Goal: Task Accomplishment & Management: Manage account settings

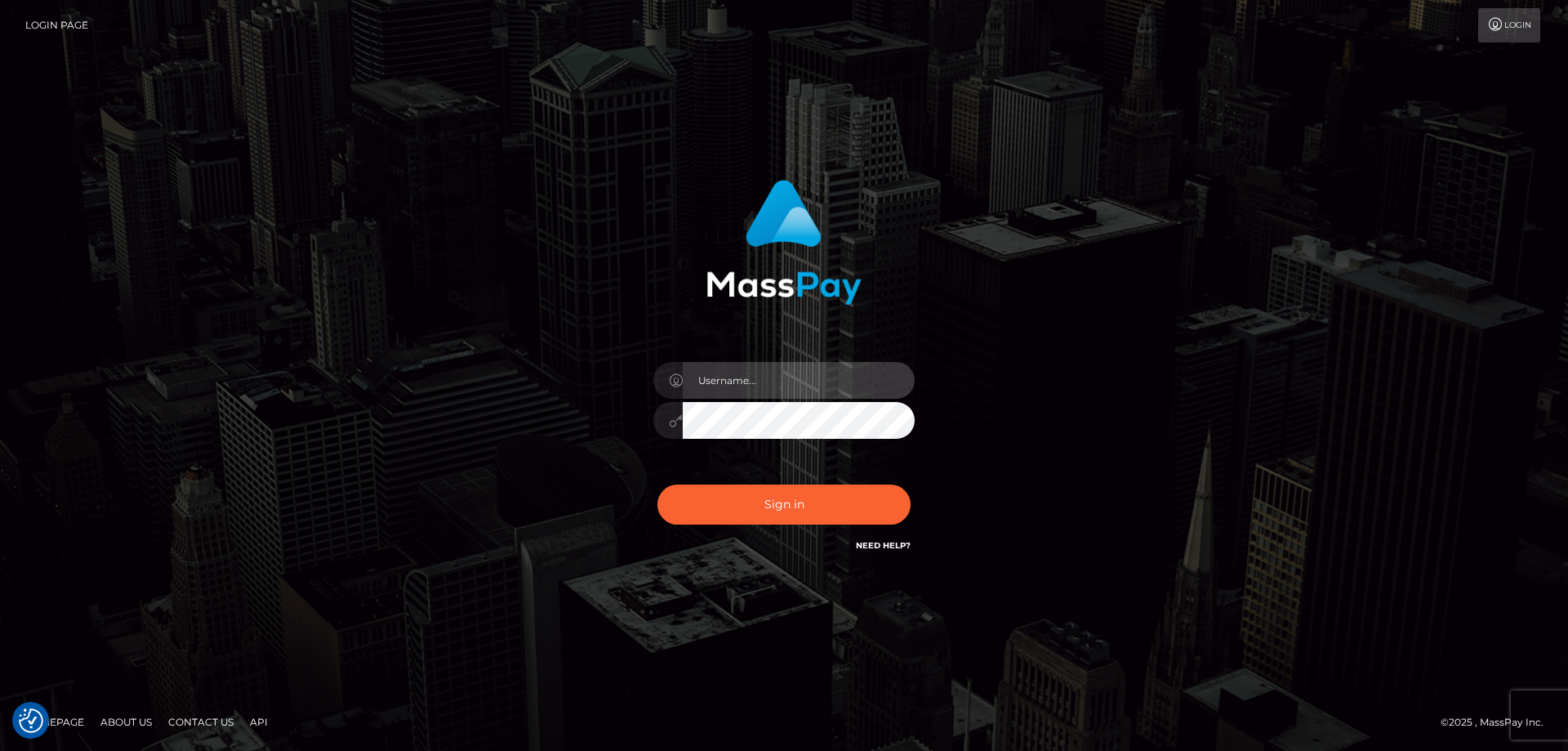
type input "Dan.Cirnat"
click at [914, 477] on div at bounding box center [764, 532] width 335 height 186
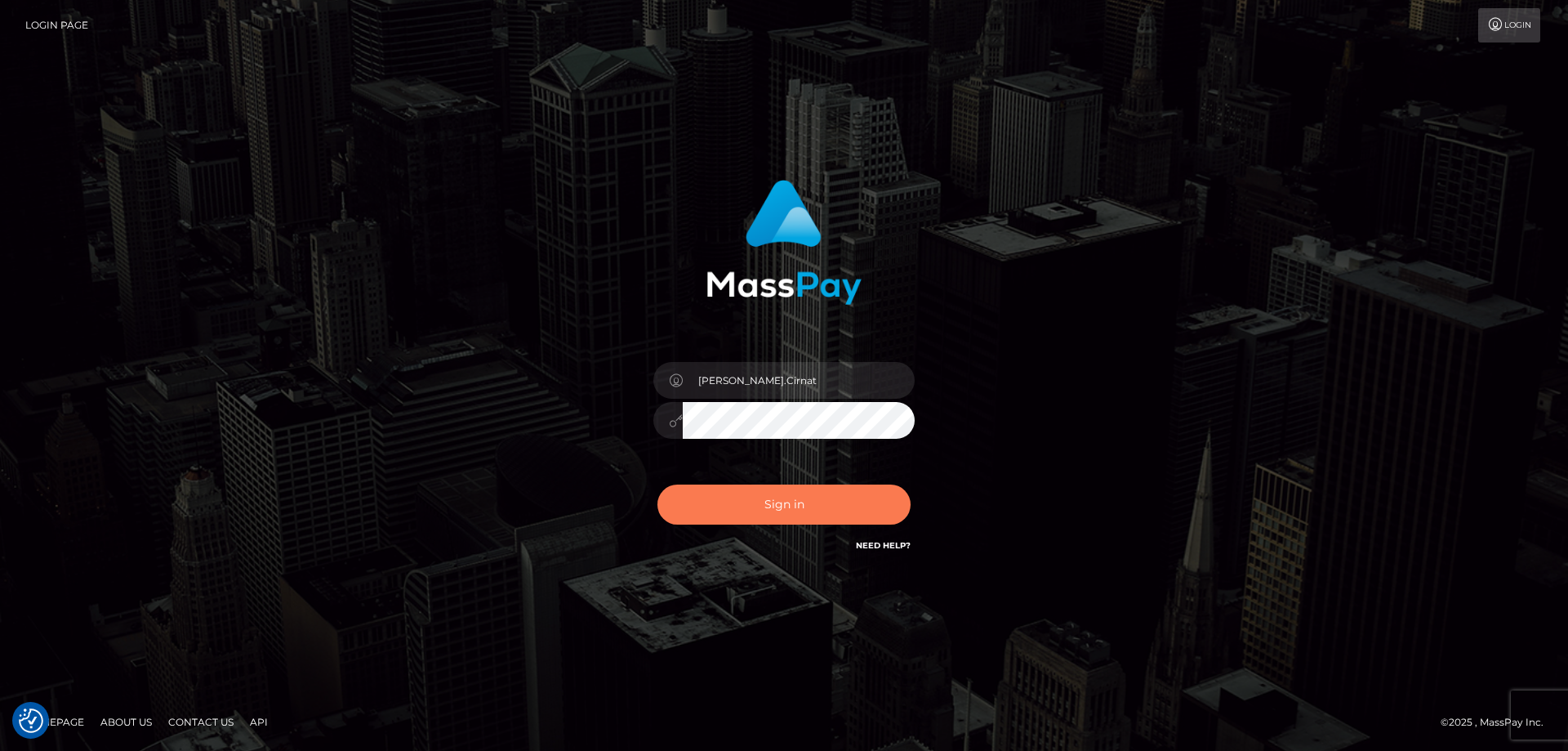
click at [800, 500] on button "Sign in" at bounding box center [784, 504] width 253 height 40
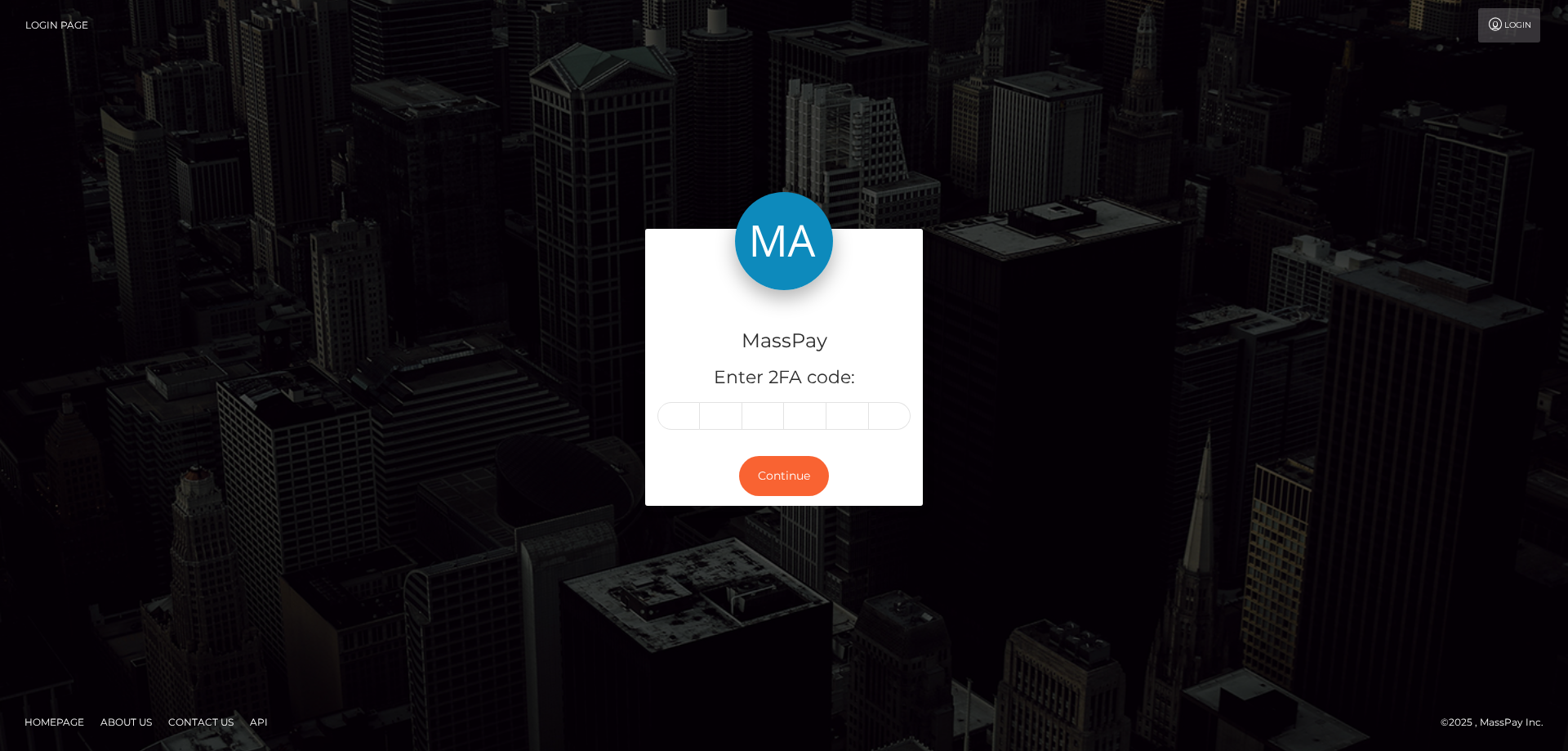
click at [684, 419] on input "text" at bounding box center [679, 416] width 43 height 28
type input "8"
type input "4"
type input "2"
type input "3"
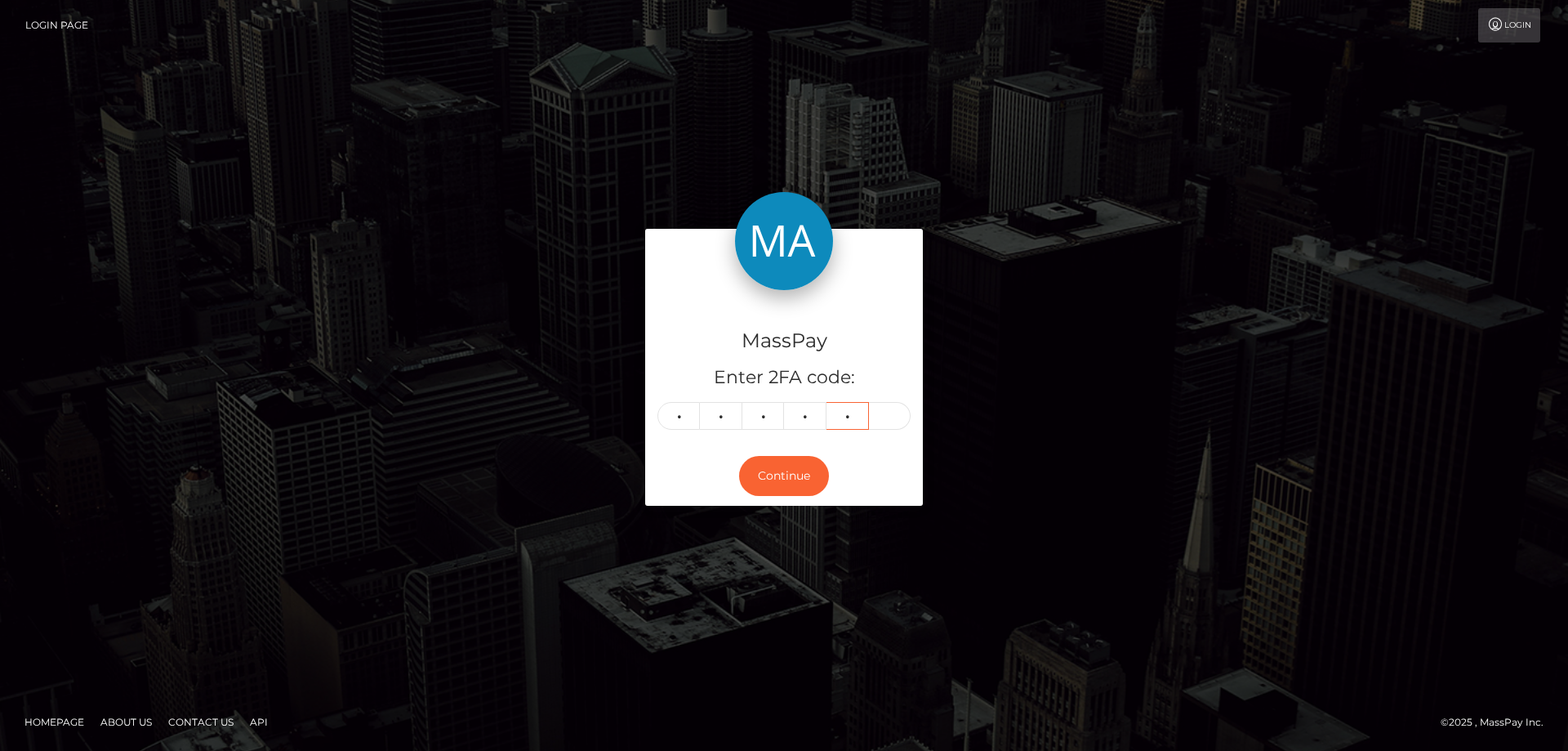
type input "0"
type input "5"
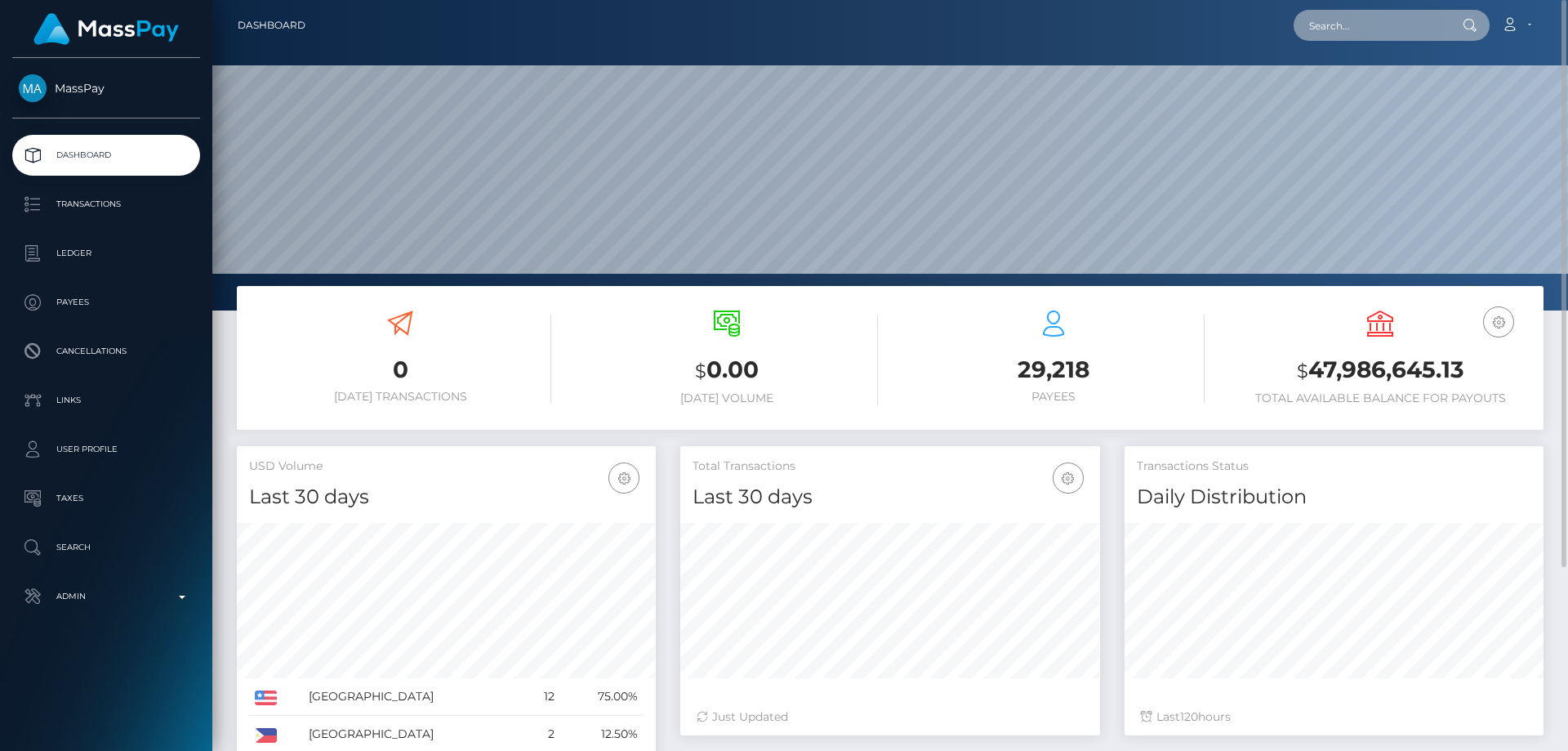
paste input "MSP733b0aaa116bf48"
type input "MSP733b0aaa116bf48"
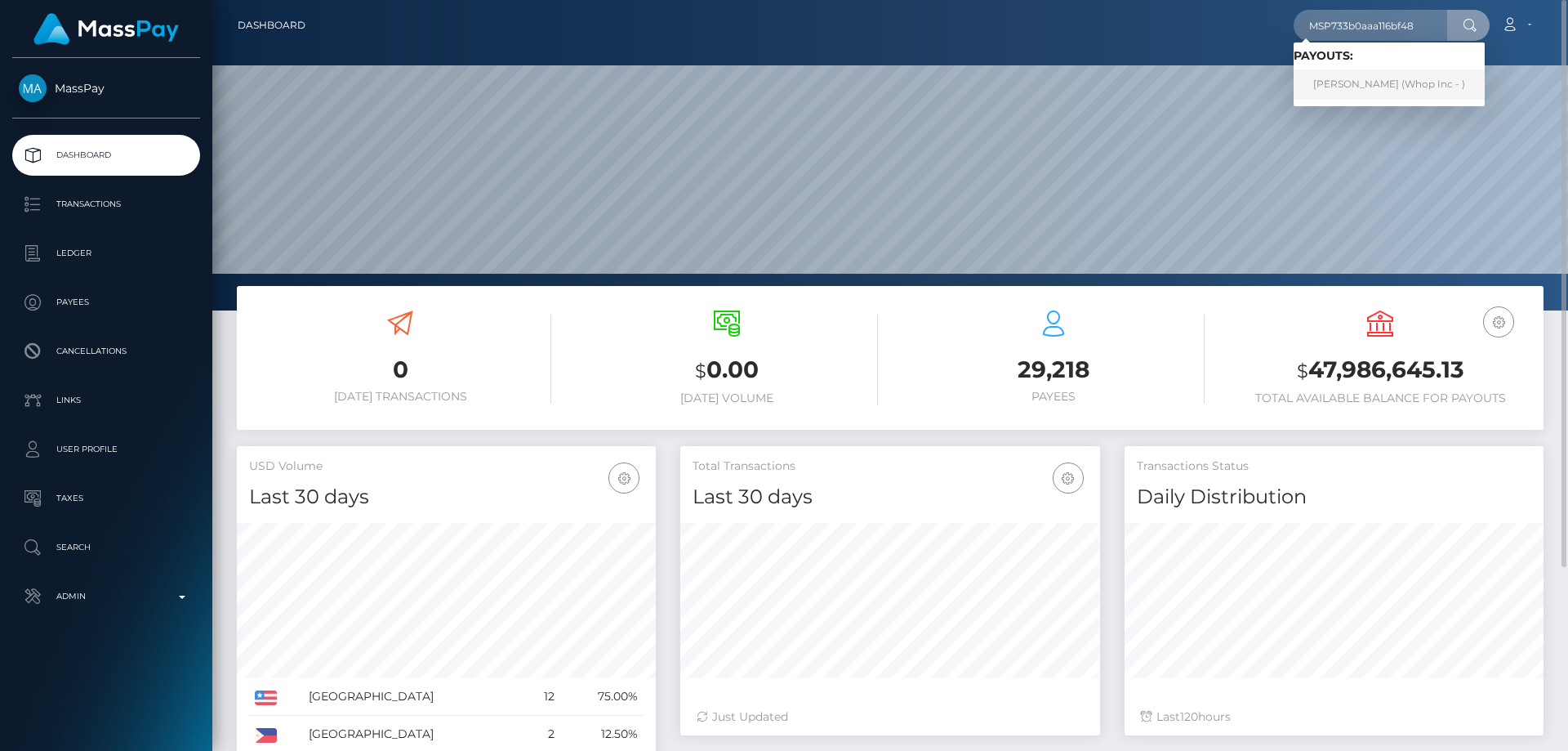
click at [1374, 84] on link "ABDUL WAHAB (Whop Inc - )" at bounding box center [1389, 84] width 191 height 30
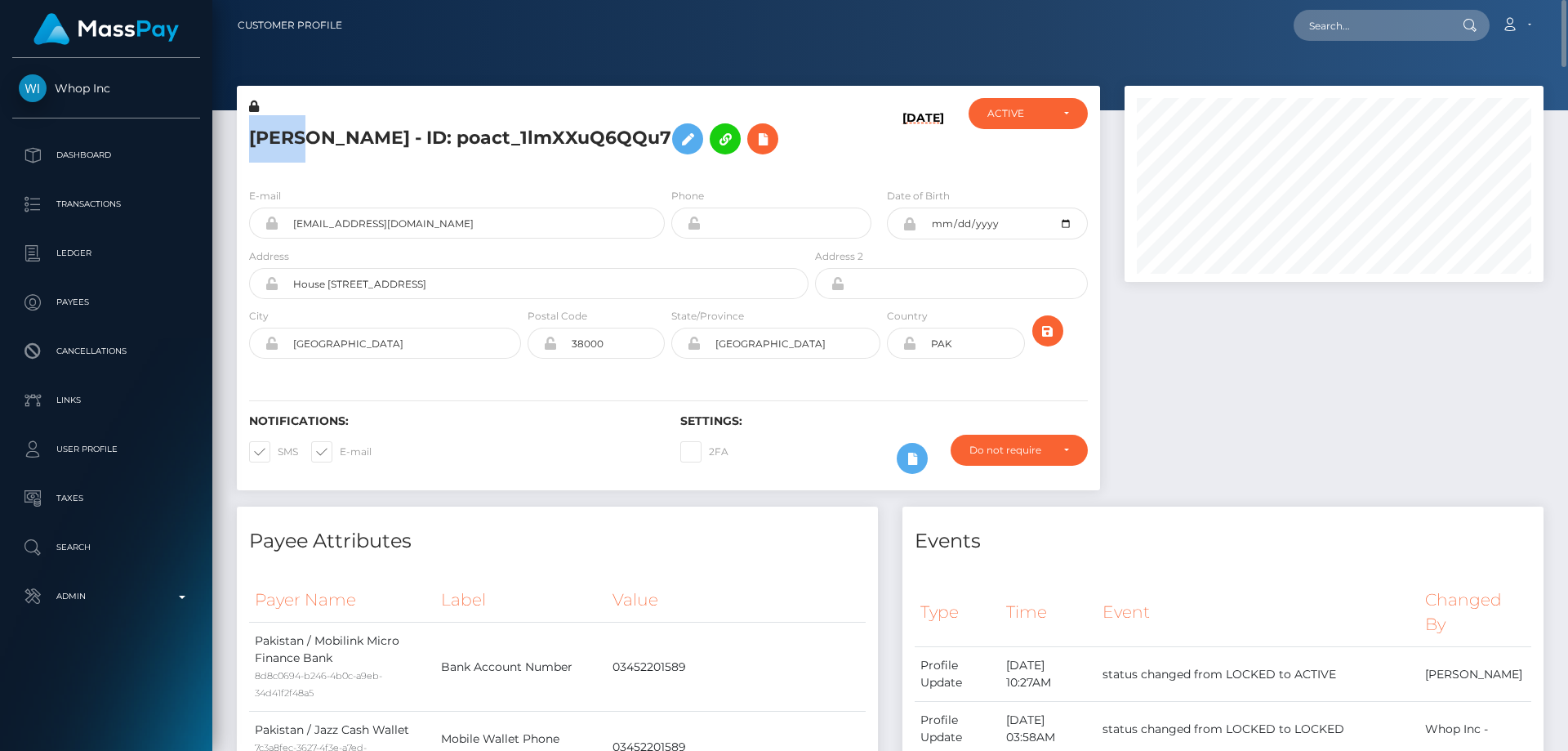
drag, startPoint x: 318, startPoint y: 137, endPoint x: 241, endPoint y: 138, distance: 77.0
click at [241, 138] on div "ABDUL WAHAB - ID: poact_1lmXXuQ6QQu7" at bounding box center [523, 136] width 575 height 77
copy h5 "ABDUL"
click at [389, 131] on h5 "ABDUL WAHAB - ID: poact_1lmXXuQ6QQu7" at bounding box center [524, 139] width 550 height 47
drag, startPoint x: 392, startPoint y: 138, endPoint x: 325, endPoint y: 141, distance: 67.1
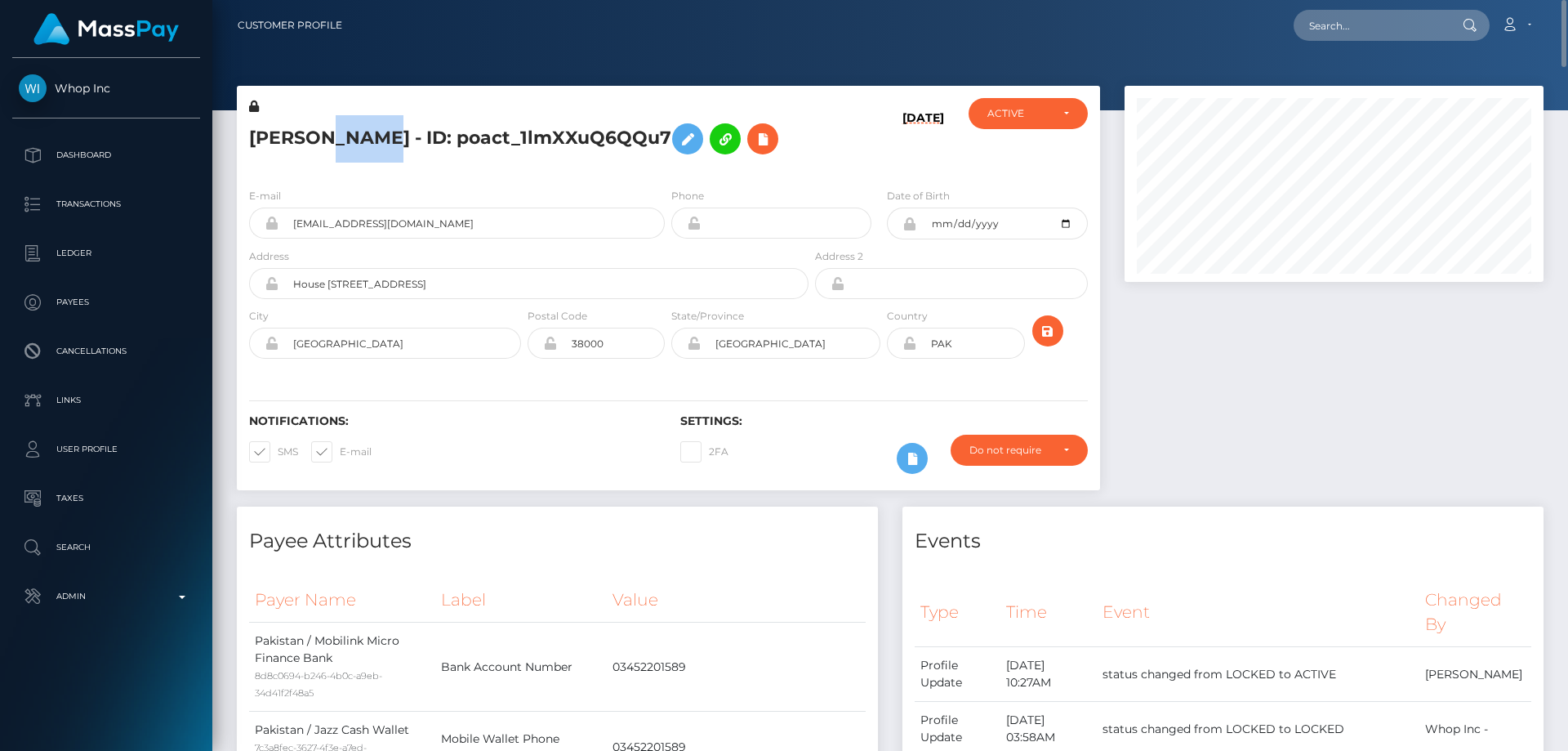
click at [325, 141] on h5 "ABDUL WAHAB - ID: poact_1lmXXuQ6QQu7" at bounding box center [524, 139] width 550 height 47
copy h5 "WAHAB"
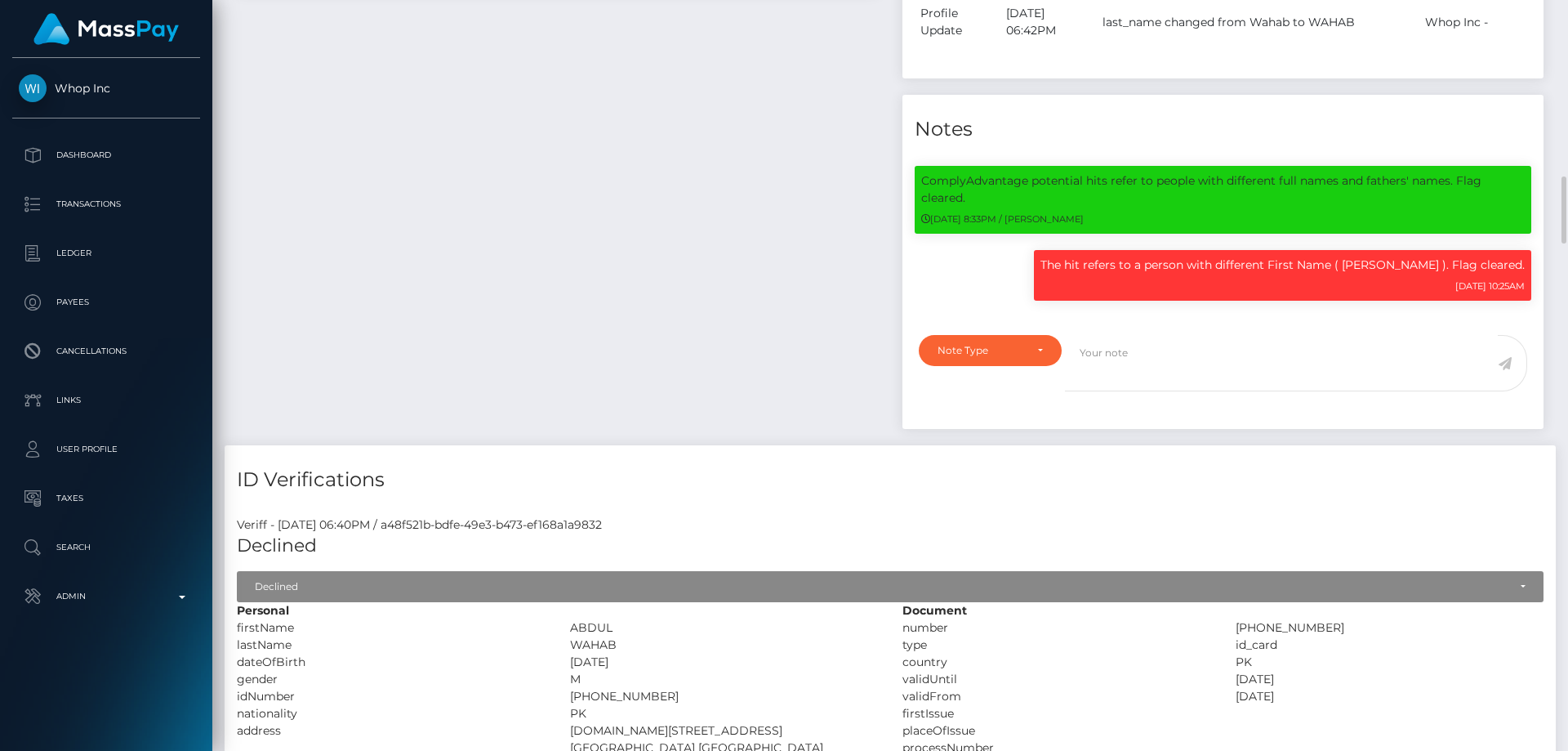
scroll to position [1062, 0]
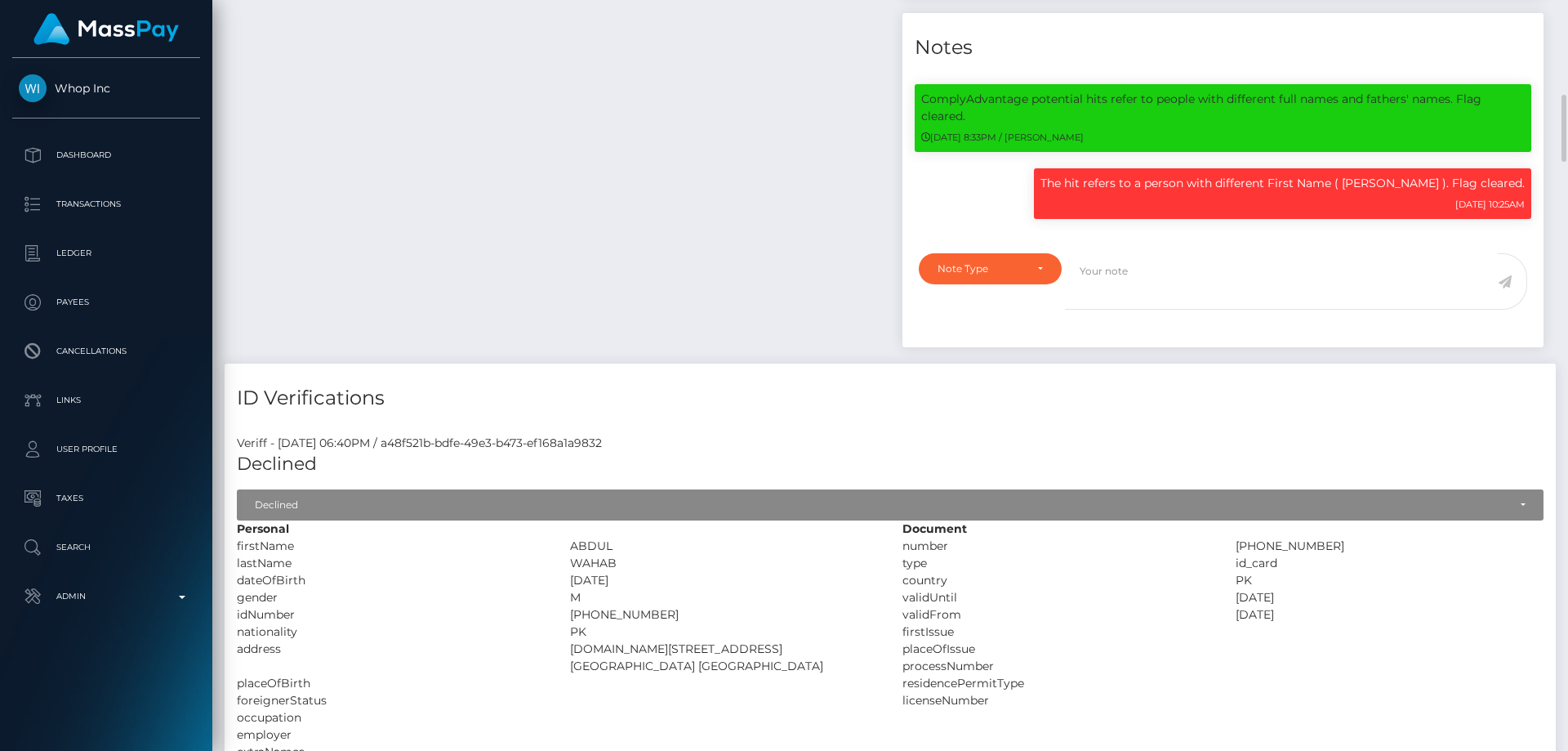
drag, startPoint x: 642, startPoint y: 616, endPoint x: 567, endPoint y: 611, distance: 75.2
click at [567, 611] on div "33102-7228491-7" at bounding box center [725, 614] width 333 height 17
copy div "33102-7228491-7"
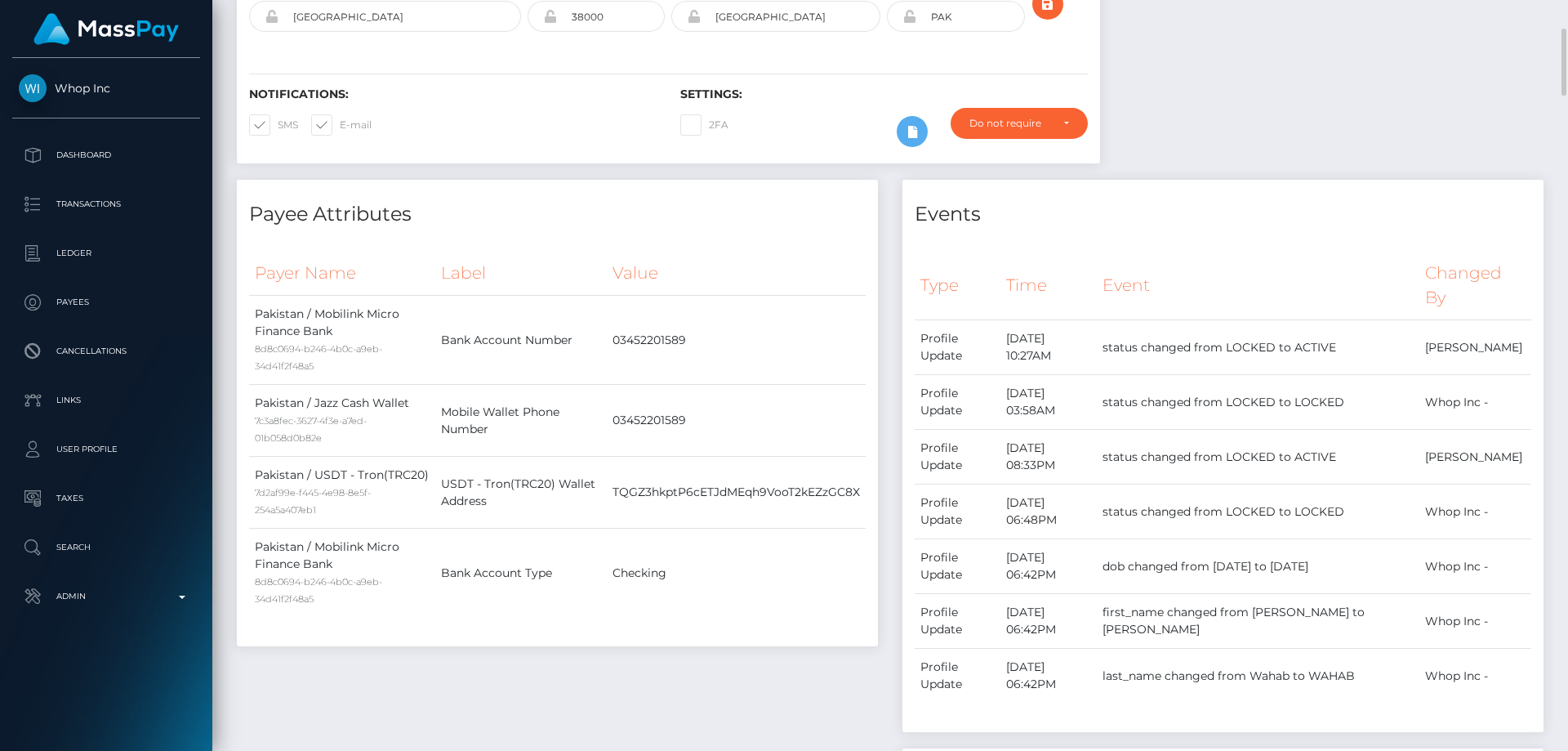
scroll to position [0, 0]
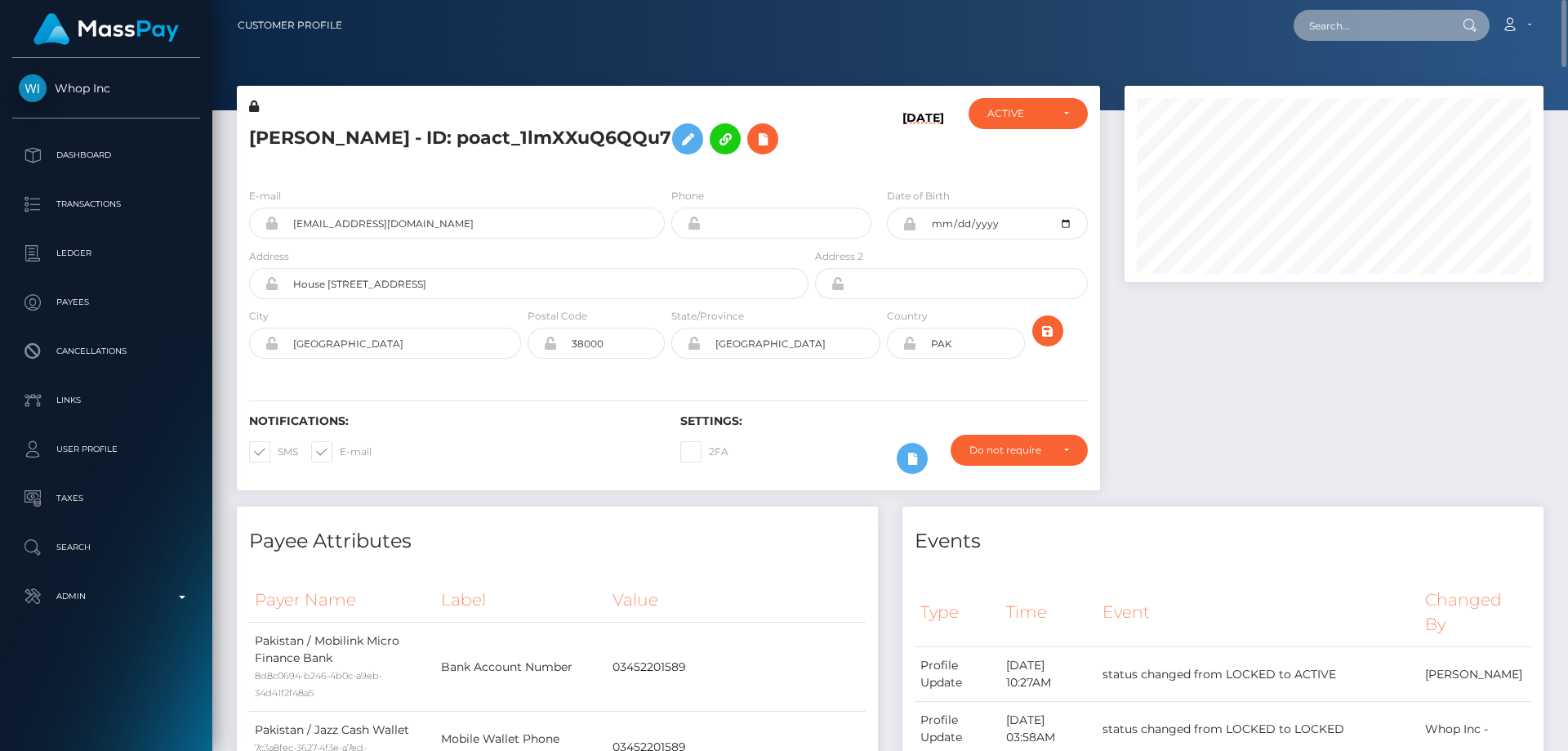
paste input "1364763376"
type input "1364763376"
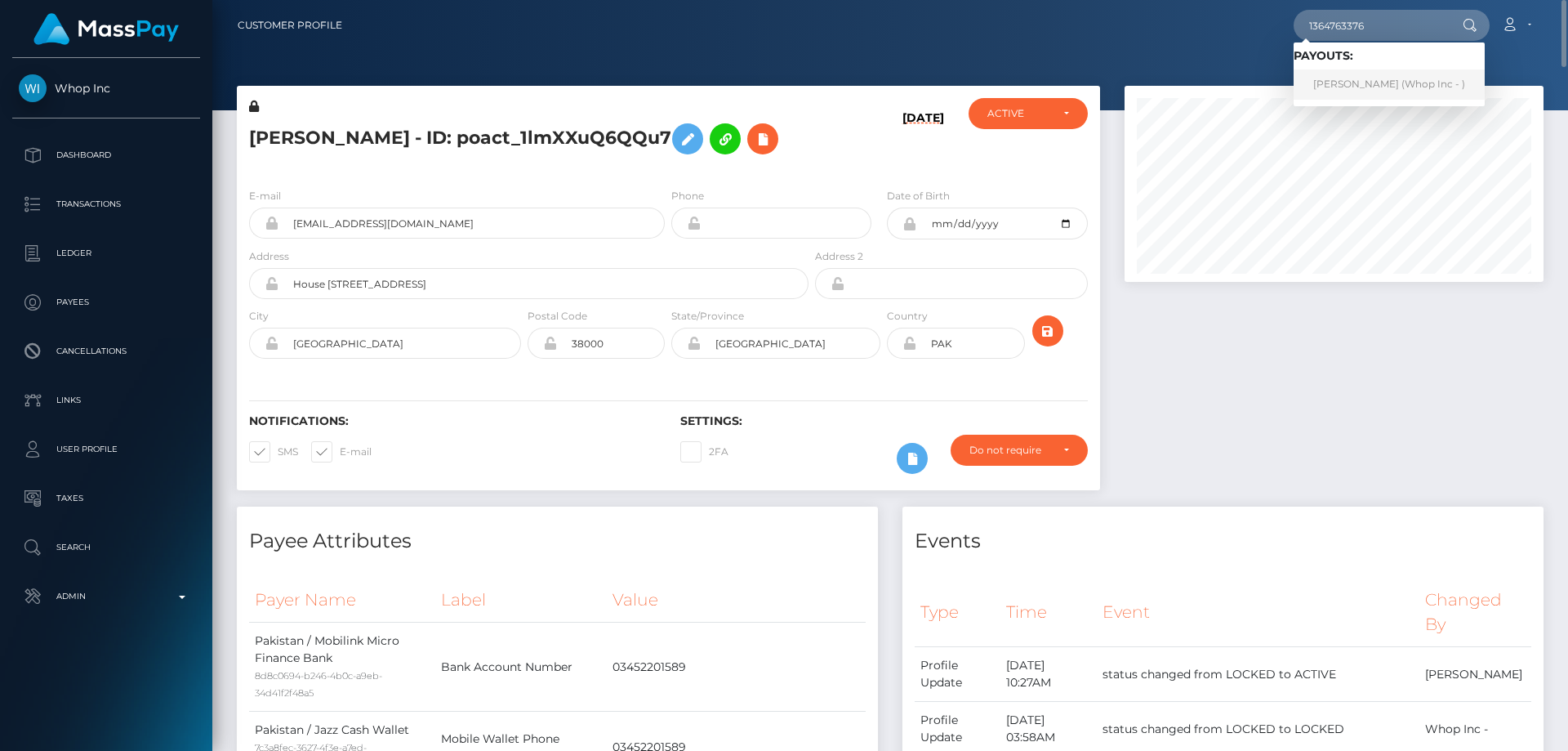
click at [1365, 86] on link "AKBAR ALI (Whop Inc - )" at bounding box center [1389, 84] width 191 height 30
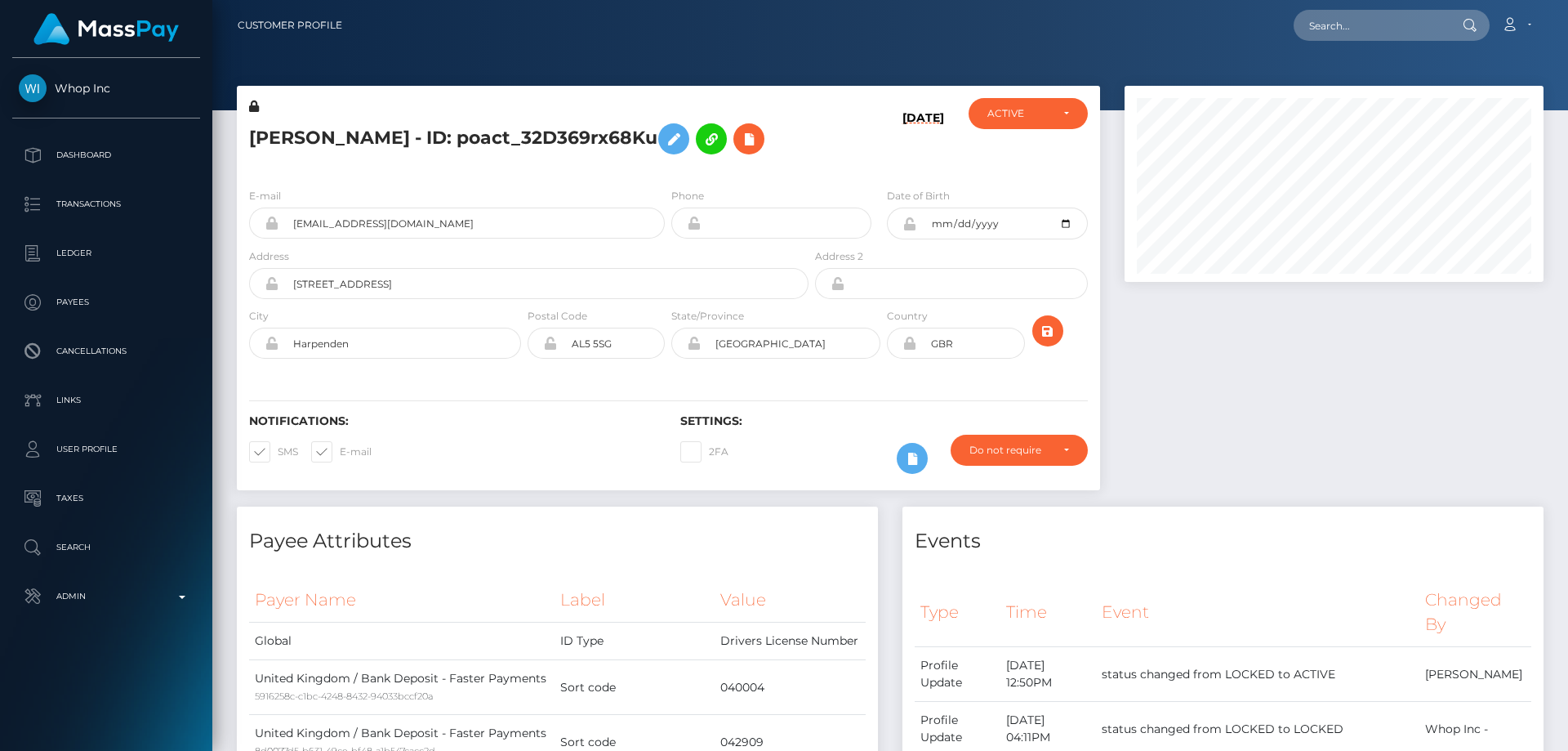
scroll to position [196, 420]
drag, startPoint x: 272, startPoint y: 142, endPoint x: 246, endPoint y: 142, distance: 26.0
click at [246, 142] on div "AKBAR ALI - ID: poact_32D369rx68Ku" at bounding box center [523, 136] width 575 height 77
copy h5 "AKBAR"
drag, startPoint x: 372, startPoint y: 278, endPoint x: 289, endPoint y: 278, distance: 83.0
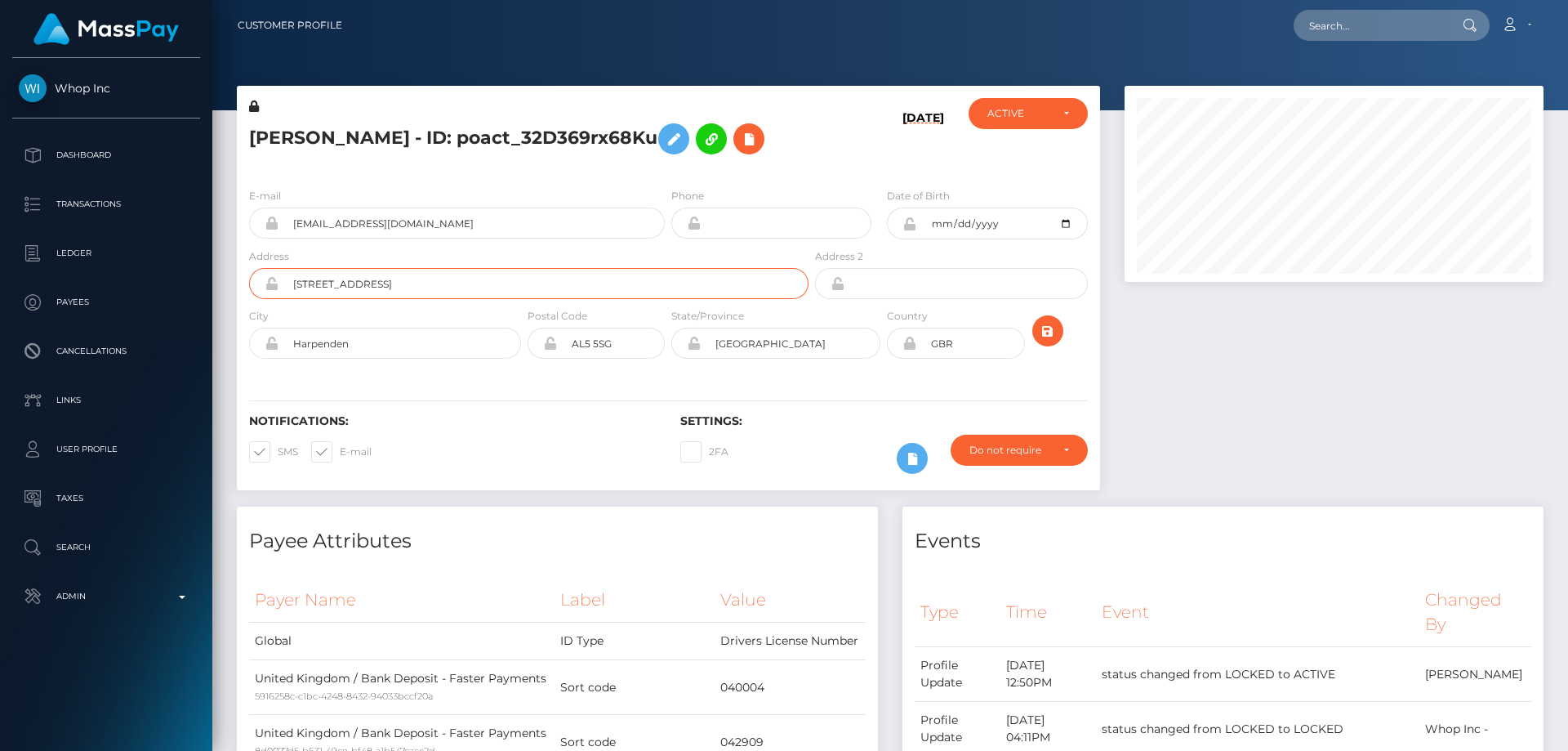
click at [289, 278] on input "40 Ashwell Park" at bounding box center [543, 283] width 530 height 31
drag, startPoint x: 350, startPoint y: 346, endPoint x: 281, endPoint y: 341, distance: 69.2
click at [281, 341] on input "Harpenden" at bounding box center [399, 343] width 242 height 31
drag, startPoint x: 785, startPoint y: 348, endPoint x: 715, endPoint y: 345, distance: 70.1
click at [715, 345] on input "Hertfordshire" at bounding box center [790, 343] width 179 height 31
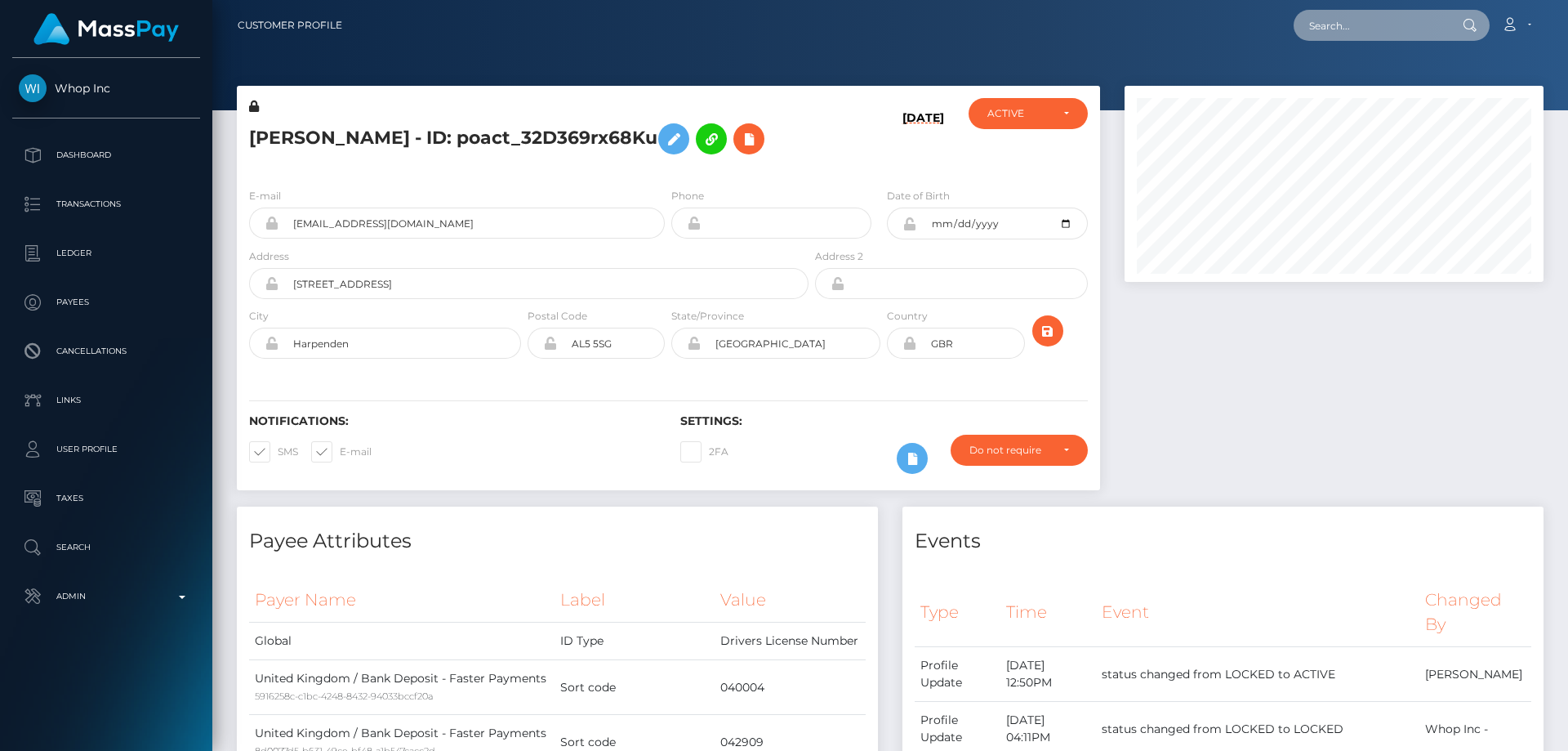
paste input "1364871750"
type input "1364871750"
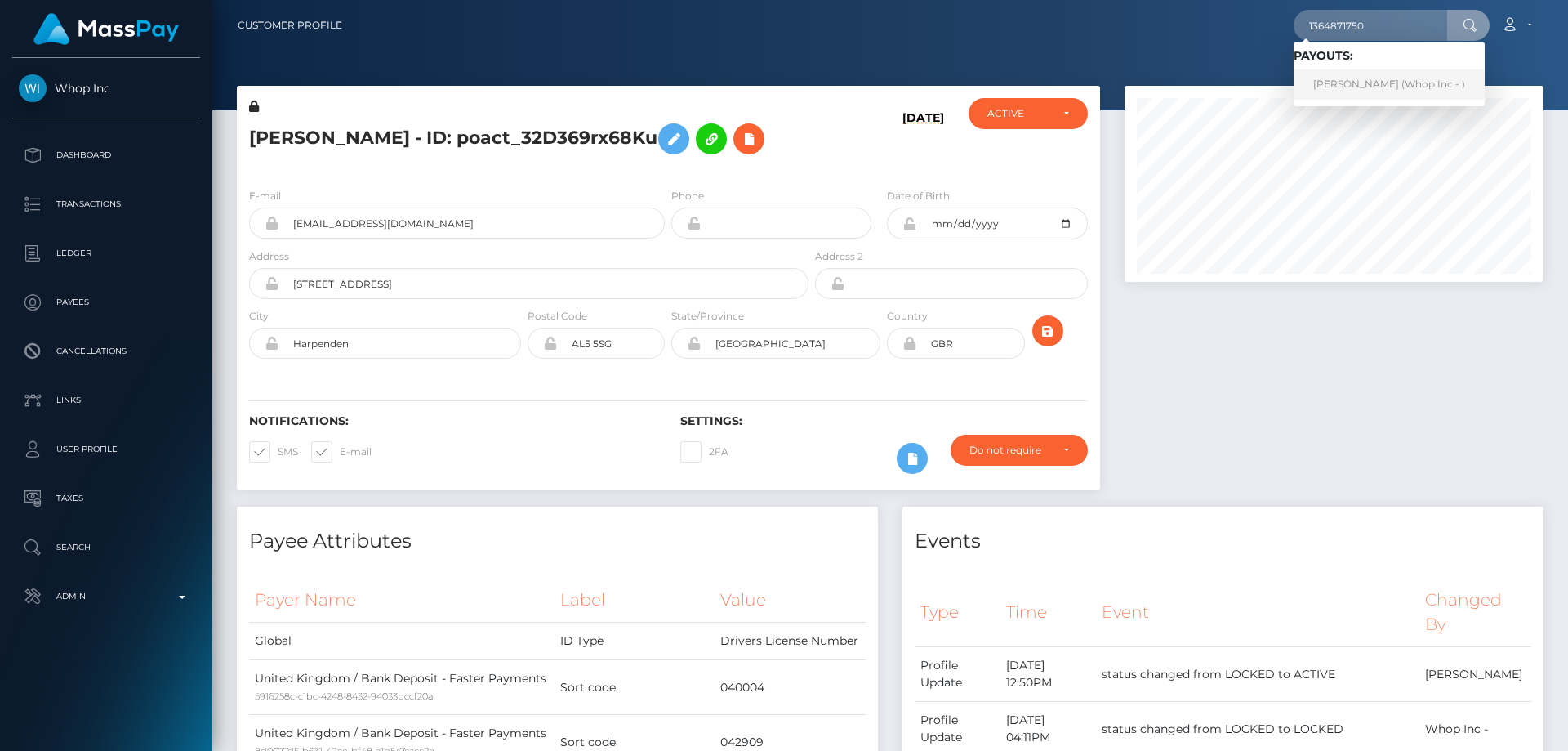
click at [1375, 93] on link "MOHAMMED ABDUL BARI (Whop Inc - )" at bounding box center [1389, 84] width 191 height 30
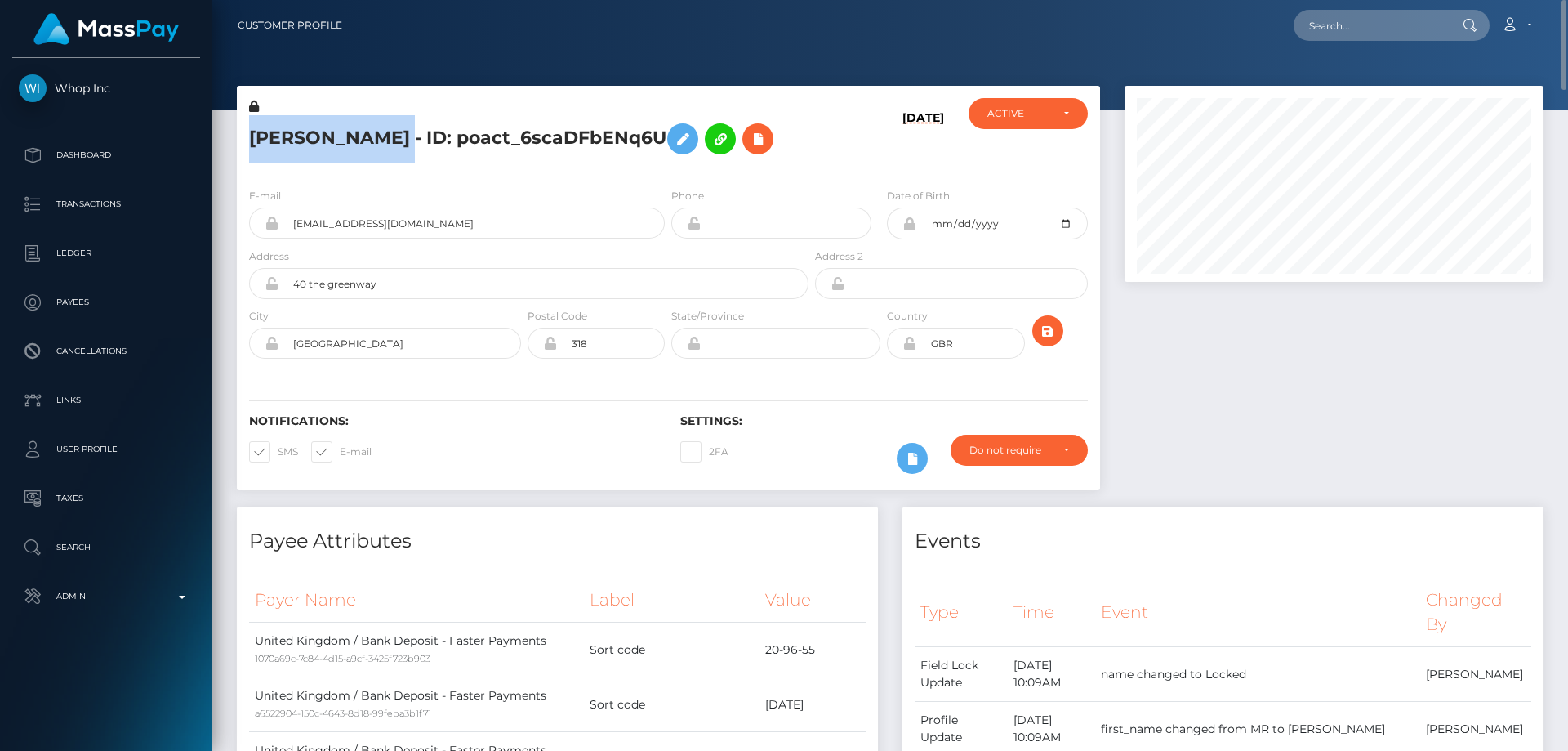
drag, startPoint x: 396, startPoint y: 142, endPoint x: 258, endPoint y: 143, distance: 138.0
click at [258, 143] on h5 "[PERSON_NAME] - ID: poact_6scaDFbENq6U" at bounding box center [524, 139] width 550 height 47
copy h5 "MOHAMMED ABDUL"
drag, startPoint x: 496, startPoint y: 133, endPoint x: 453, endPoint y: 133, distance: 43.0
click at [453, 133] on h5 "[PERSON_NAME] - ID: poact_6scaDFbENq6U" at bounding box center [524, 139] width 550 height 47
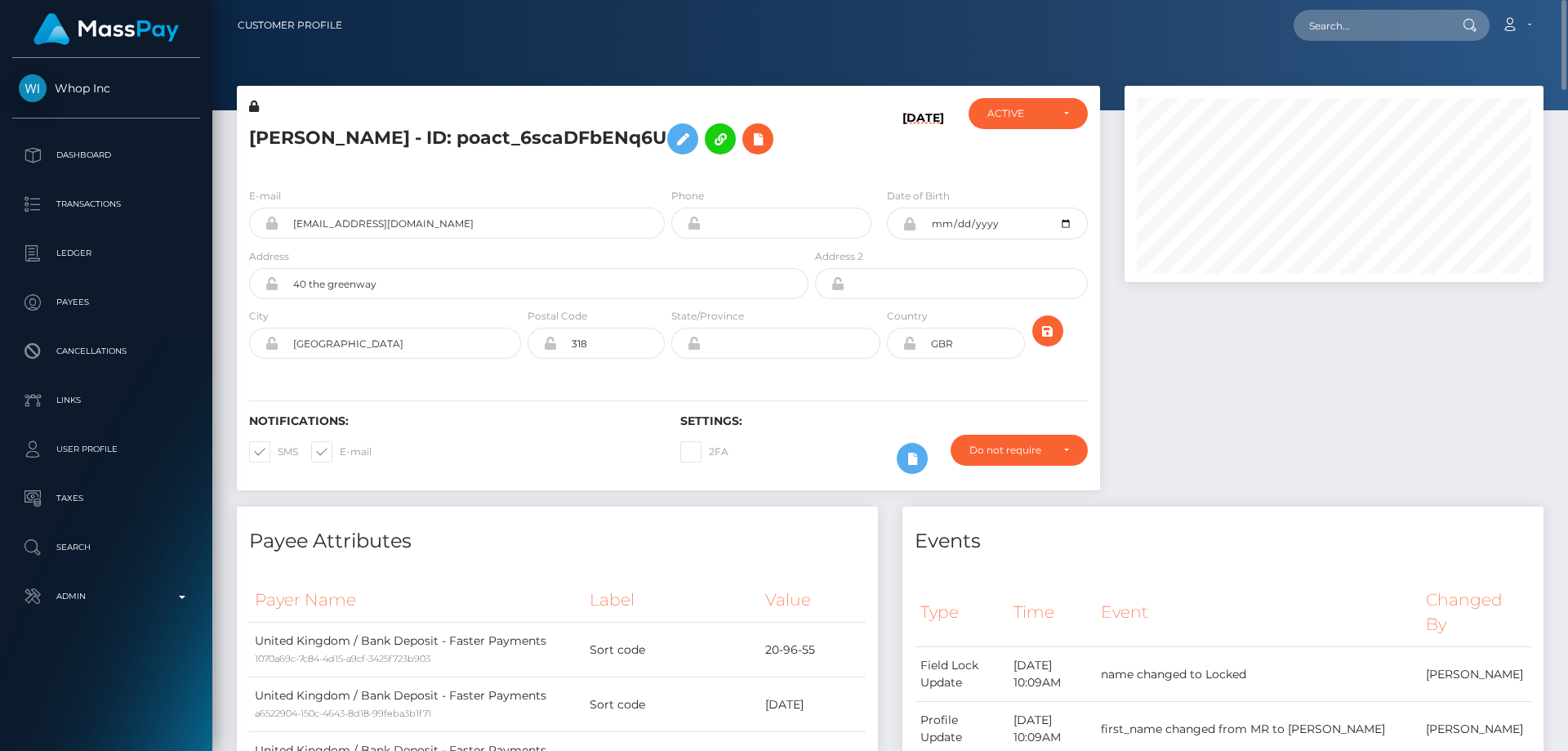
copy h5 "BARI"
drag, startPoint x: 396, startPoint y: 329, endPoint x: 286, endPoint y: 326, distance: 110.0
click at [286, 299] on input "40 the greenway" at bounding box center [543, 283] width 530 height 31
drag, startPoint x: 325, startPoint y: 388, endPoint x: 267, endPoint y: 391, distance: 58.1
click at [267, 359] on div "London" at bounding box center [385, 343] width 272 height 31
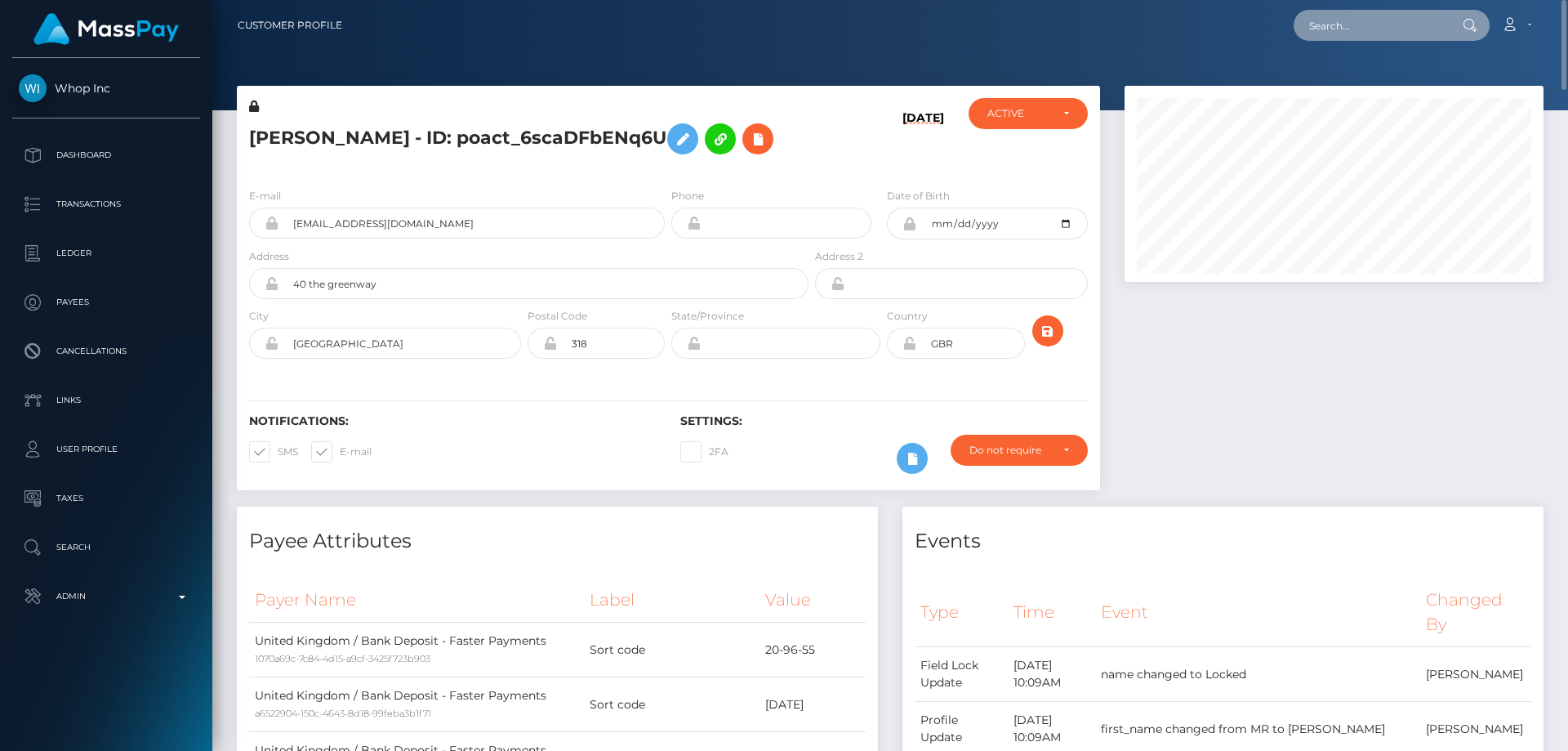
paste input "1364924098"
type input "1364924098"
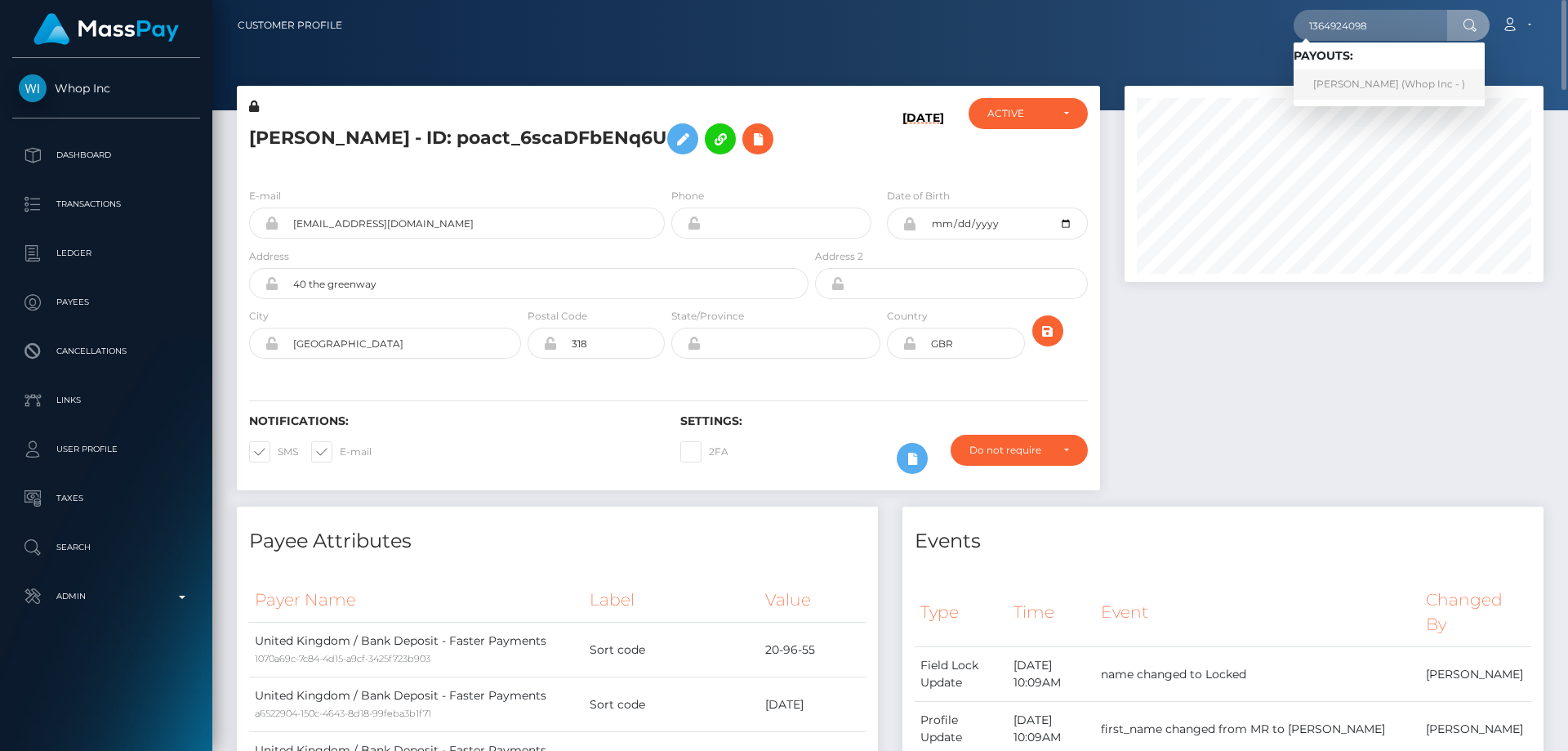
click at [1366, 81] on link "MOHAMMED ABDUL BARI (Whop Inc - )" at bounding box center [1389, 84] width 191 height 30
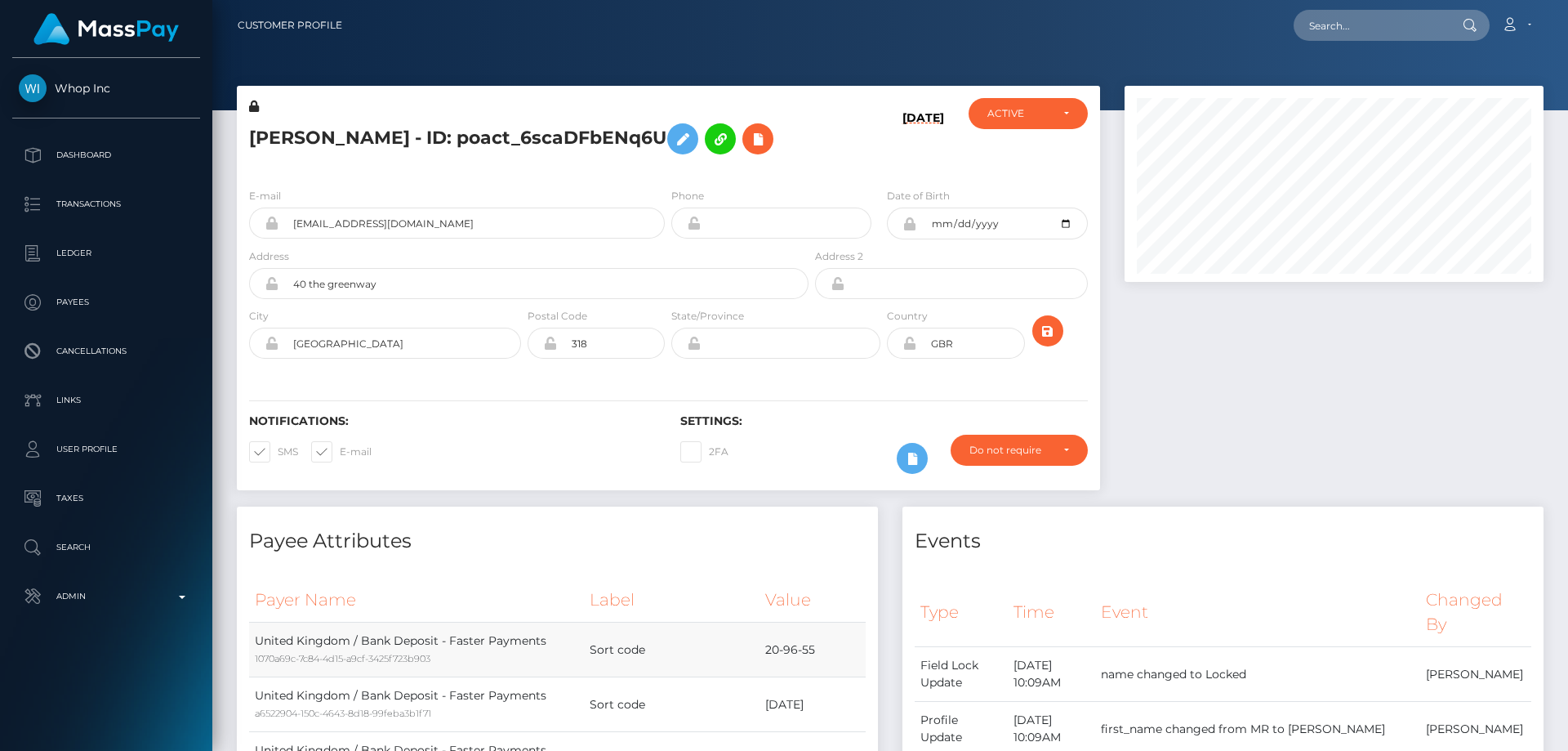
scroll to position [196, 420]
paste input "MSP0c7cfe05bb42ba9"
type input "MSP0c7cfe05bb42ba9"
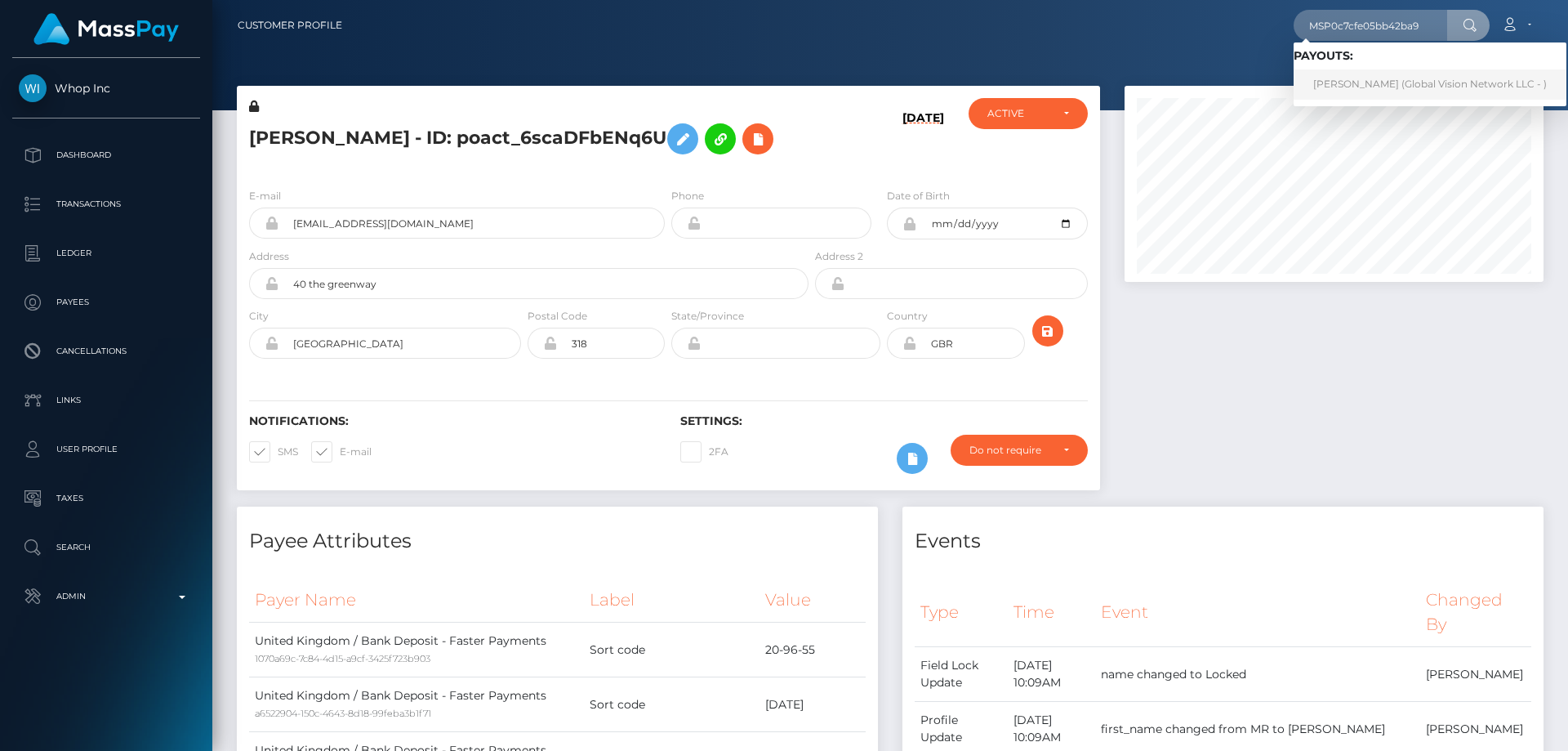
click at [1381, 85] on link "[PERSON_NAME] (Global Vision Network LLC - )" at bounding box center [1430, 84] width 273 height 30
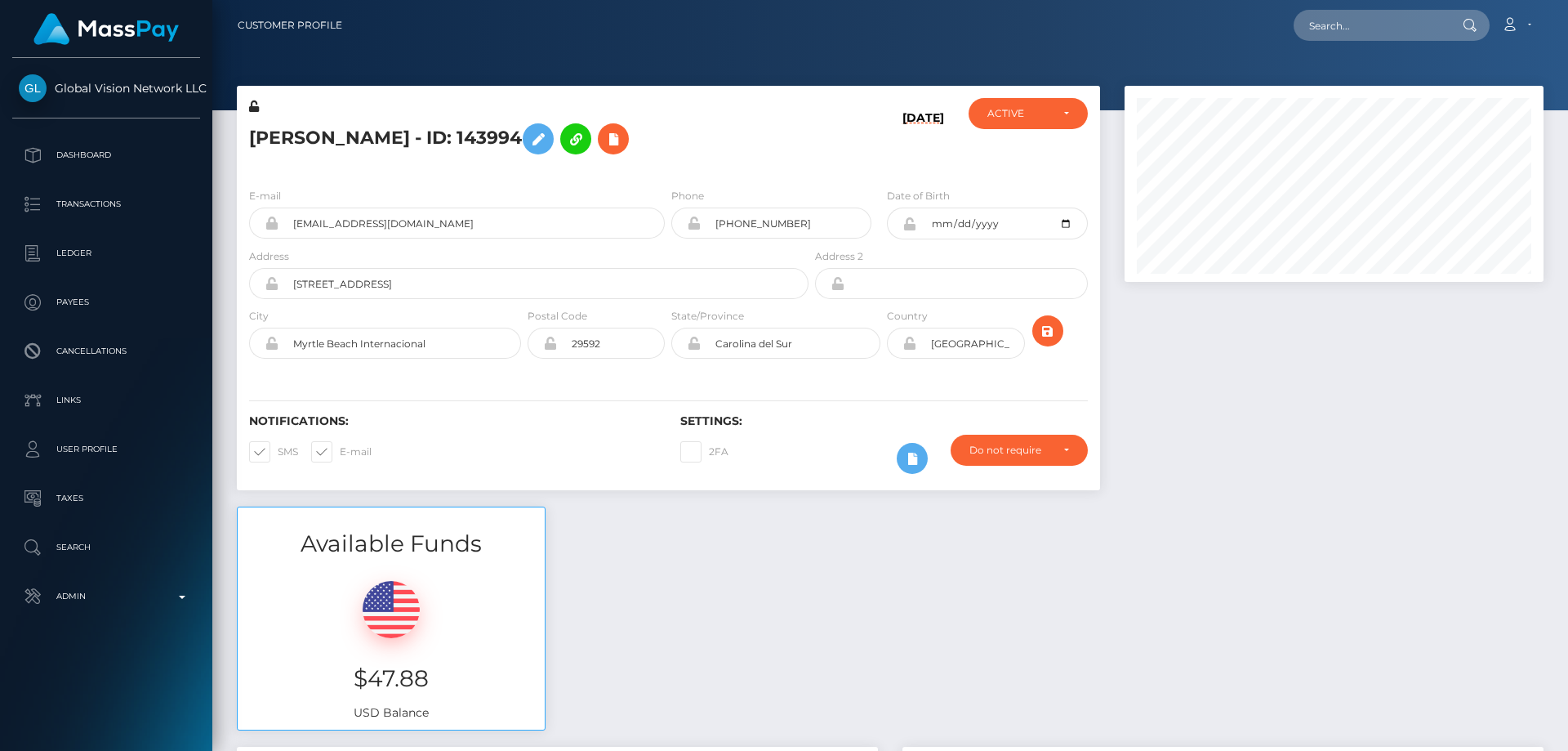
scroll to position [196, 420]
drag, startPoint x: 429, startPoint y: 138, endPoint x: 236, endPoint y: 137, distance: 193.0
click at [236, 137] on div "[PERSON_NAME] - ID: 143994" at bounding box center [523, 136] width 575 height 77
copy h5 "CATALINA KOVACS"
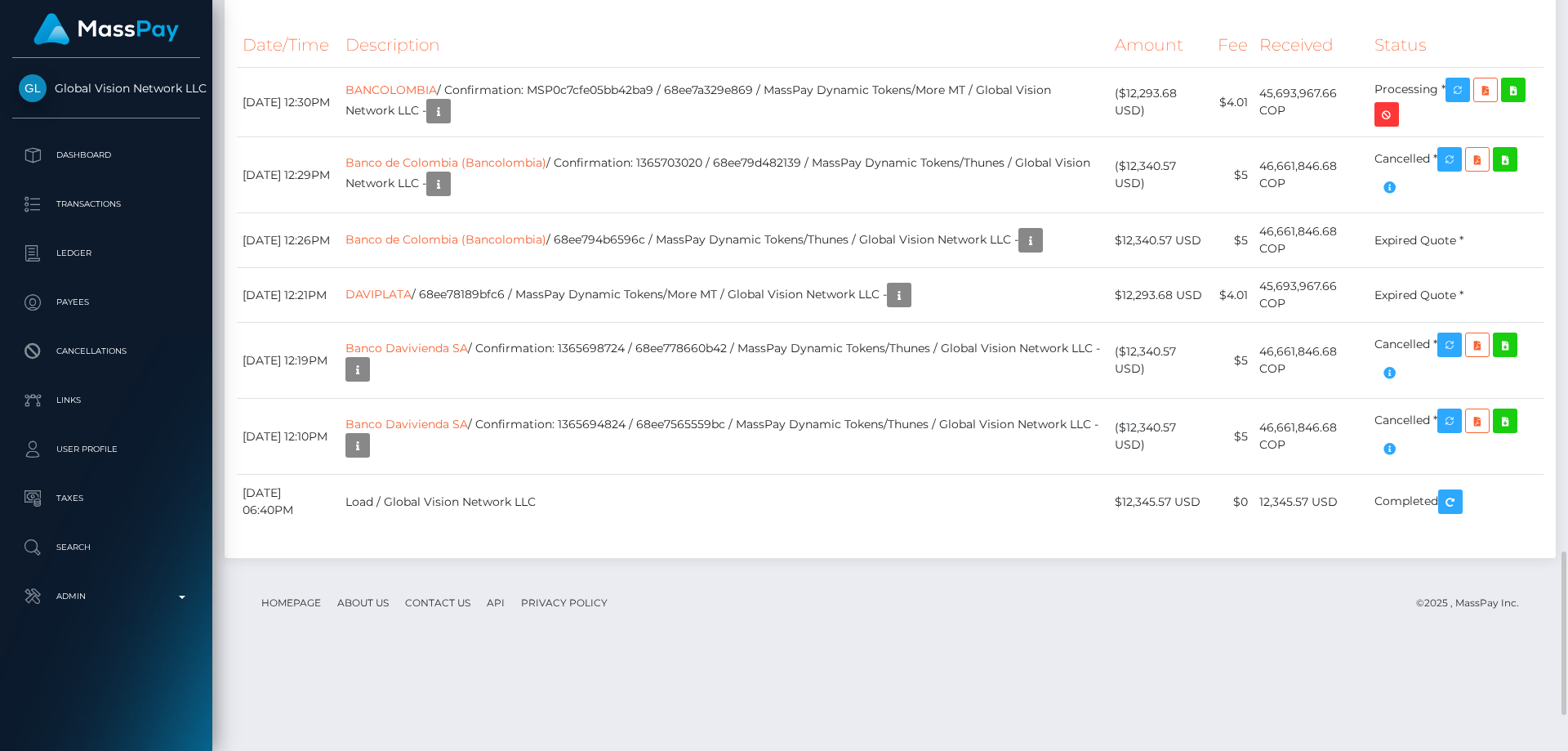
scroll to position [2695, 0]
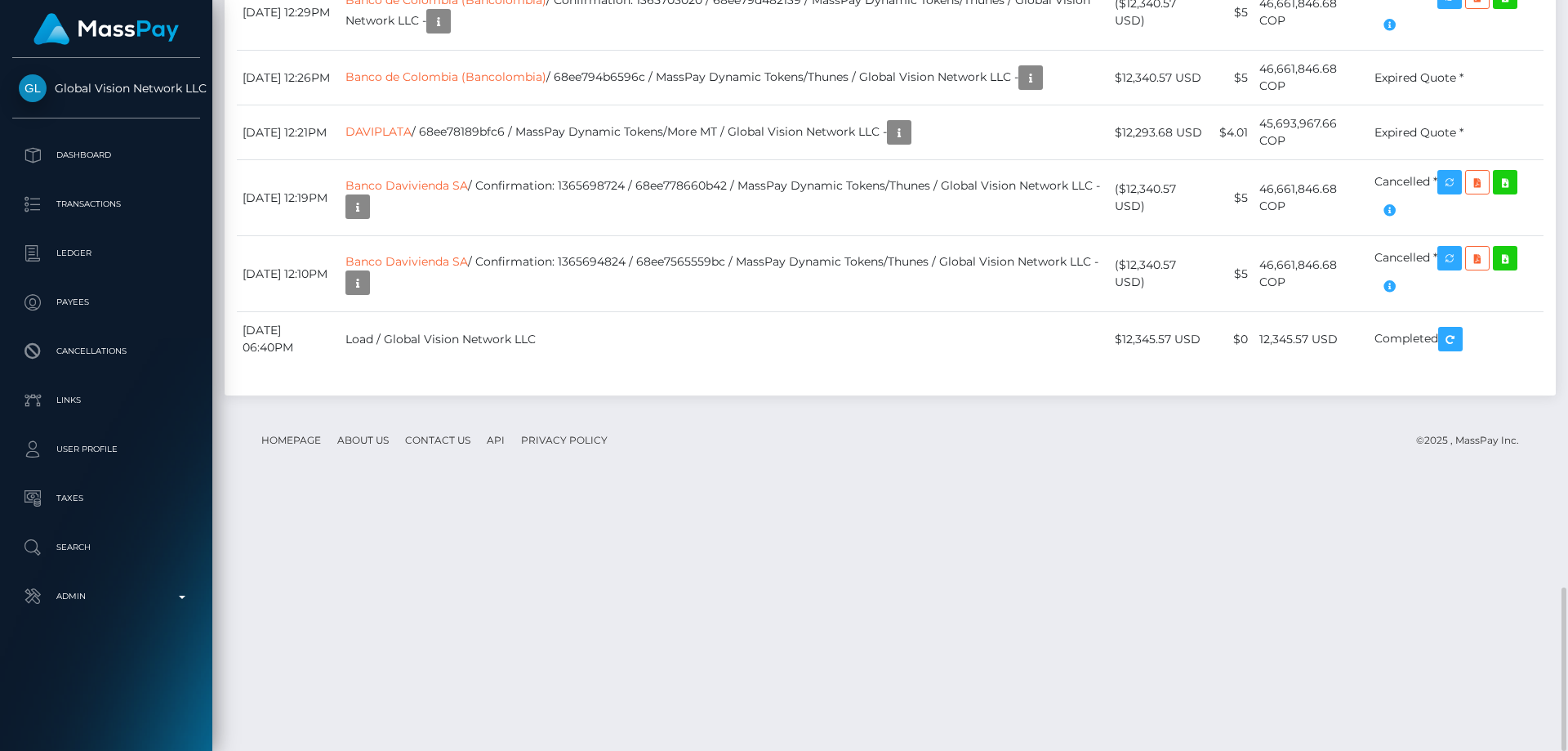
click at [105, 594] on p "Admin" at bounding box center [106, 596] width 174 height 24
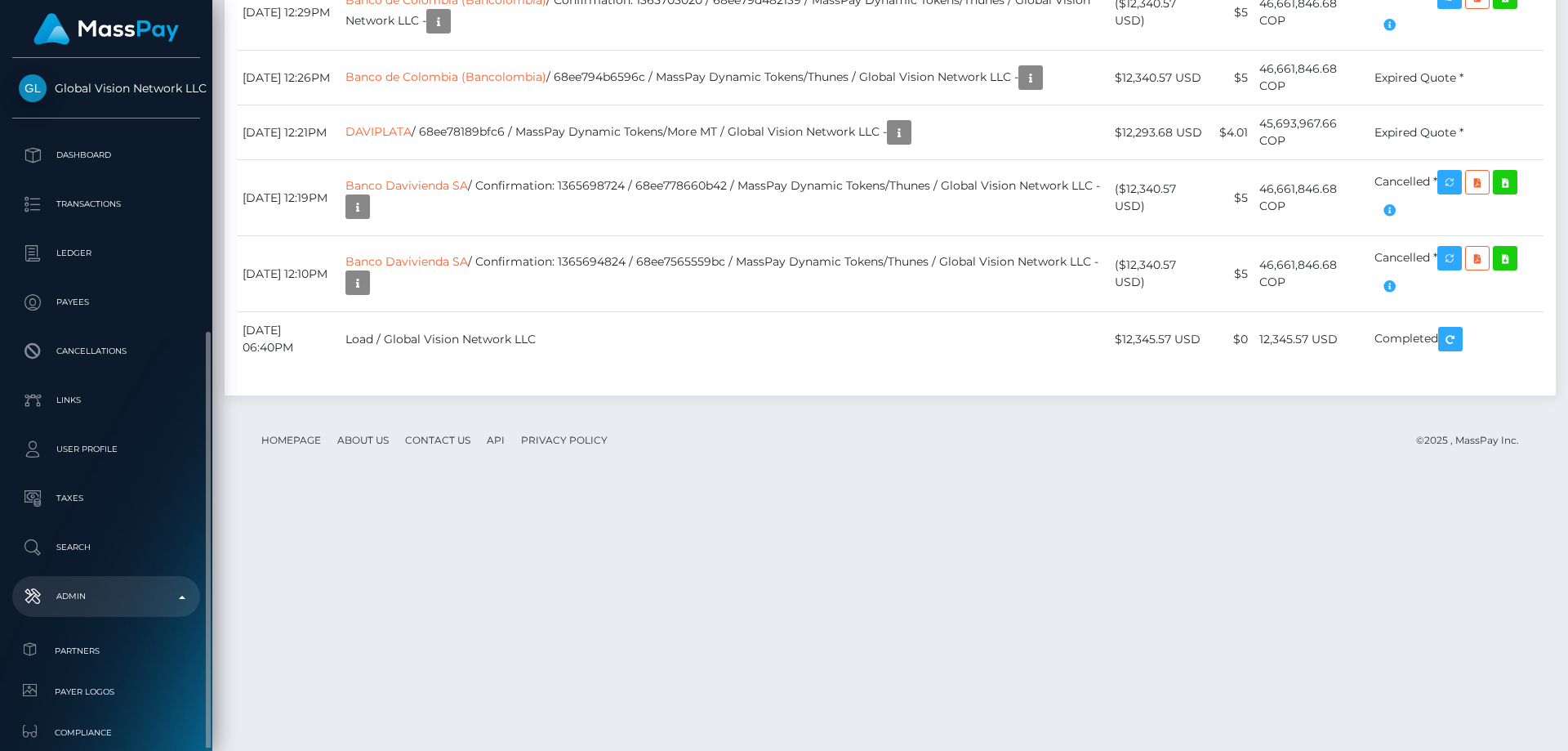
scroll to position [245, 0]
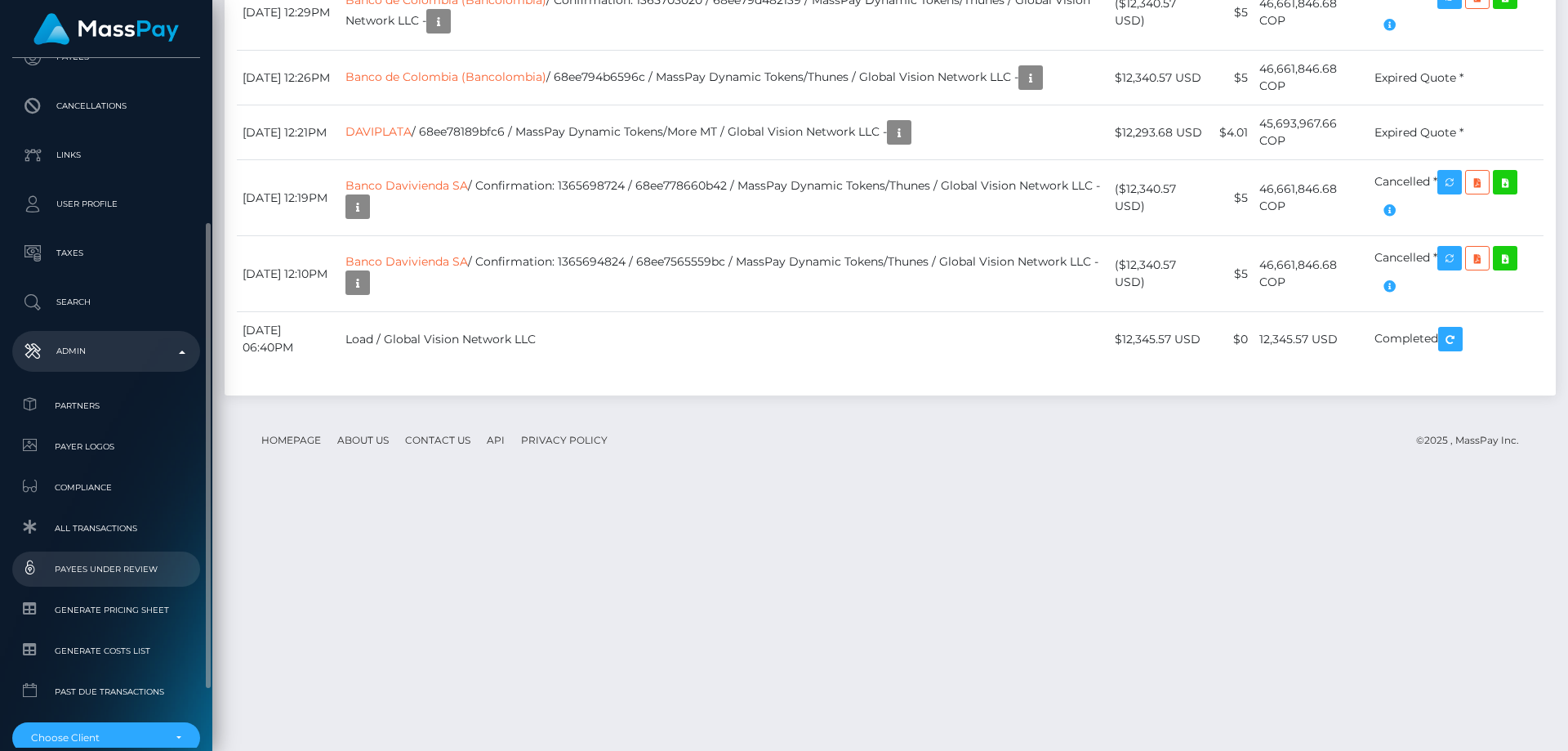
click at [144, 574] on span "Payees under Review" at bounding box center [106, 568] width 174 height 18
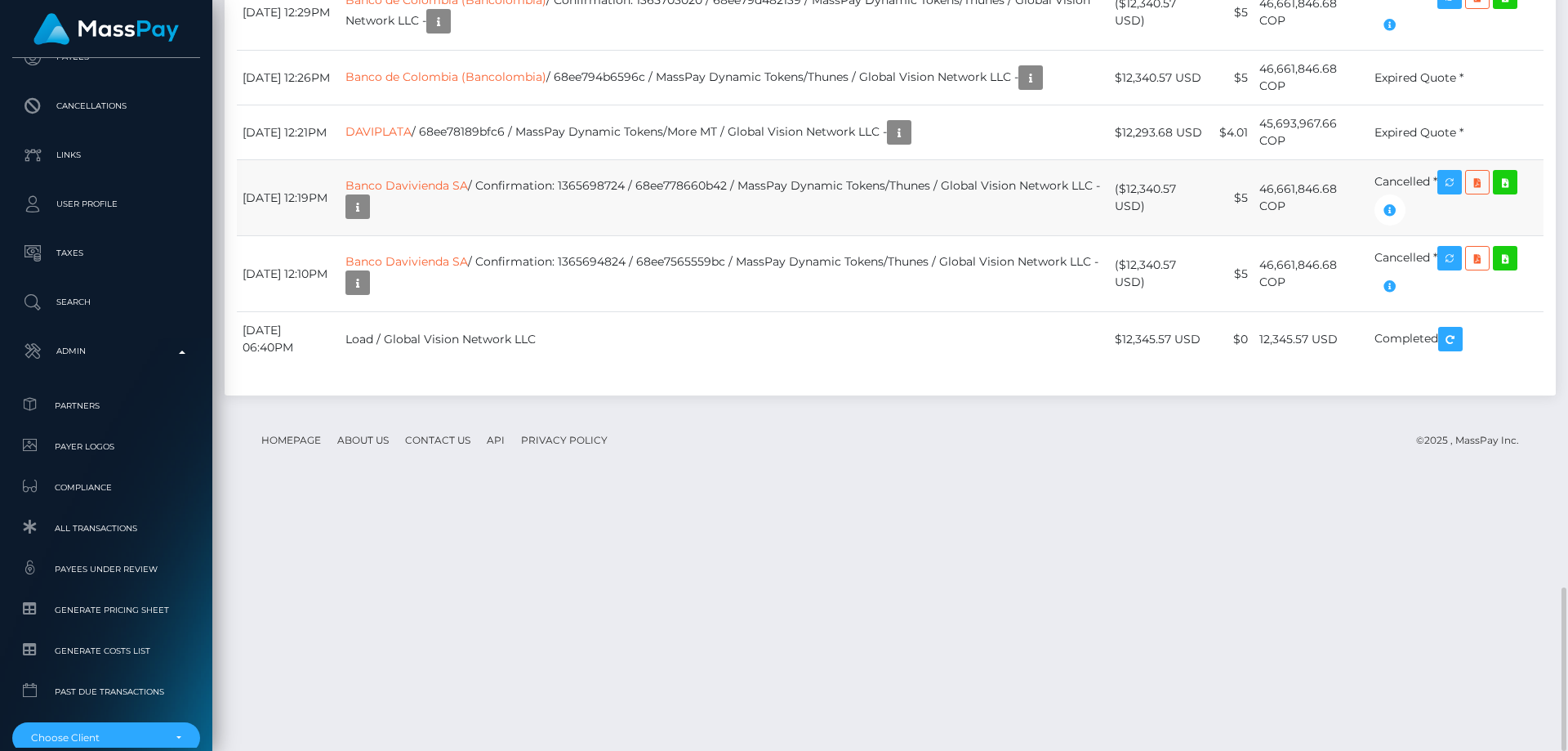
scroll to position [196, 420]
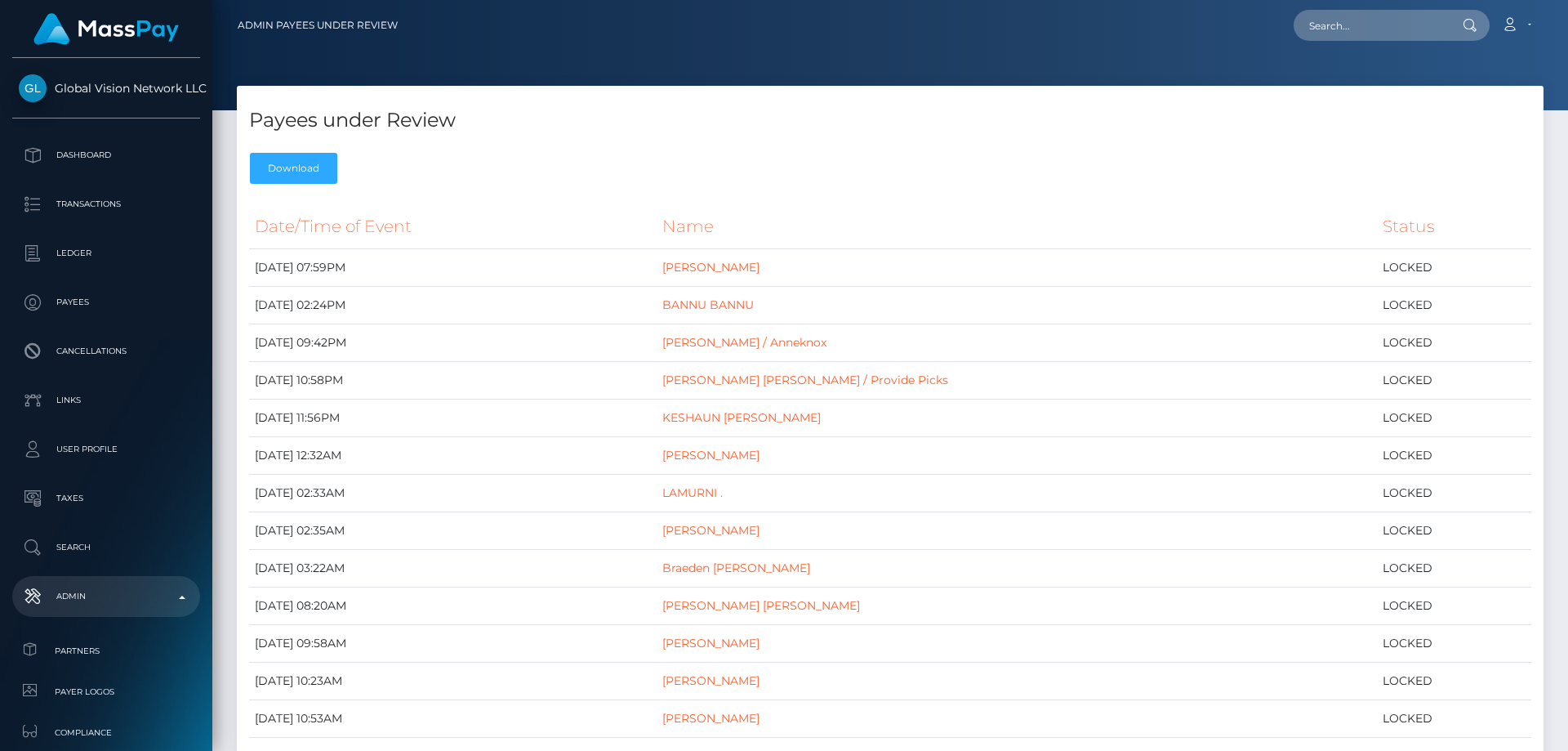
click at [398, 171] on div "Payees under Review Download" at bounding box center [890, 140] width 1307 height 107
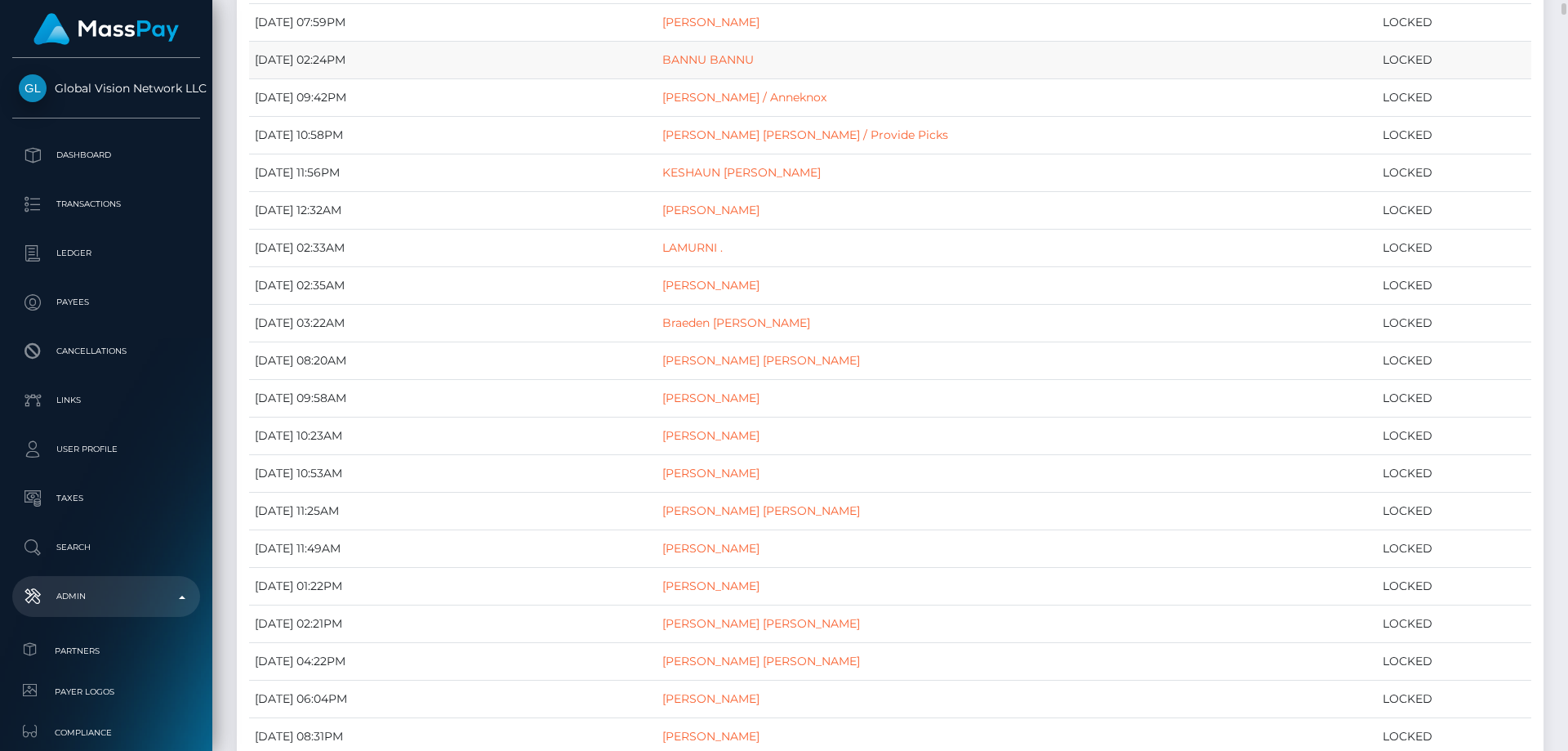
scroll to position [327, 0]
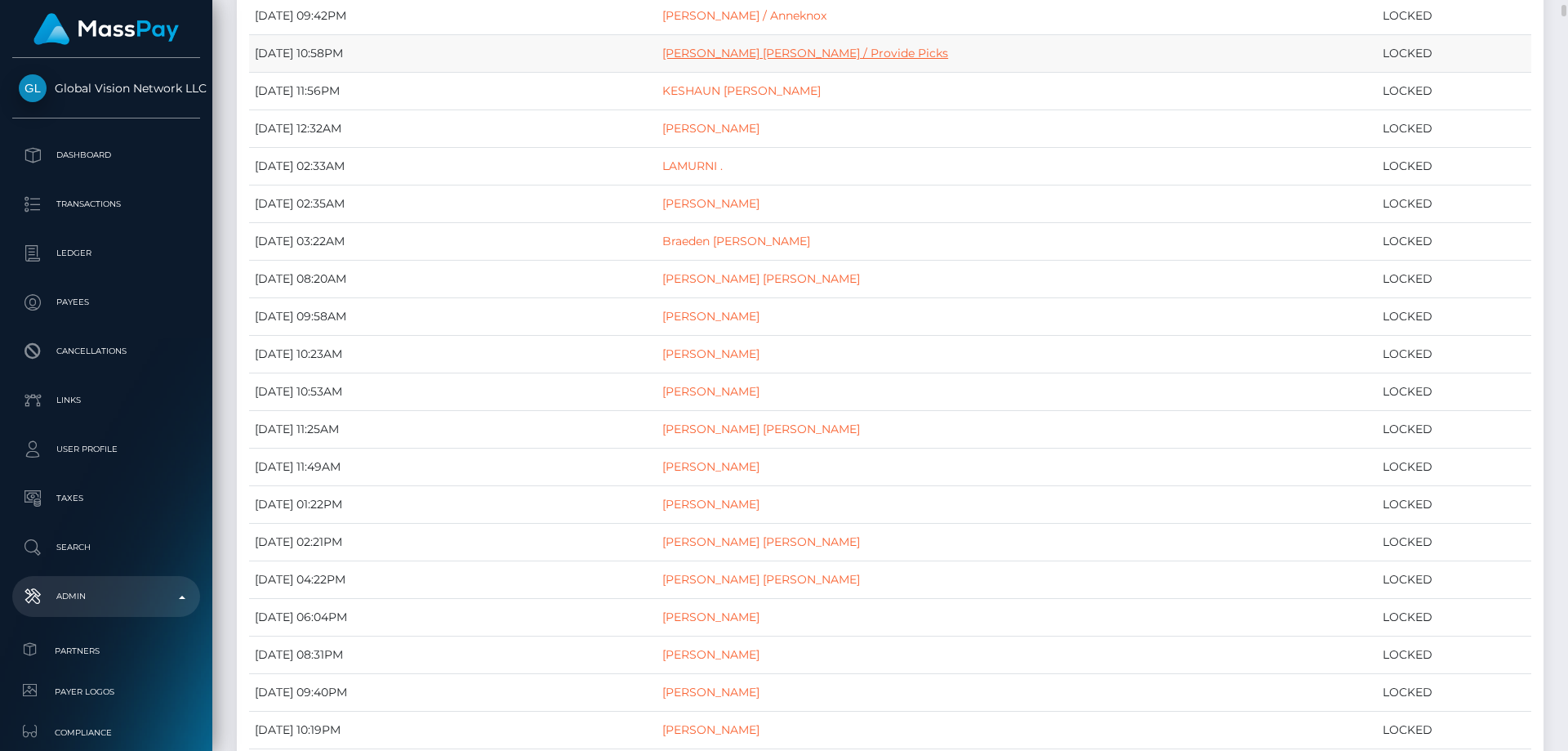
drag, startPoint x: 803, startPoint y: 45, endPoint x: 741, endPoint y: 51, distance: 62.3
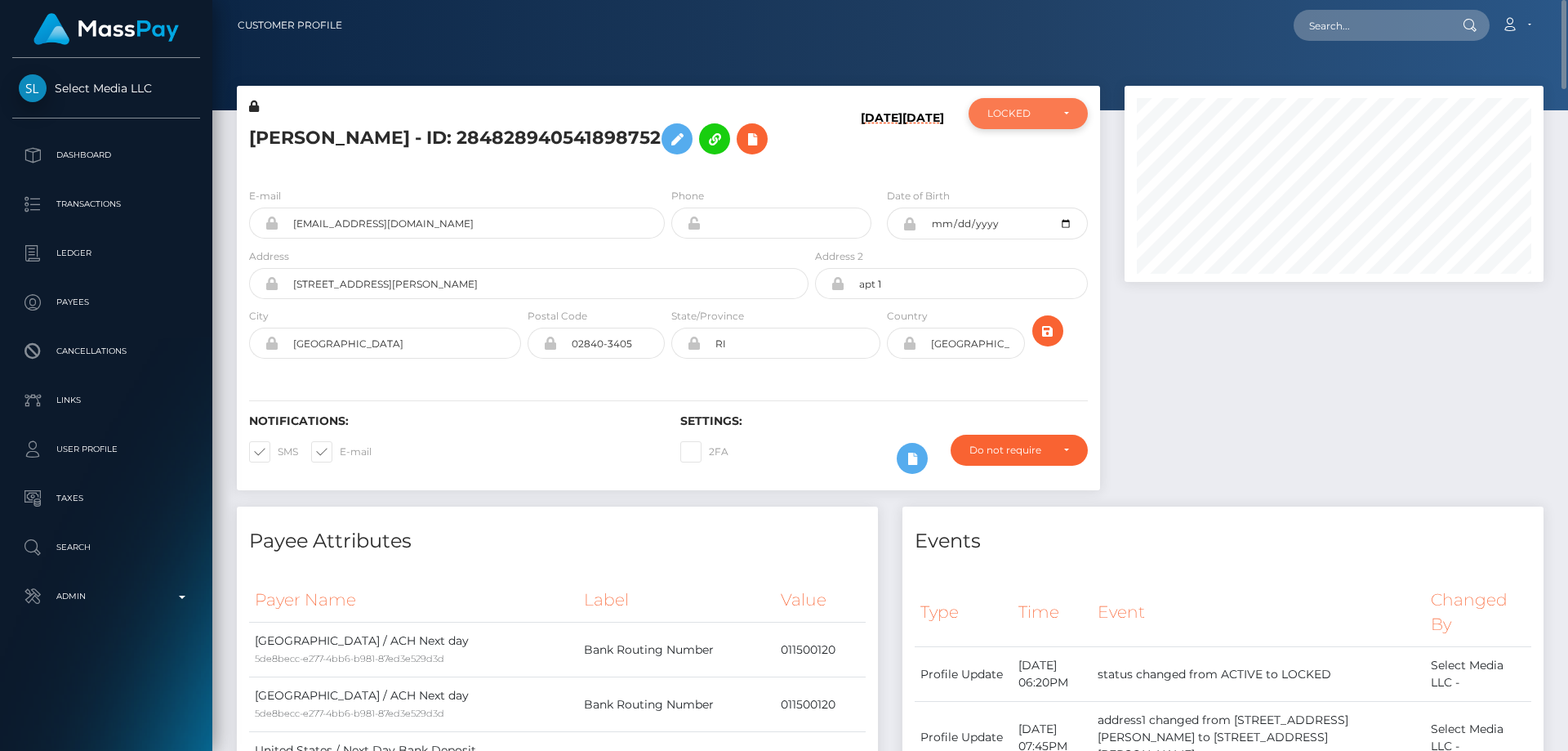
click at [1032, 111] on div "LOCKED" at bounding box center [1019, 112] width 63 height 13
click at [1005, 150] on span "ACTIVE" at bounding box center [1007, 157] width 37 height 15
select select "ACTIVE"
click at [568, 163] on h5 "SAVANNA ROSE STACCIO - ID: 284828940541898752" at bounding box center [524, 139] width 550 height 47
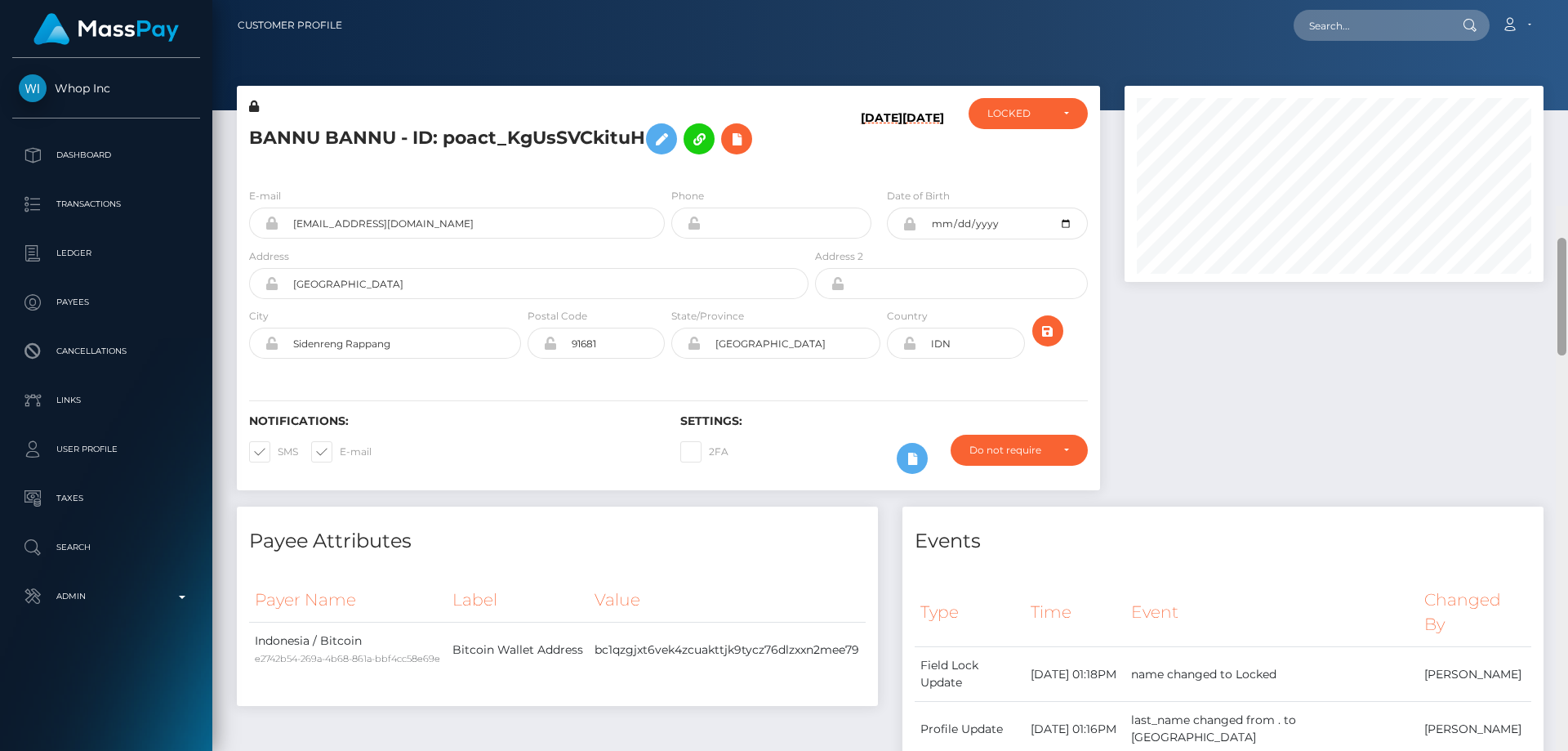
drag, startPoint x: 1562, startPoint y: 602, endPoint x: 1568, endPoint y: -48, distance: 650.0
click at [1568, 0] on html "Whop Inc Dashboard Transactions Ledger Payees Cancellations Links" at bounding box center [784, 375] width 1568 height 751
click at [1021, 119] on div "LOCKED" at bounding box center [1019, 112] width 63 height 13
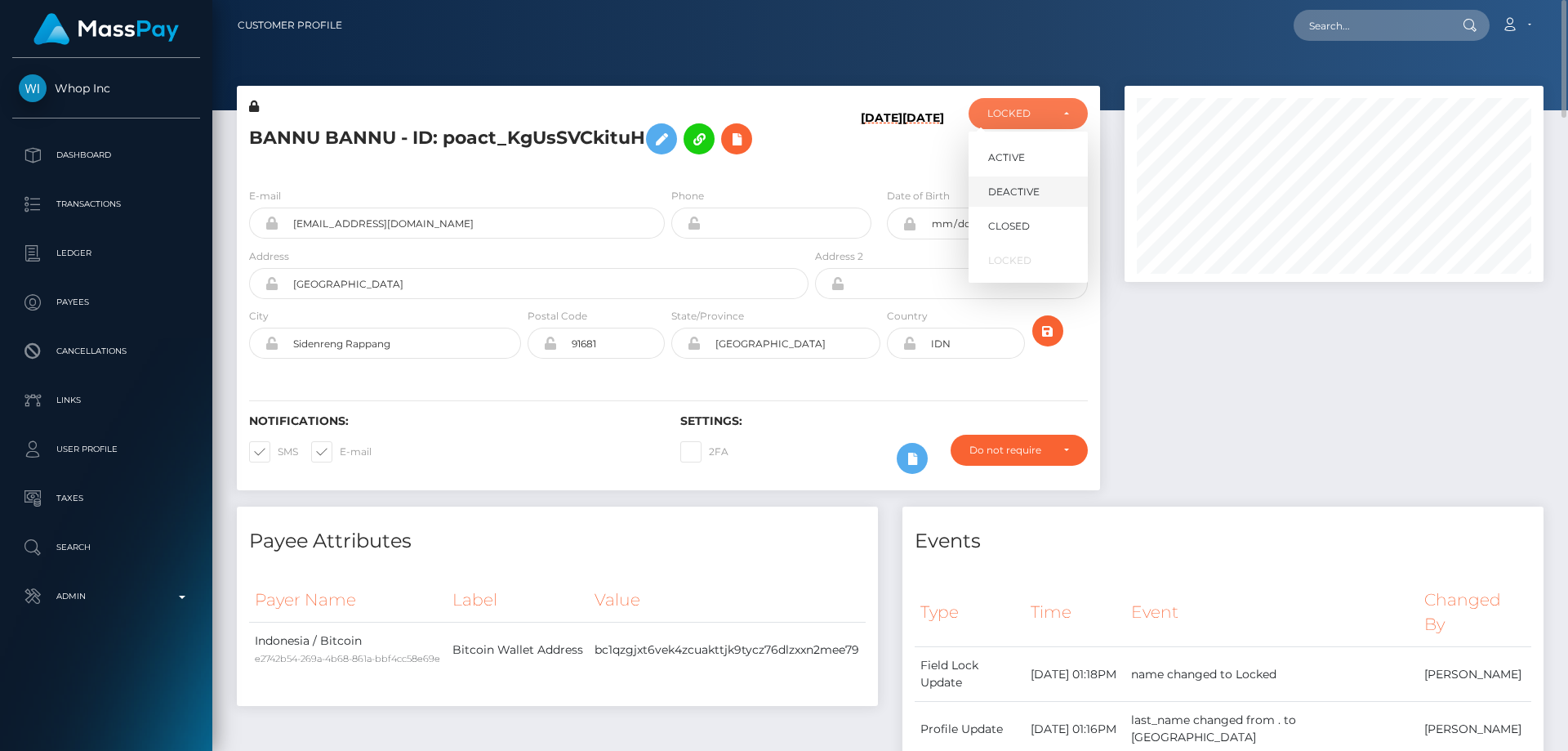
click at [1017, 195] on span "DEACTIVE" at bounding box center [1014, 191] width 51 height 15
select select "DEACTIVE"
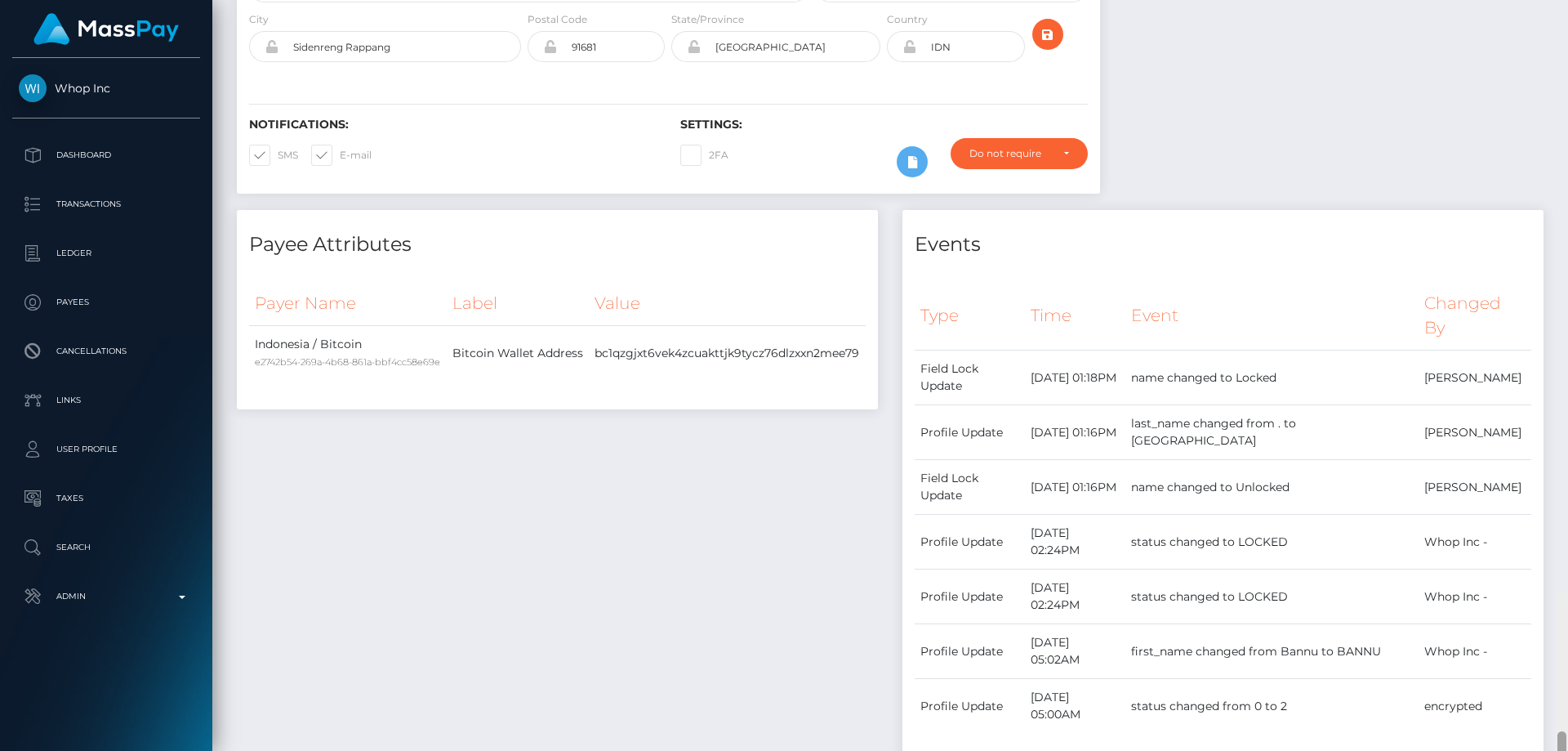
scroll to position [0, 0]
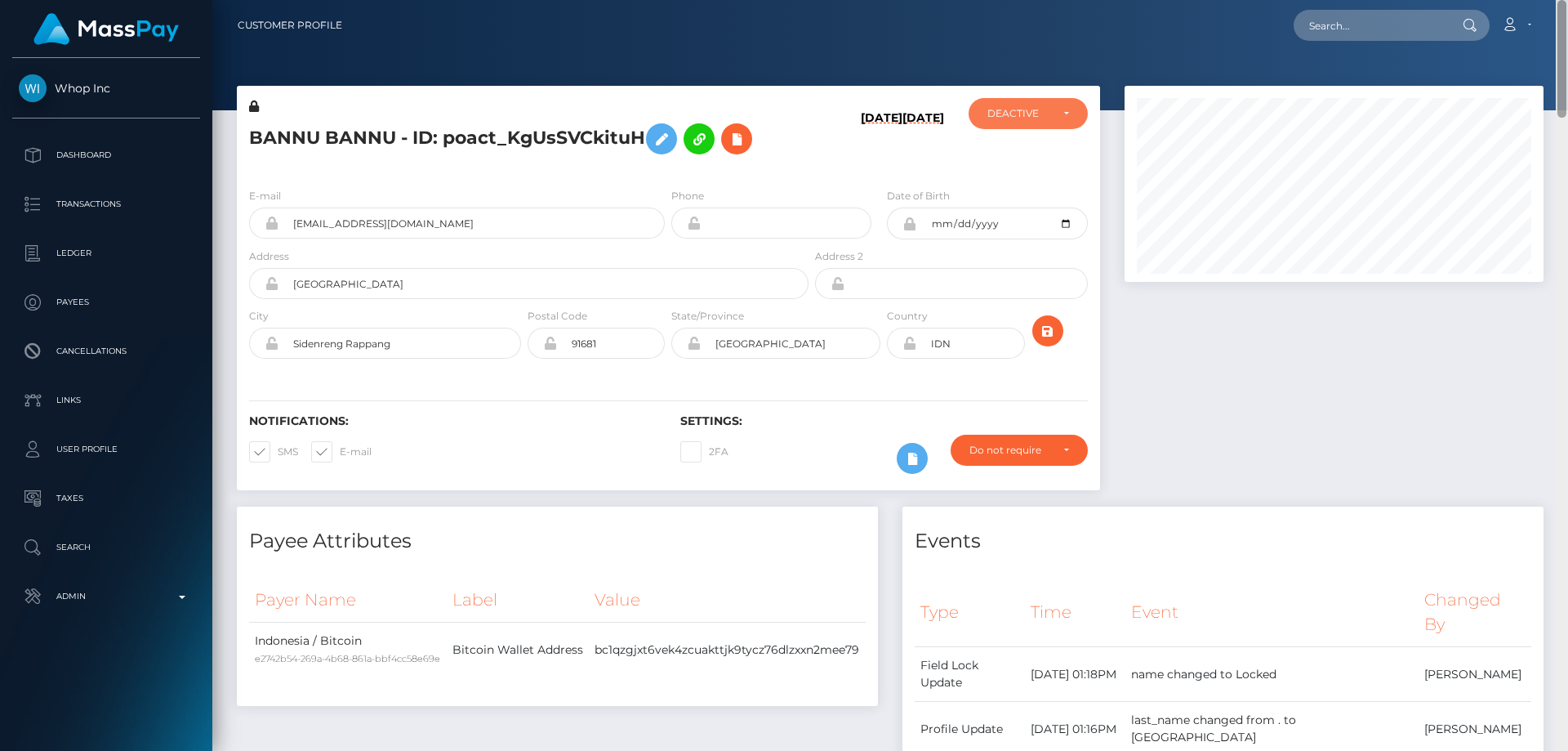
drag, startPoint x: 1557, startPoint y: 683, endPoint x: 1568, endPoint y: -79, distance: 762.1
click at [1568, 0] on html "Whop Inc Dashboard Transactions Ledger Payees Cancellations Links" at bounding box center [784, 375] width 1568 height 751
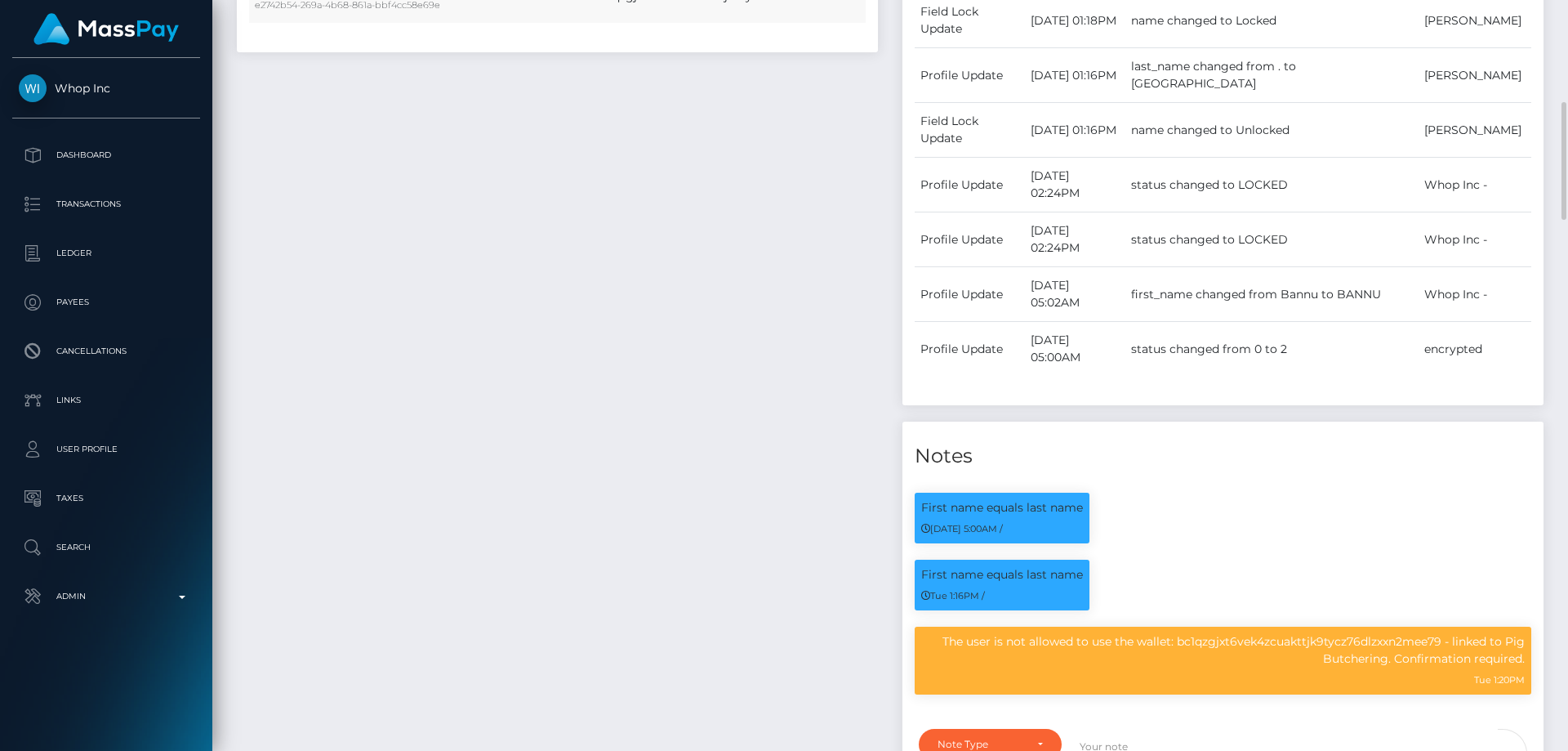
scroll to position [245, 0]
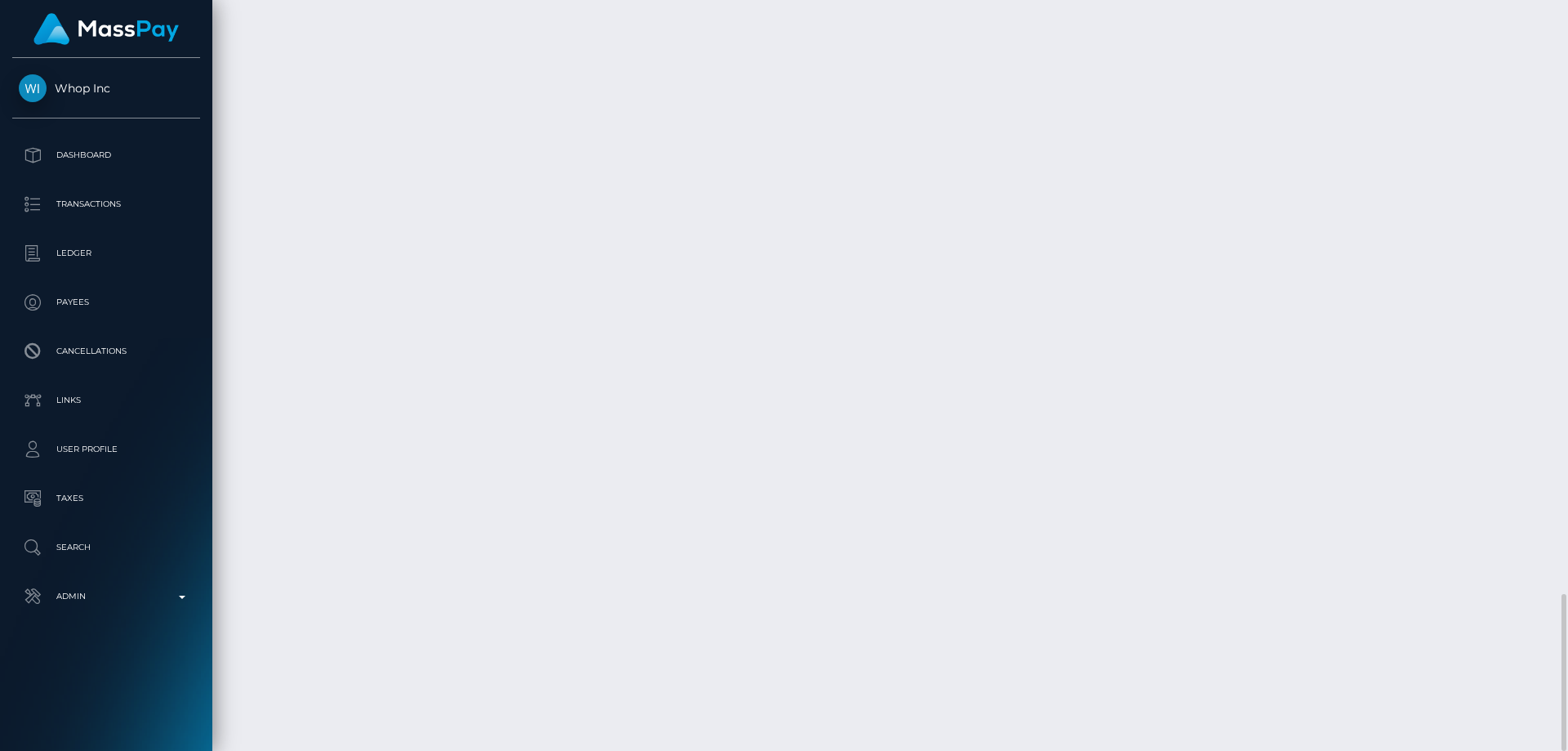
scroll to position [196, 420]
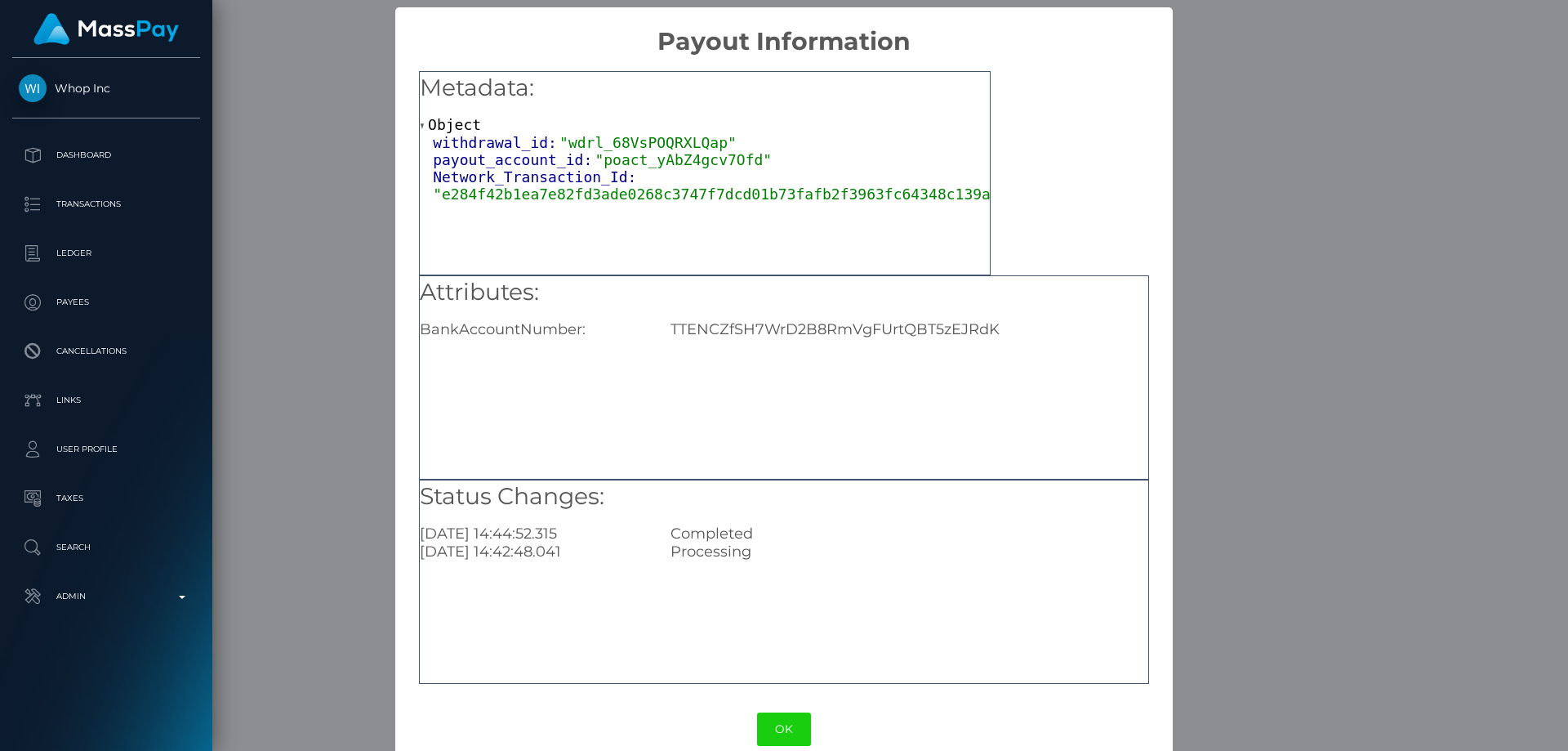
click at [753, 323] on div "TTENCZfSH7WrD2B8RmVgFUrtQBT5zEJRdK" at bounding box center [909, 329] width 502 height 18
copy div "TTENCZfSH7WrD2B8RmVgFUrtQBT5zEJRdK"
click at [1360, 403] on div "× Payout Information Metadata: Object withdrawal_id: "wdrl_68VsPOQRXLQap" payou…" at bounding box center [784, 375] width 1568 height 751
click at [1258, 367] on div "× Payout Information Metadata: Object withdrawal_id: "wdrl_68VsPOQRXLQap" payou…" at bounding box center [784, 375] width 1568 height 751
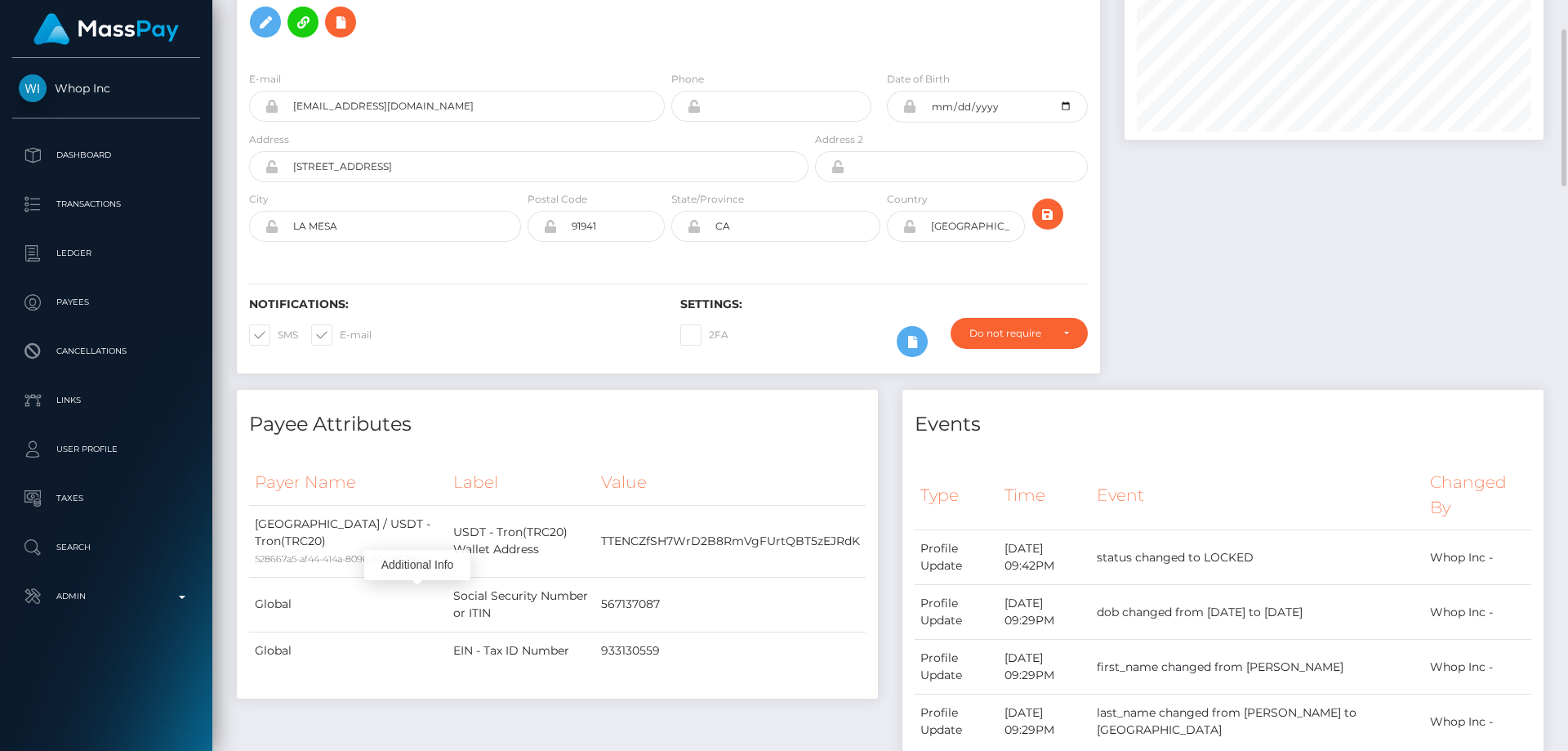
scroll to position [0, 0]
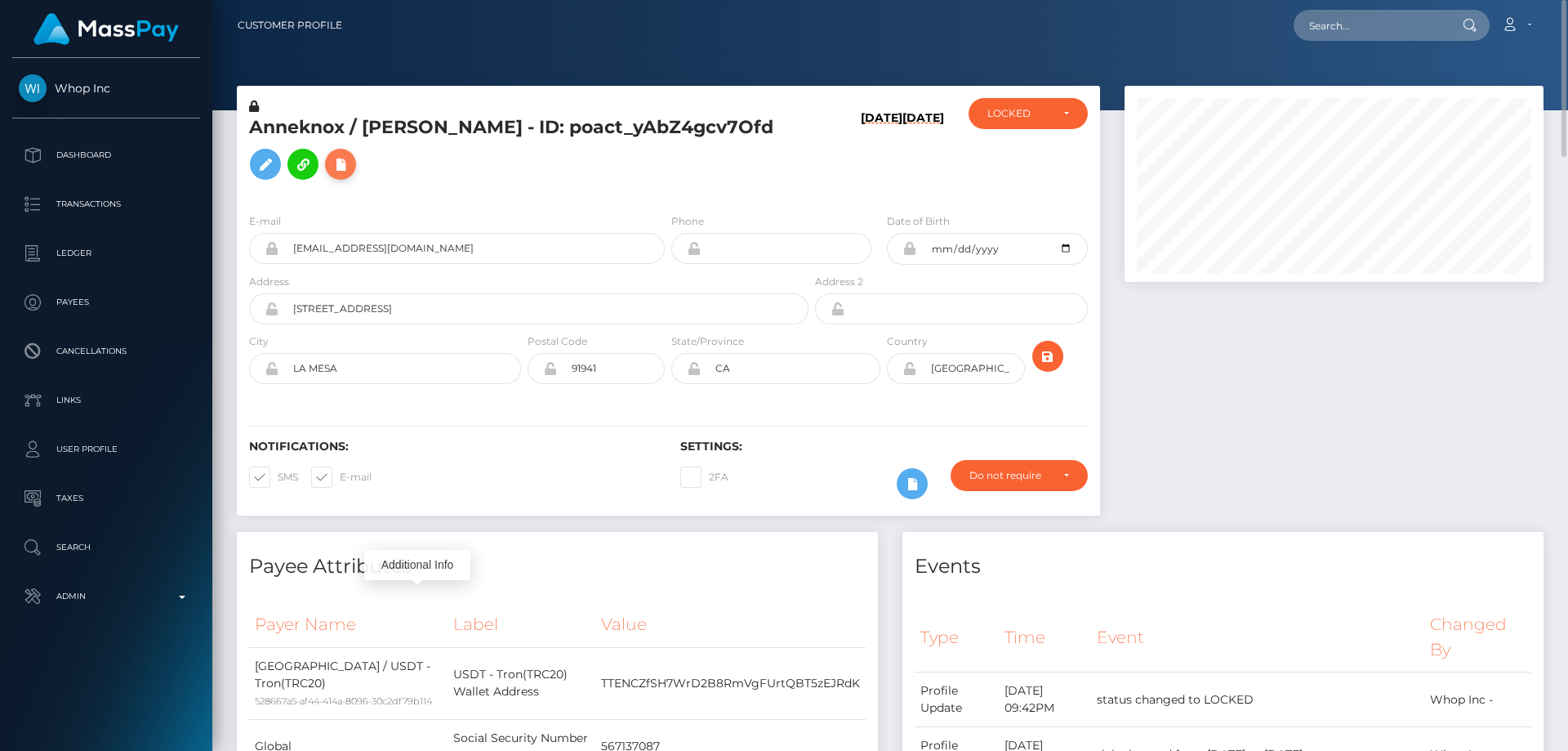
click at [351, 171] on icon at bounding box center [340, 164] width 19 height 20
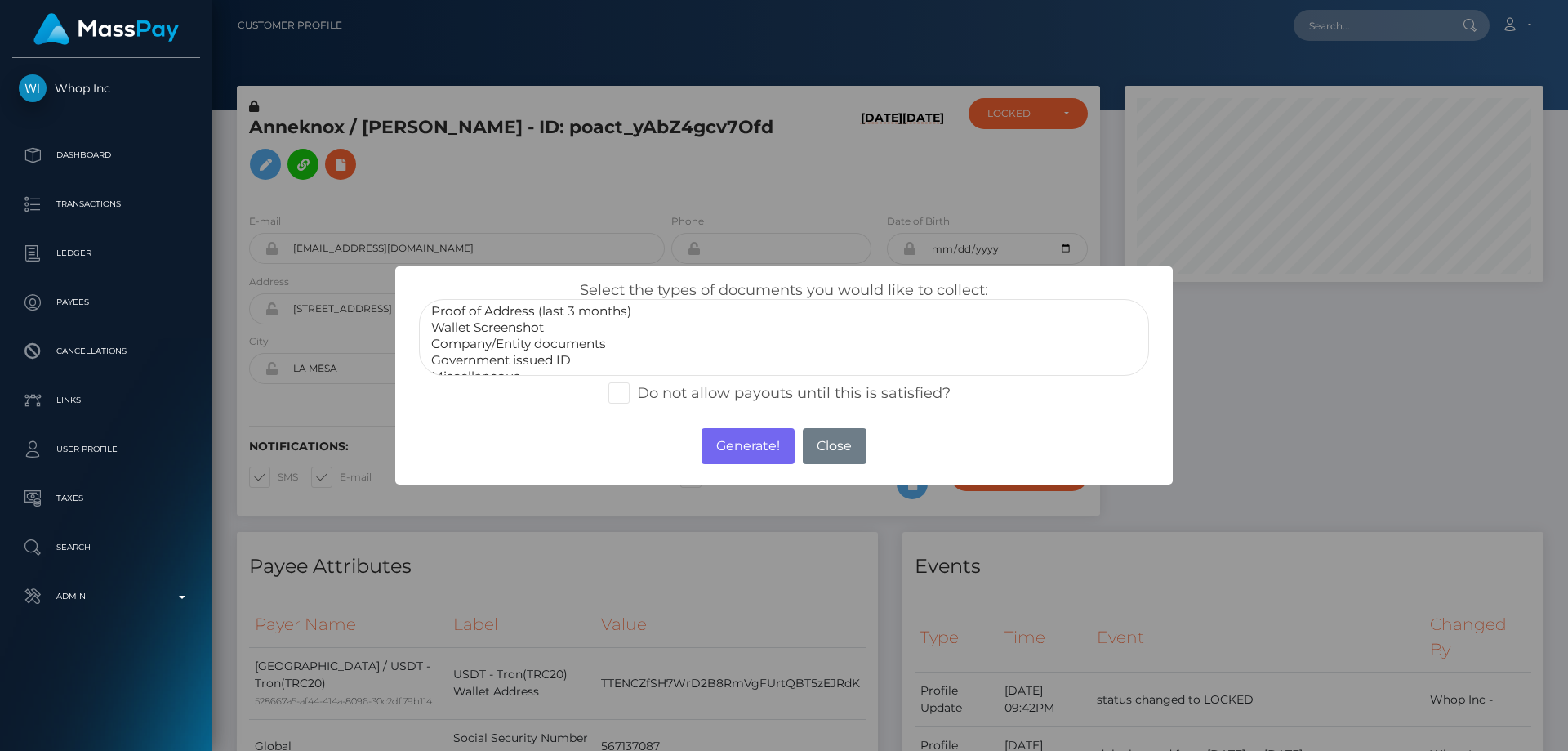
scroll to position [49, 0]
select select "Miscellaneous"
click at [497, 361] on option "Miscellaneous" at bounding box center [784, 361] width 709 height 16
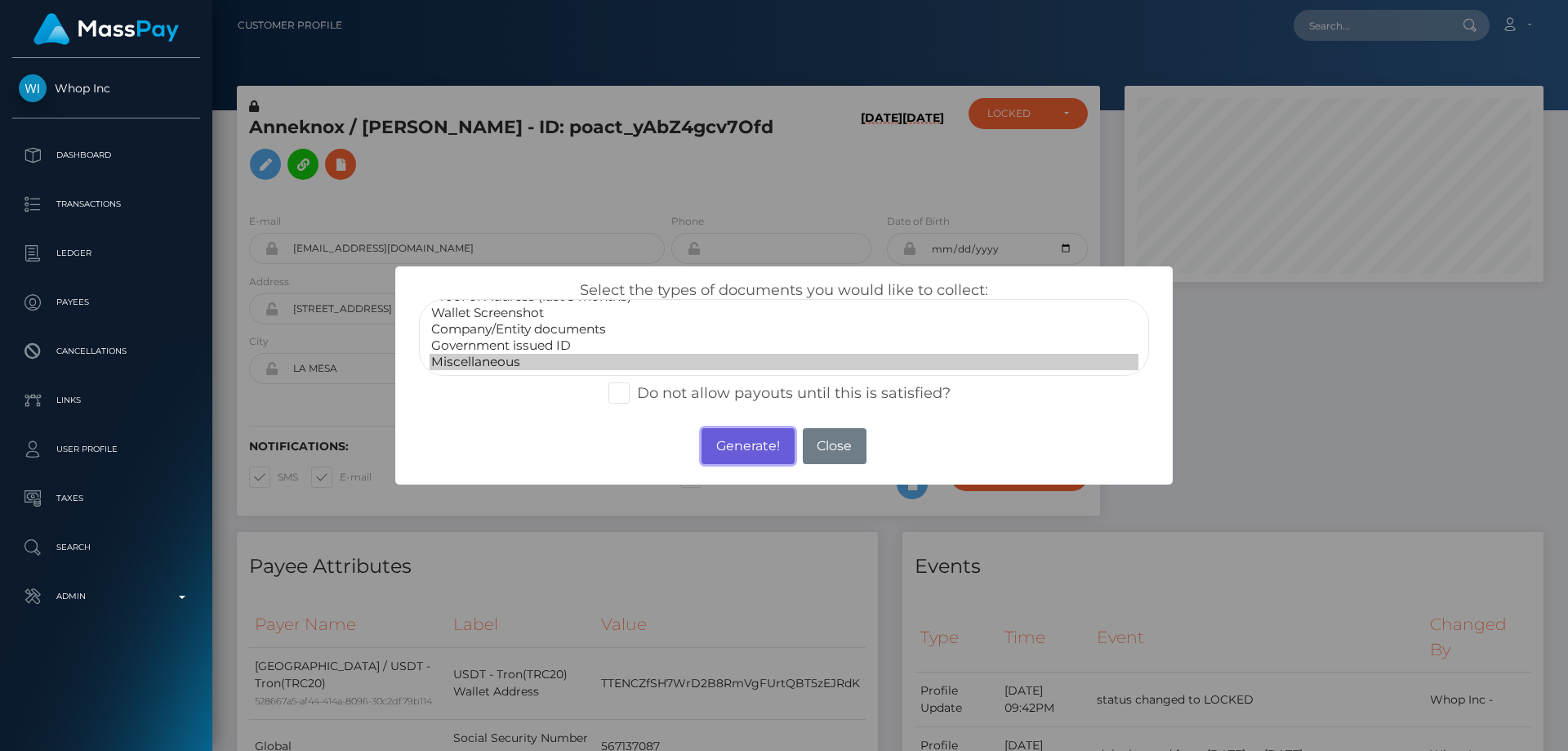
click at [739, 445] on button "Generate!" at bounding box center [747, 446] width 92 height 36
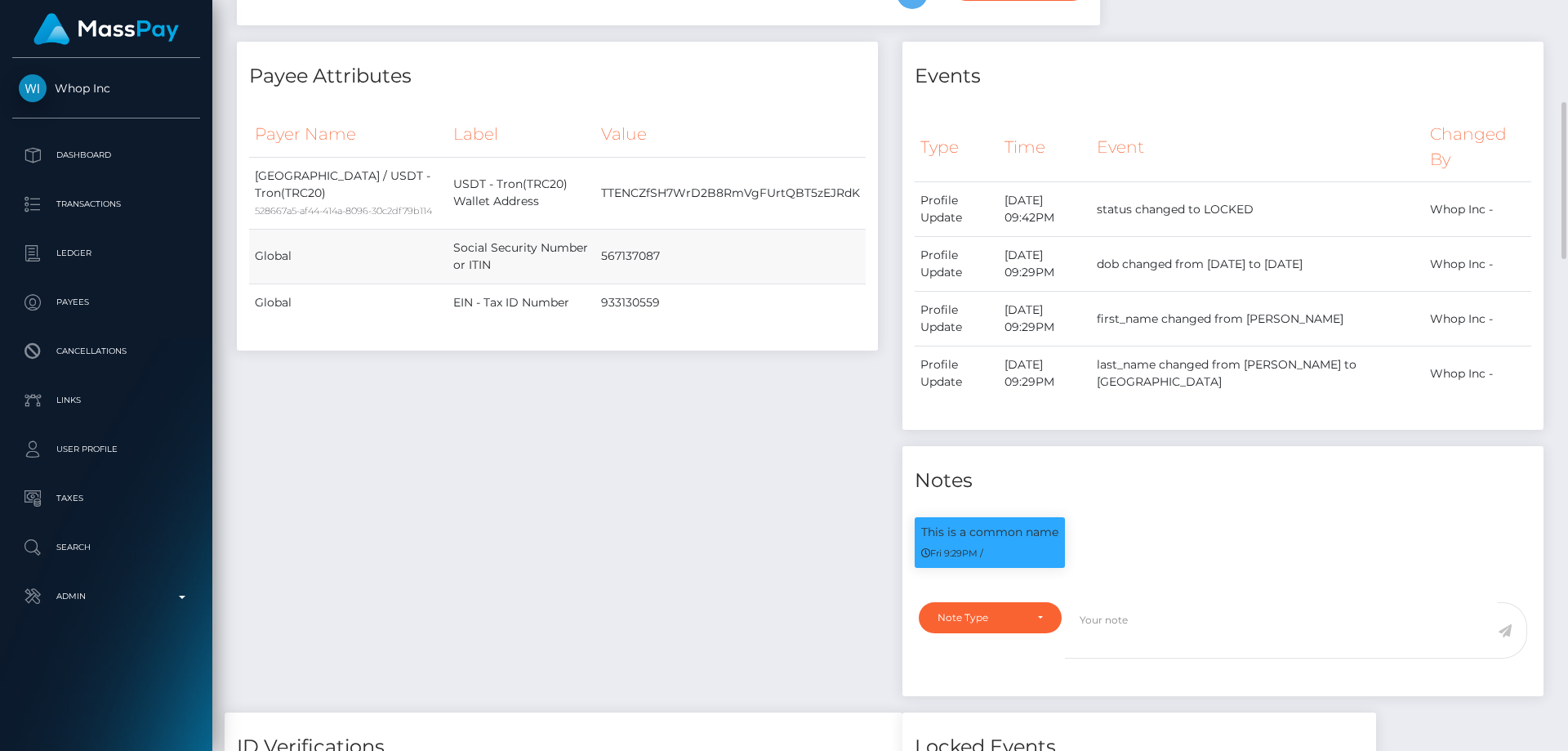
scroll to position [817, 0]
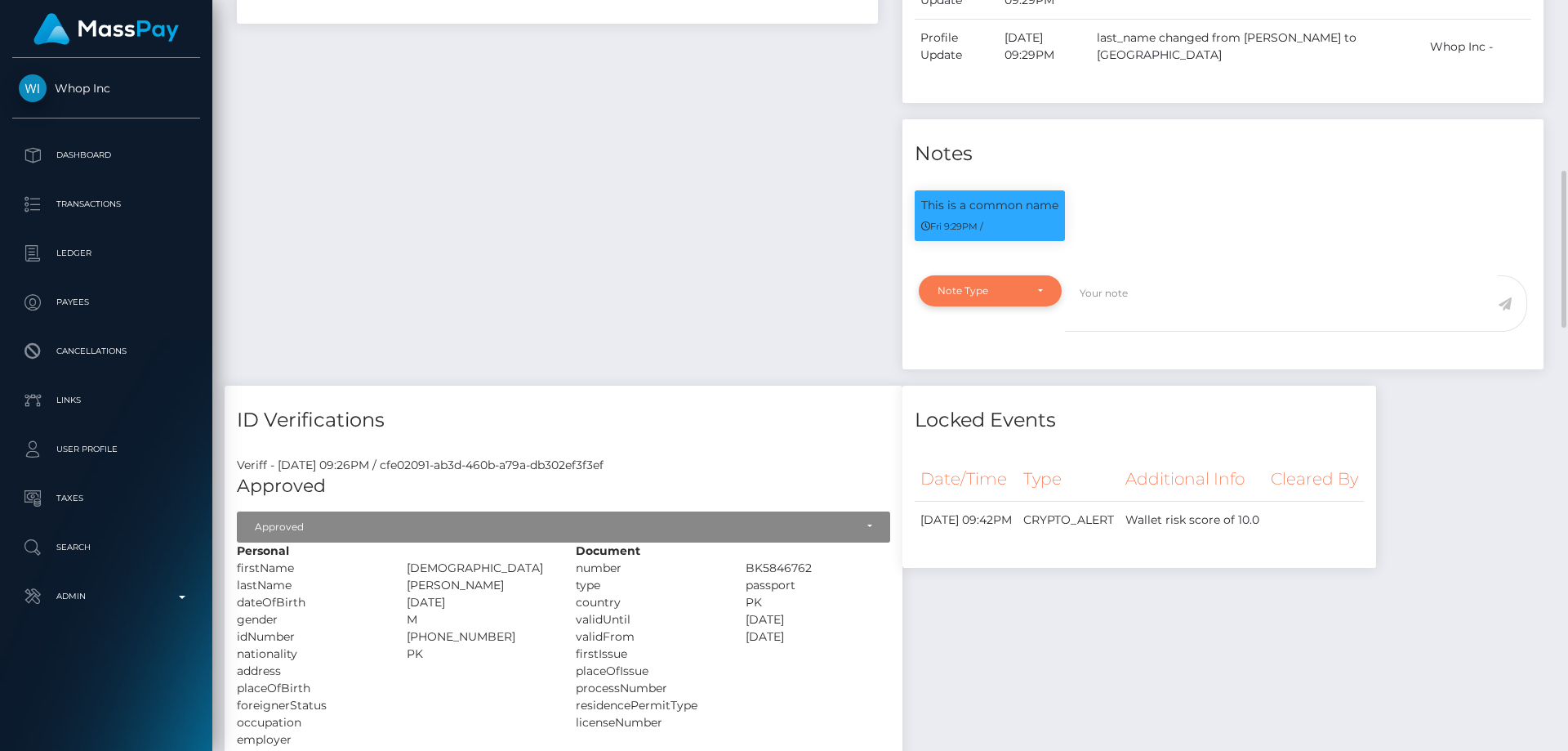
click at [980, 295] on div "Note Type" at bounding box center [981, 290] width 86 height 13
drag, startPoint x: 1005, startPoint y: 373, endPoint x: 1172, endPoint y: 309, distance: 178.8
click at [1006, 373] on link "Compliance" at bounding box center [990, 368] width 143 height 30
select select "COMPLIANCE"
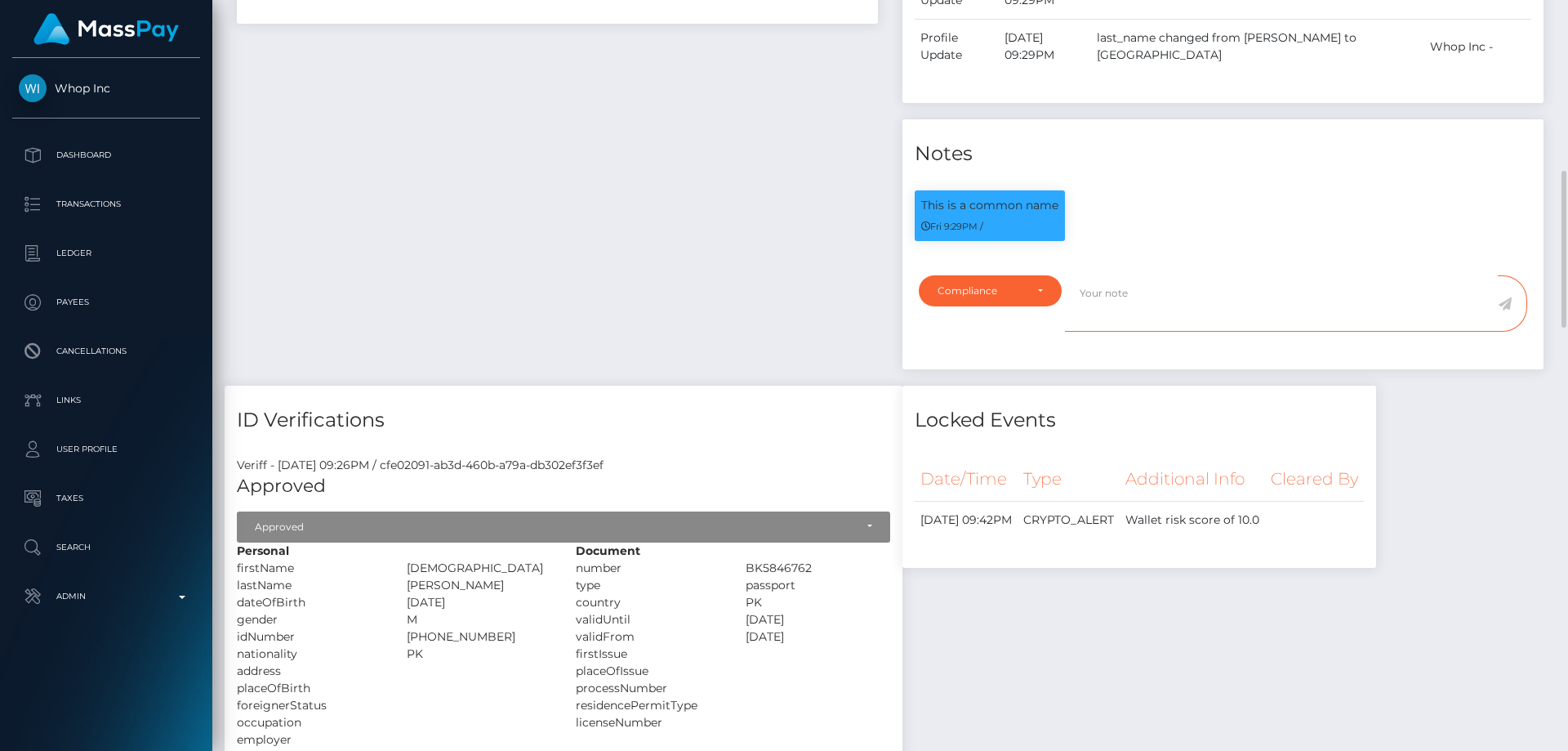
drag, startPoint x: 1166, startPoint y: 300, endPoint x: 1090, endPoint y: 323, distance: 79.4
click at [1166, 299] on textarea at bounding box center [1281, 303] width 433 height 56
click at [600, 260] on div "Payee Attributes Payer Name Label Value United States / USDT - Tron(TRC20) 5286…" at bounding box center [557, 50] width 666 height 671
paste textarea "UTR - due to source of funds. No further action required."
type textarea "UTR - due to source of funds. No further action required."
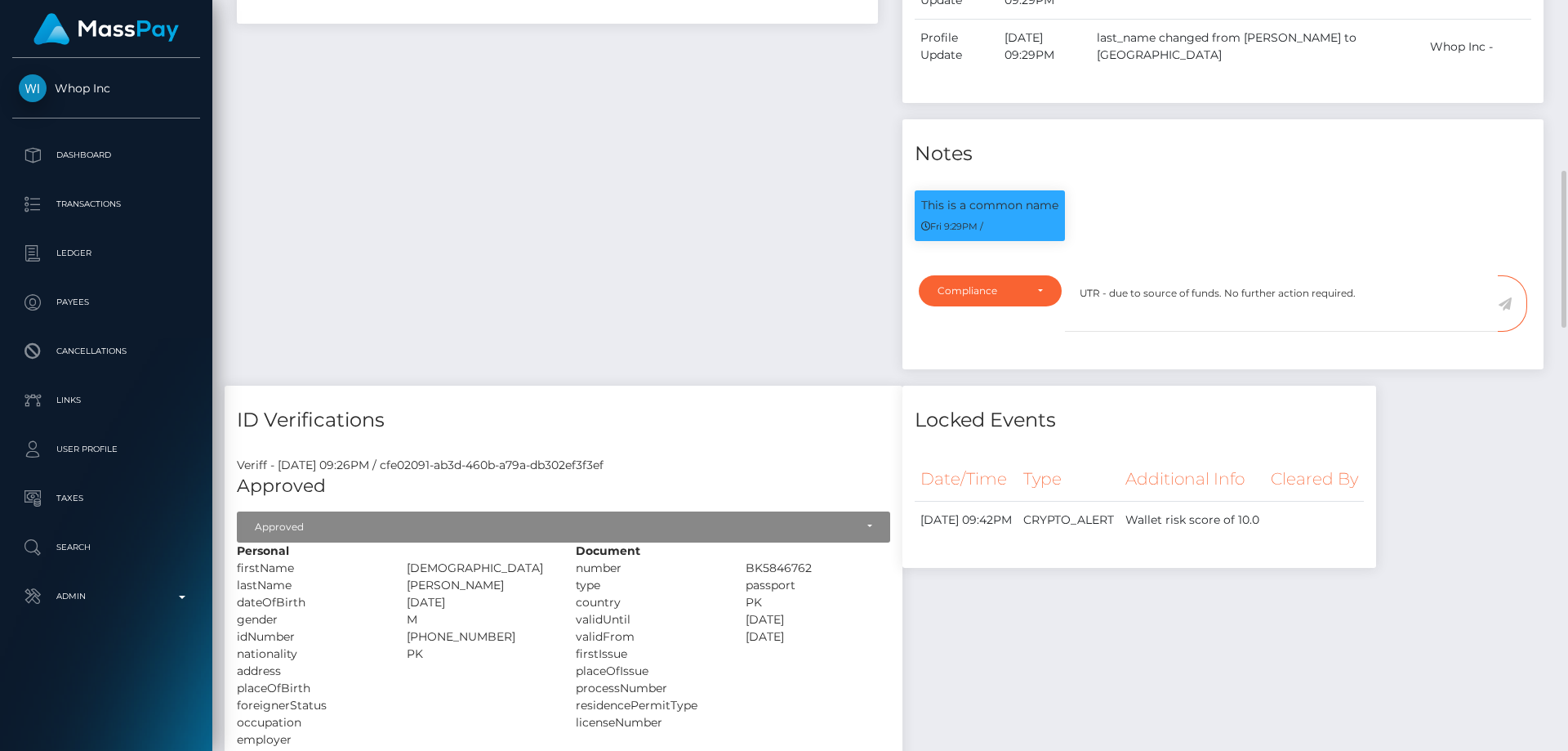
click at [805, 370] on div "Payee Attributes Payer Name Label Value United States / USDT - Tron(TRC20) 5286…" at bounding box center [557, 50] width 666 height 671
click at [1503, 305] on icon at bounding box center [1505, 303] width 14 height 13
click at [761, 274] on div "Payee Attributes Payer Name Label Value United States / USDT - Tron(TRC20) 5286…" at bounding box center [557, 50] width 666 height 671
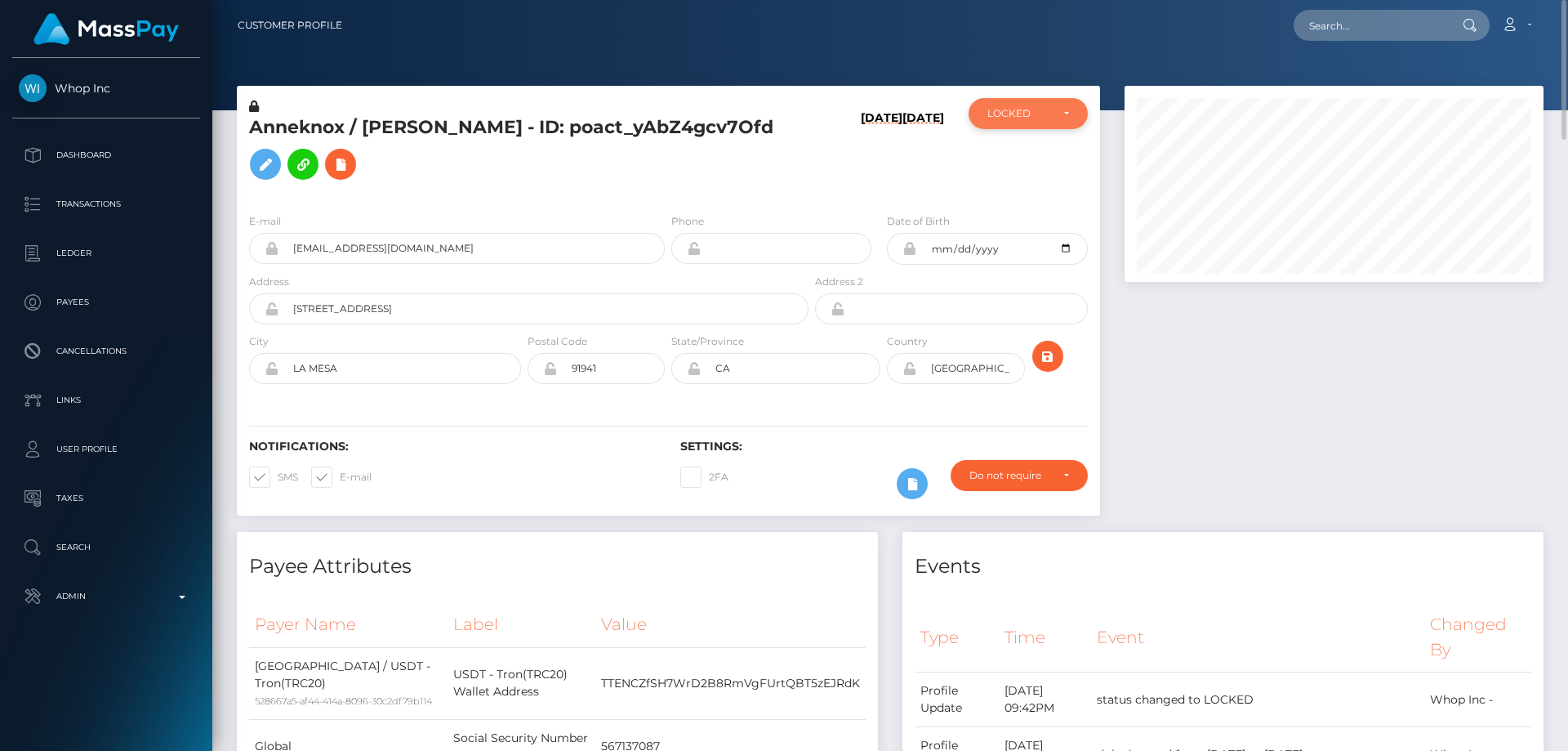
click at [1038, 117] on div "LOCKED" at bounding box center [1019, 112] width 63 height 13
click at [1034, 162] on link "ACTIVE" at bounding box center [1028, 157] width 119 height 30
select select "ACTIVE"
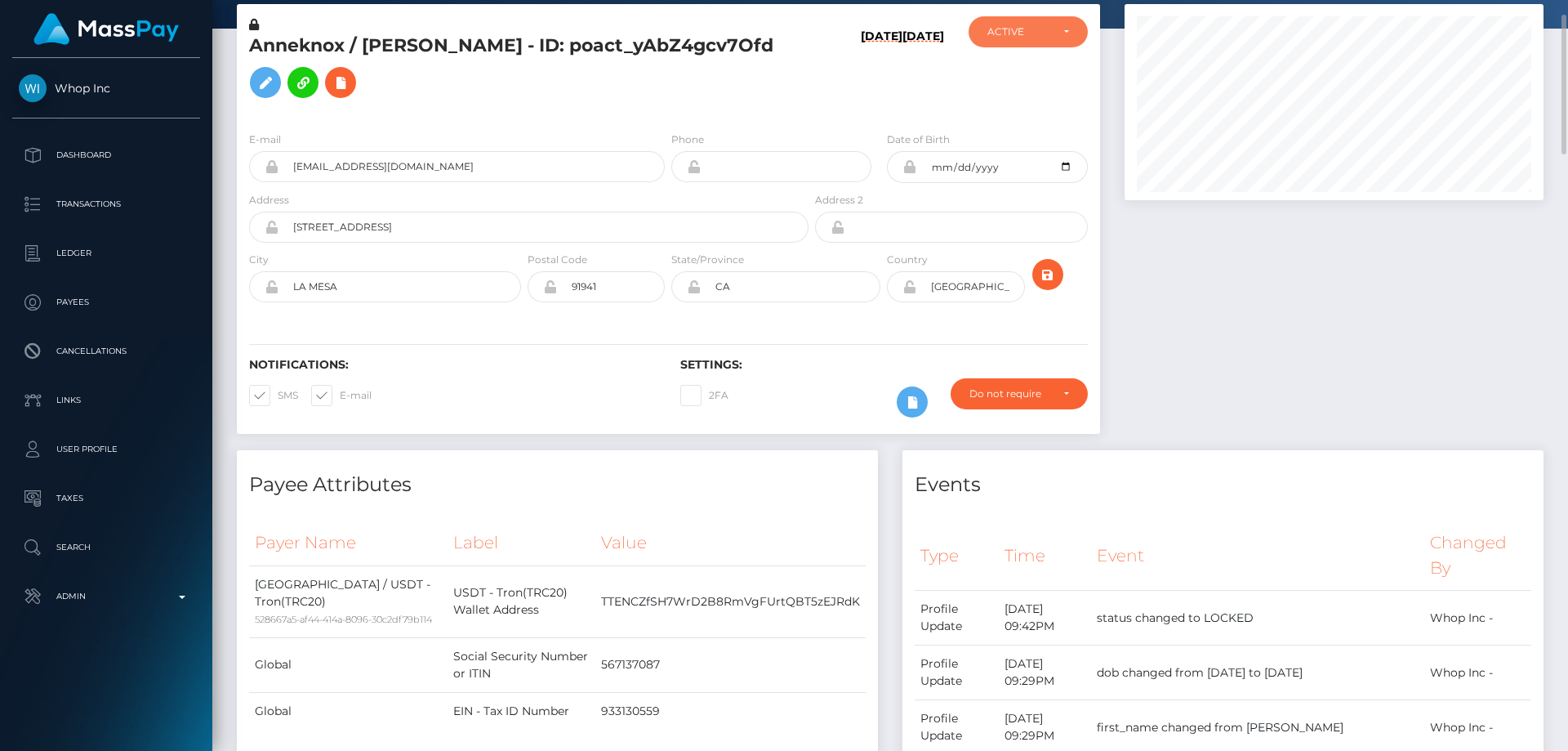
scroll to position [0, 0]
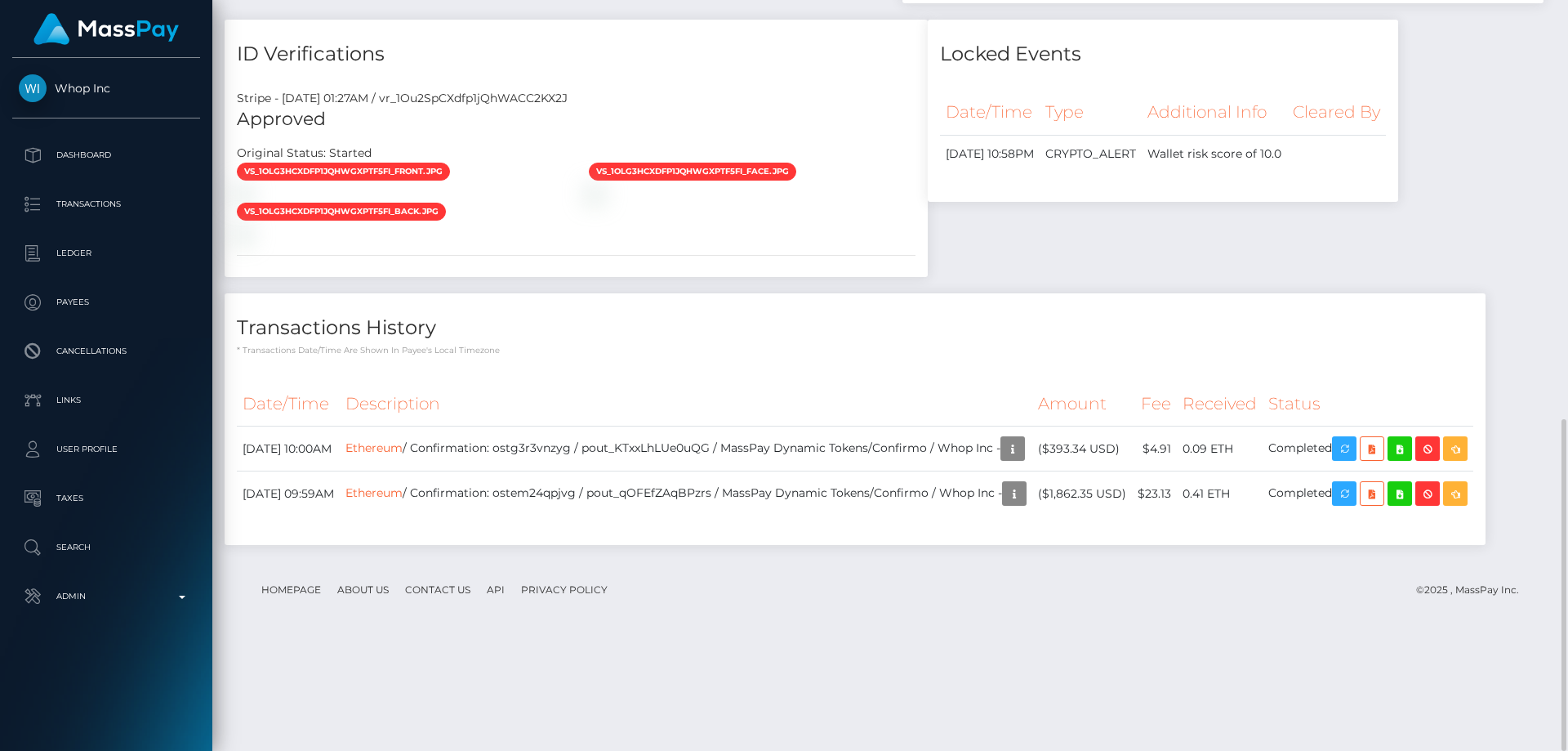
scroll to position [196, 420]
drag, startPoint x: 1318, startPoint y: 384, endPoint x: 1157, endPoint y: 396, distance: 161.4
click at [1318, 342] on h4 "Transactions History" at bounding box center [855, 329] width 1237 height 29
click at [1003, 459] on icon "button" at bounding box center [1013, 449] width 19 height 20
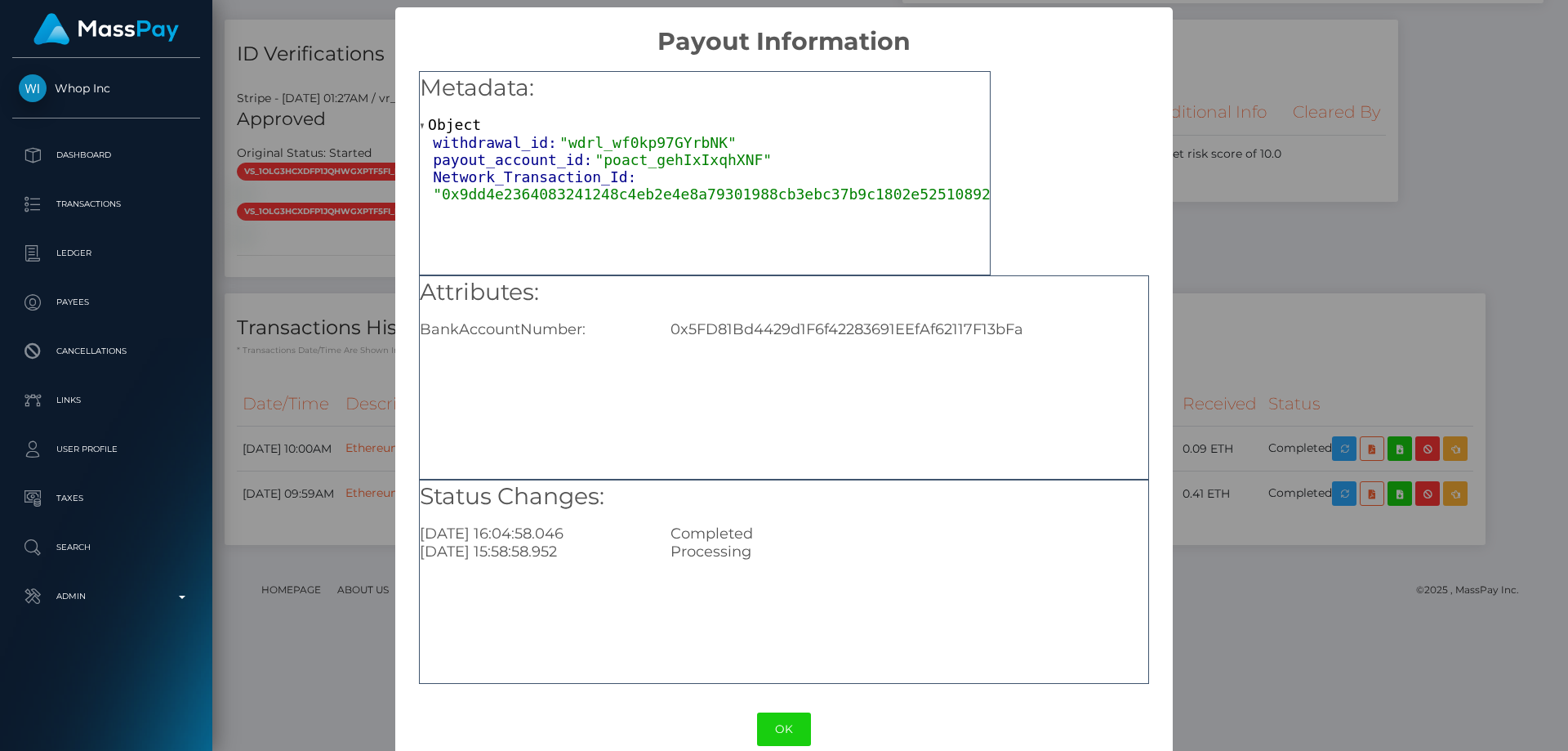
click at [793, 325] on div "0x5FD81Bd4429d1F6f42283691EEfAf62117F13bFa" at bounding box center [909, 329] width 502 height 18
copy div "0x5FD81Bd4429d1F6f42283691EEfAf62117F13bFa"
click at [1242, 391] on div "× Payout Information Metadata: Object withdrawal_id: "wdrl_wf0kp97GYrbNK" payou…" at bounding box center [784, 375] width 1568 height 751
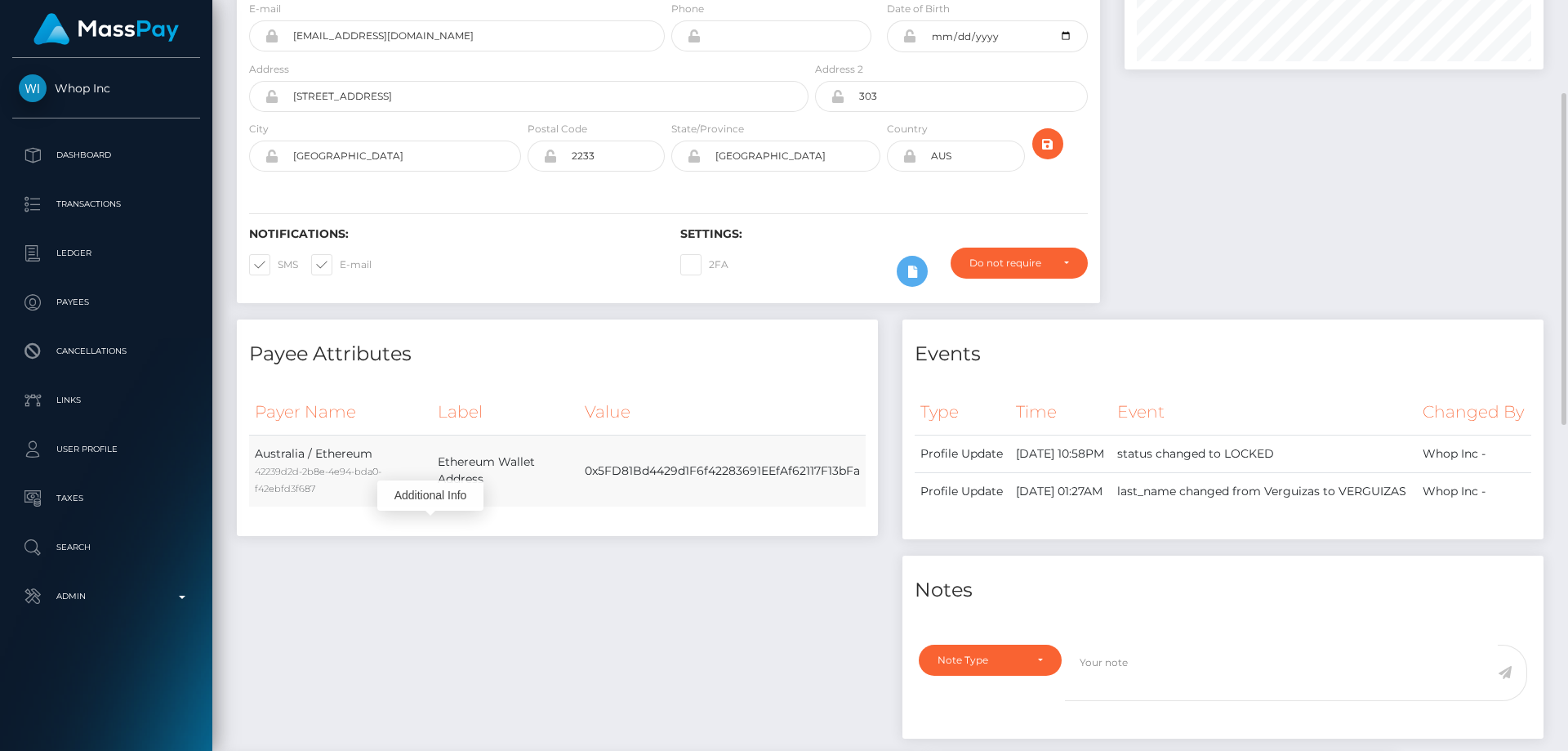
scroll to position [0, 0]
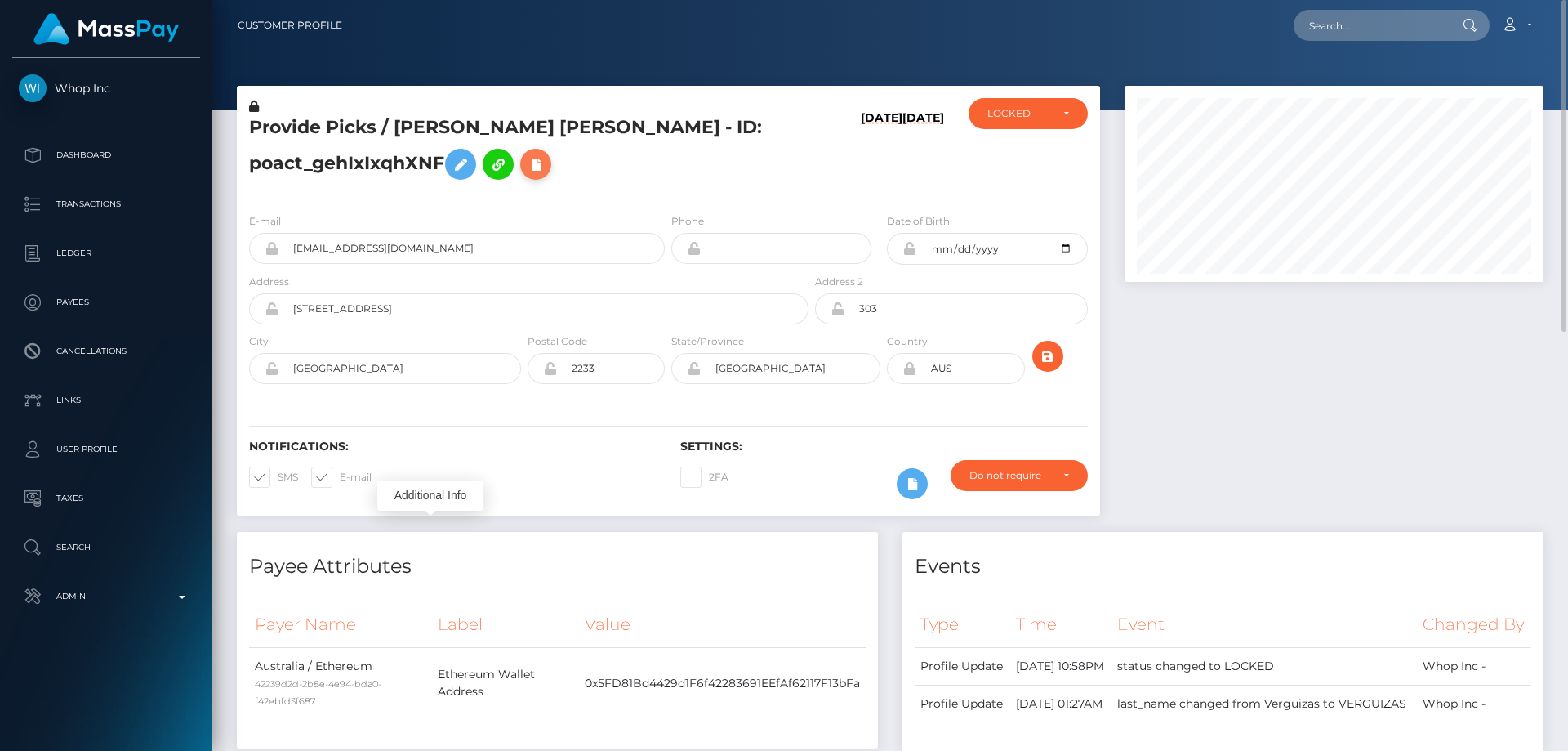
click at [540, 154] on icon at bounding box center [536, 164] width 19 height 20
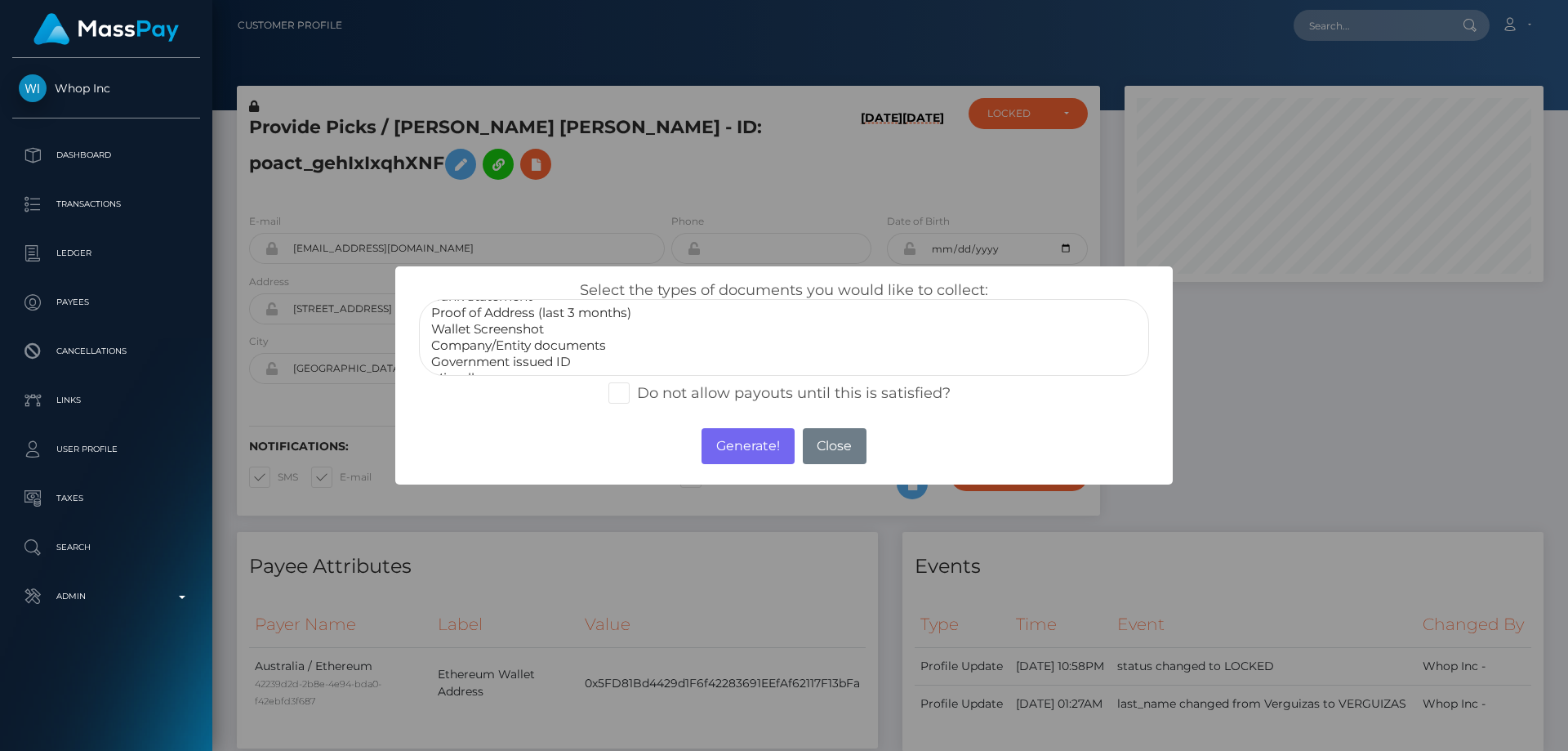
scroll to position [49, 0]
select select "Miscellaneous"
click at [503, 361] on option "Miscellaneous" at bounding box center [784, 361] width 709 height 16
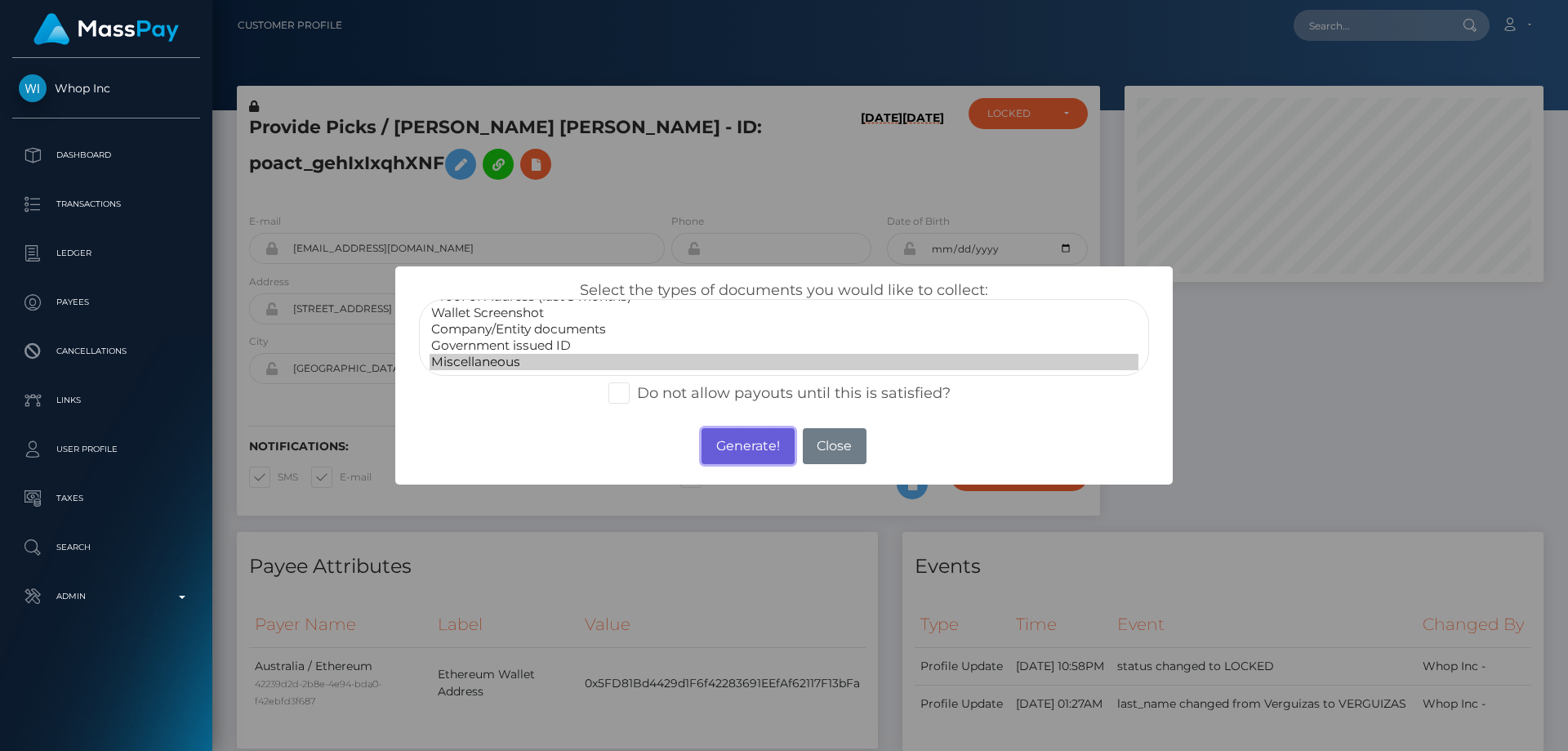
click at [742, 445] on button "Generate!" at bounding box center [747, 446] width 92 height 36
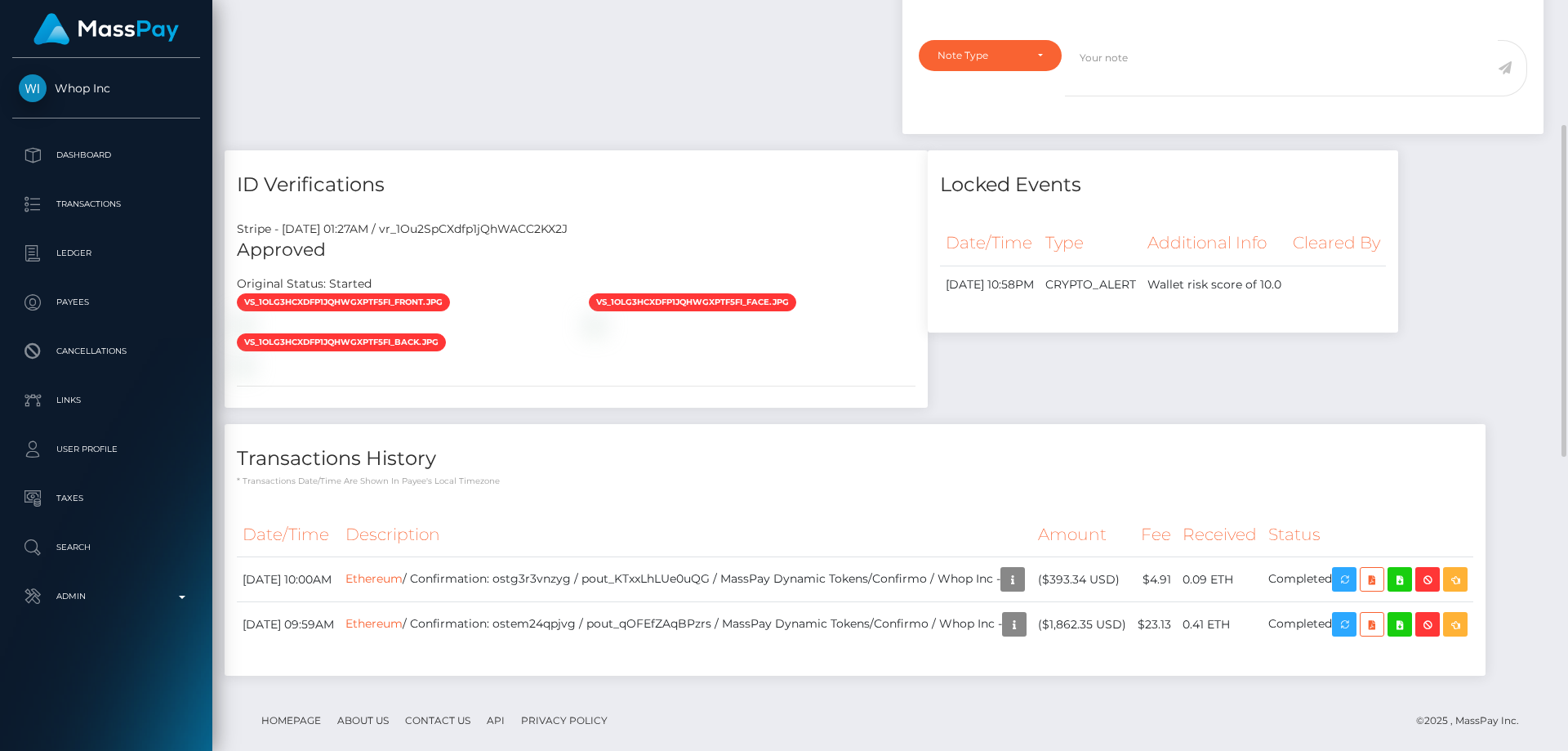
scroll to position [572, 0]
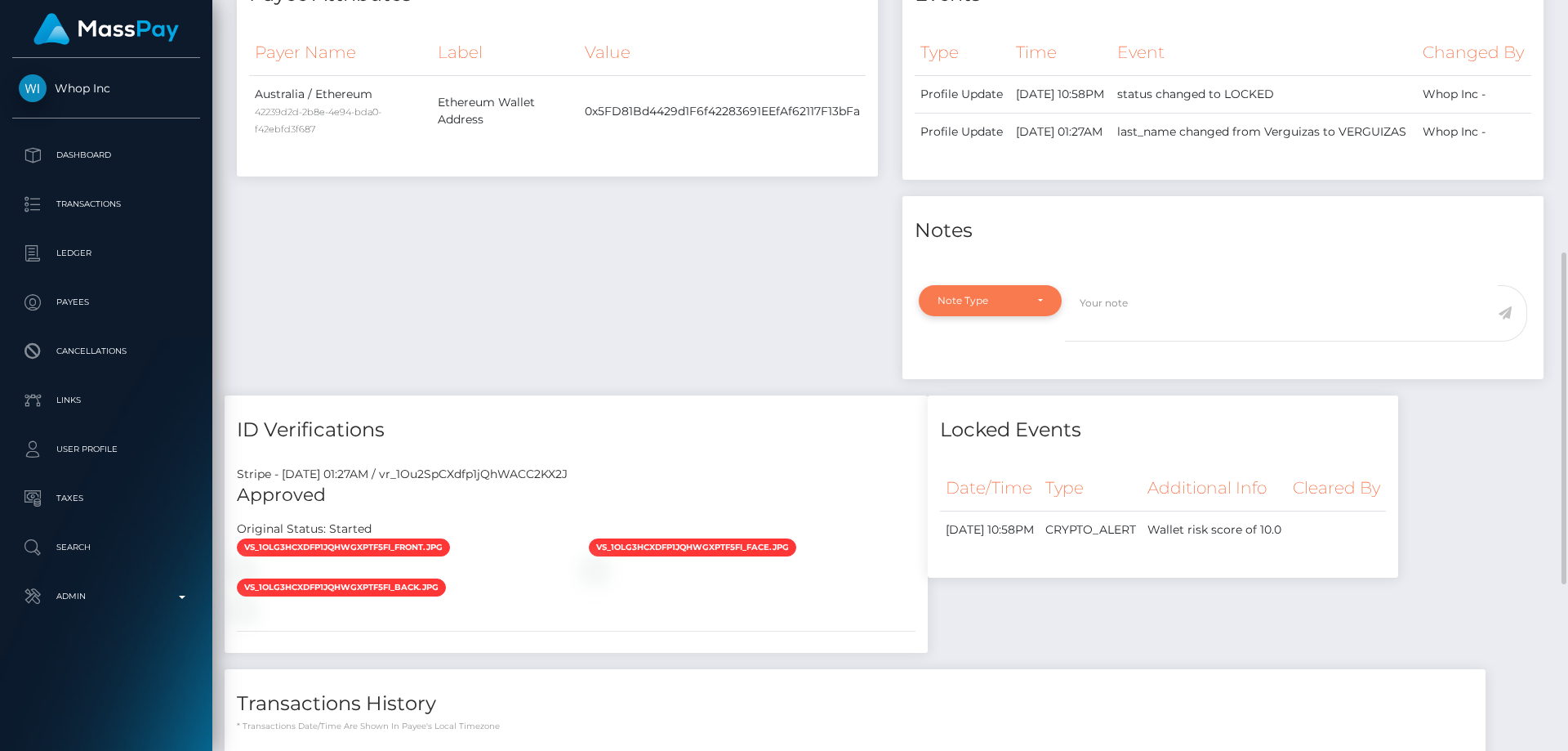
click at [969, 307] on div "Note Type" at bounding box center [981, 299] width 86 height 13
click at [985, 387] on span "Compliance" at bounding box center [968, 379] width 60 height 15
select select "COMPLIANCE"
click at [1143, 341] on textarea at bounding box center [1281, 313] width 433 height 56
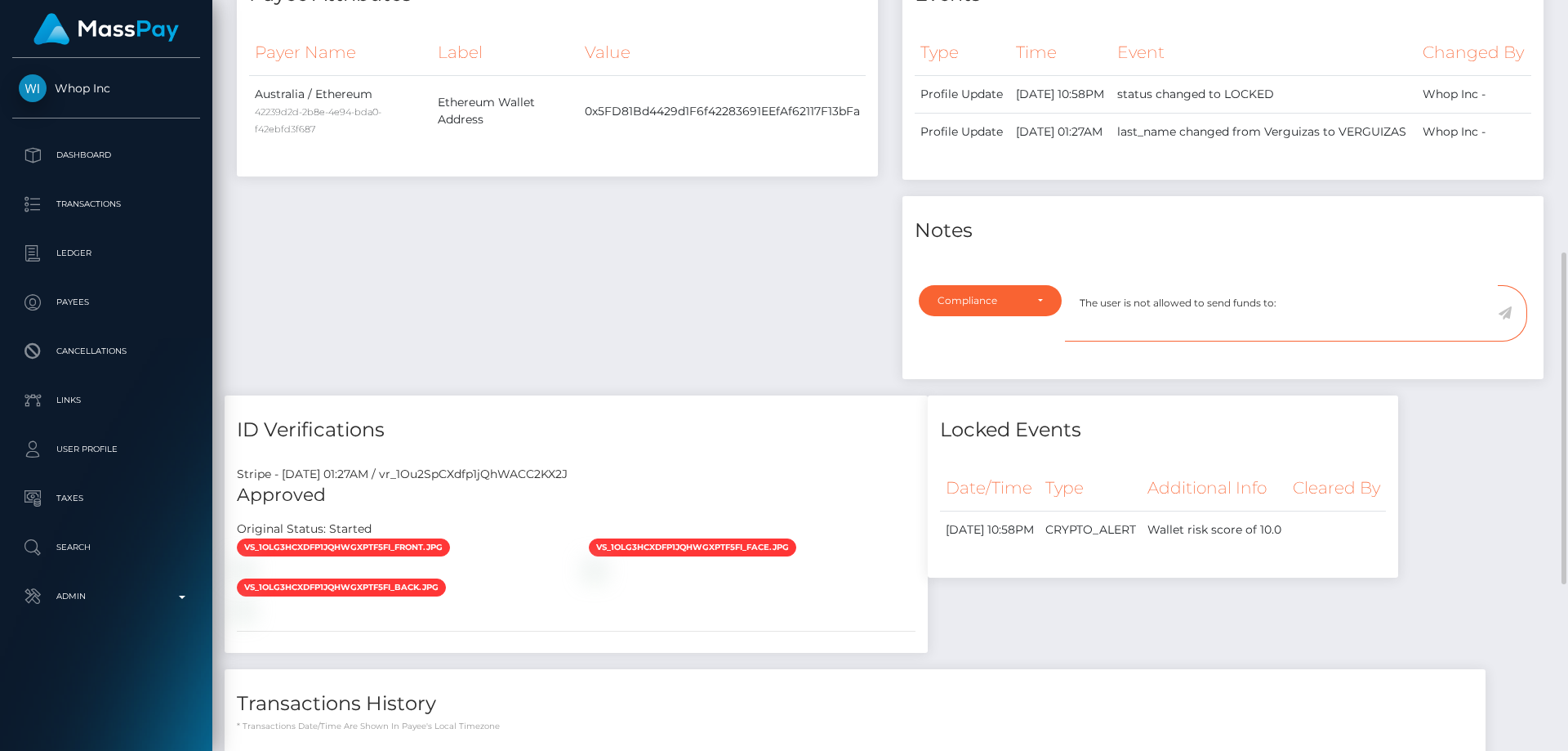
paste textarea "Shuffle.com"
type textarea "The user is not allowed to send funds to: Shuffle.com. Confirmation required."
click at [1502, 320] on icon at bounding box center [1505, 312] width 14 height 13
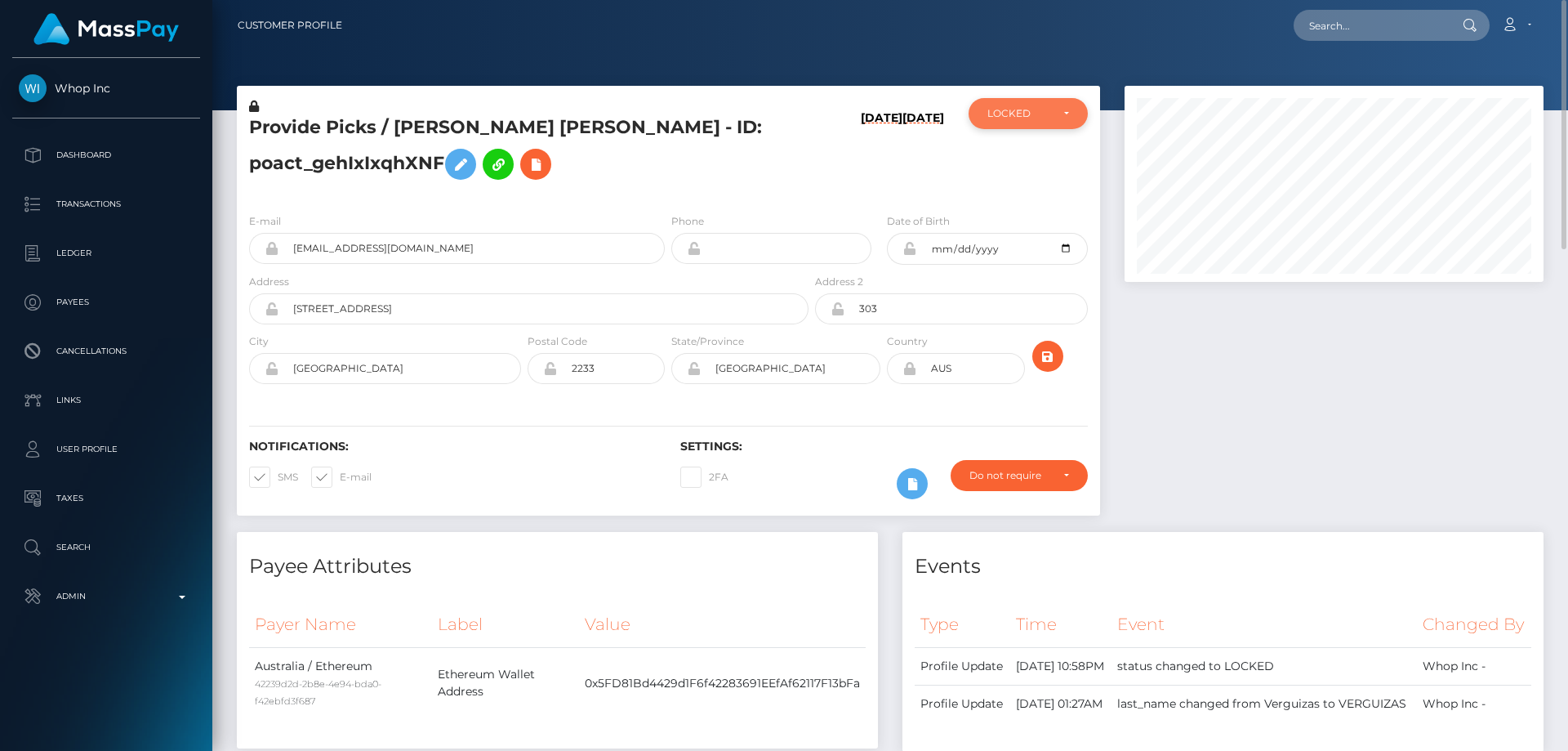
click at [1058, 119] on div "LOCKED" at bounding box center [1028, 112] width 81 height 13
click at [1028, 193] on span "DEACTIVE" at bounding box center [1014, 191] width 51 height 15
select select "DEACTIVE"
click at [363, 169] on h5 "Provide Picks / Dylan Robert VERGUIZAS - ID: poact_gehIxIxqhXNF" at bounding box center [524, 151] width 550 height 73
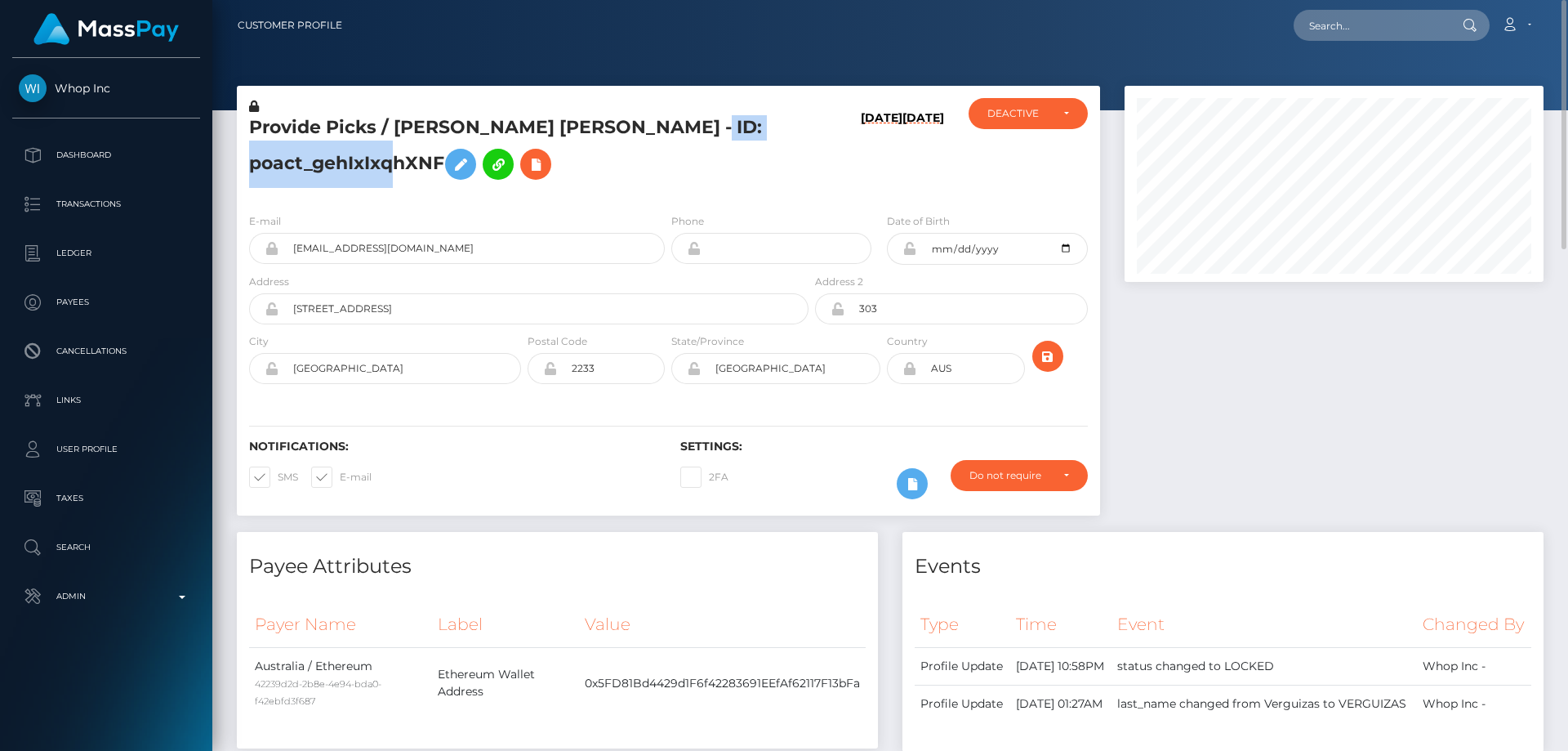
click at [363, 169] on h5 "Provide Picks / Dylan Robert VERGUIZAS - ID: poact_gehIxIxqhXNF" at bounding box center [524, 151] width 550 height 73
copy h5 "Provide Picks / Dylan Robert VERGUIZAS - ID: poact_gehIxIxqhXNF"
click at [1371, 575] on h4 "Events" at bounding box center [1223, 567] width 616 height 29
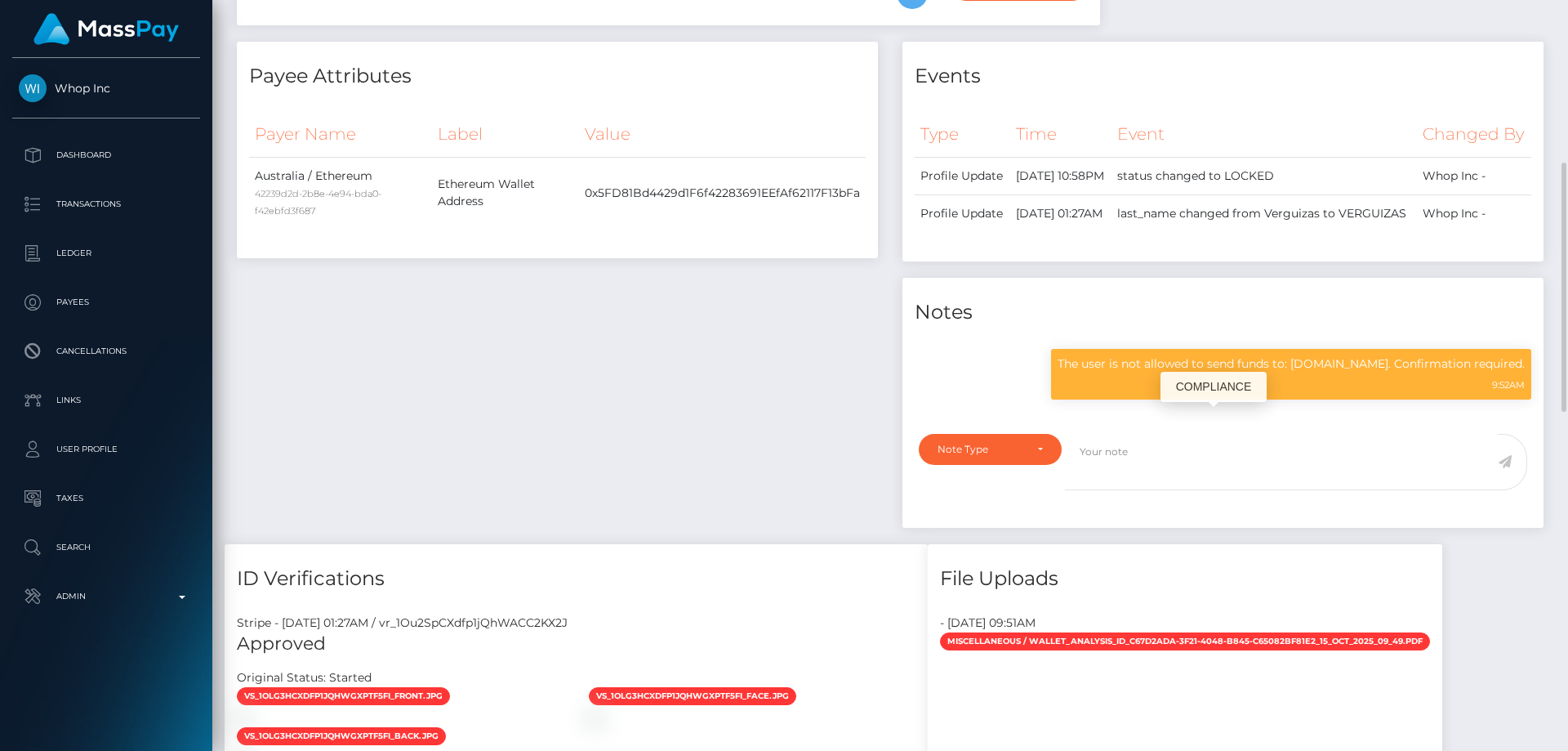
click at [1235, 372] on p "The user is not allowed to send funds to: Shuffle.com. Confirmation required." at bounding box center [1292, 364] width 467 height 17
copy div "The user is not allowed to send funds to: Shuffle.com. Confirmation required."
click at [591, 408] on div "Payee Attributes Payer Name Label Value Australia / Ethereum 42239d2d-2b8e-4e94…" at bounding box center [557, 293] width 666 height 502
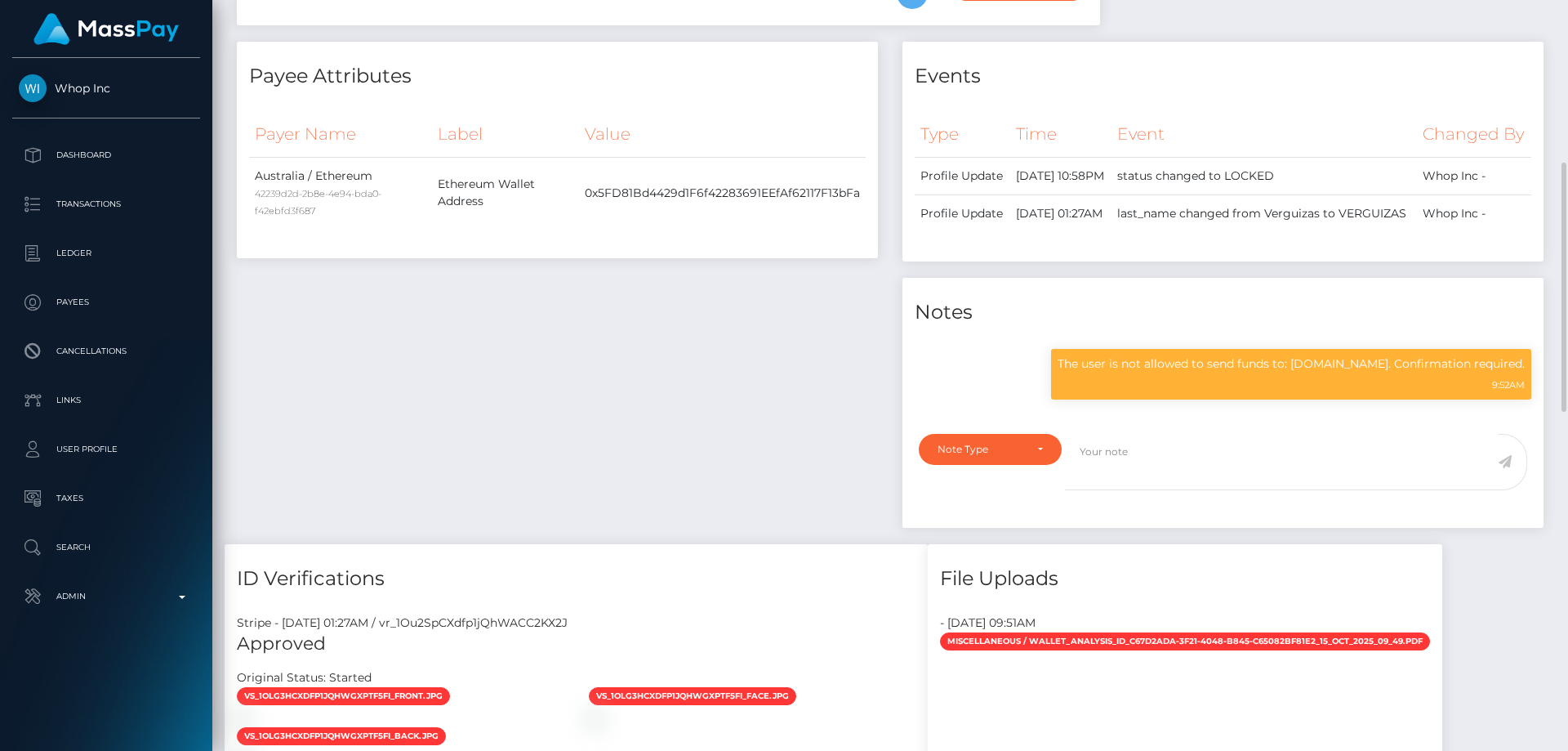
scroll to position [0, 0]
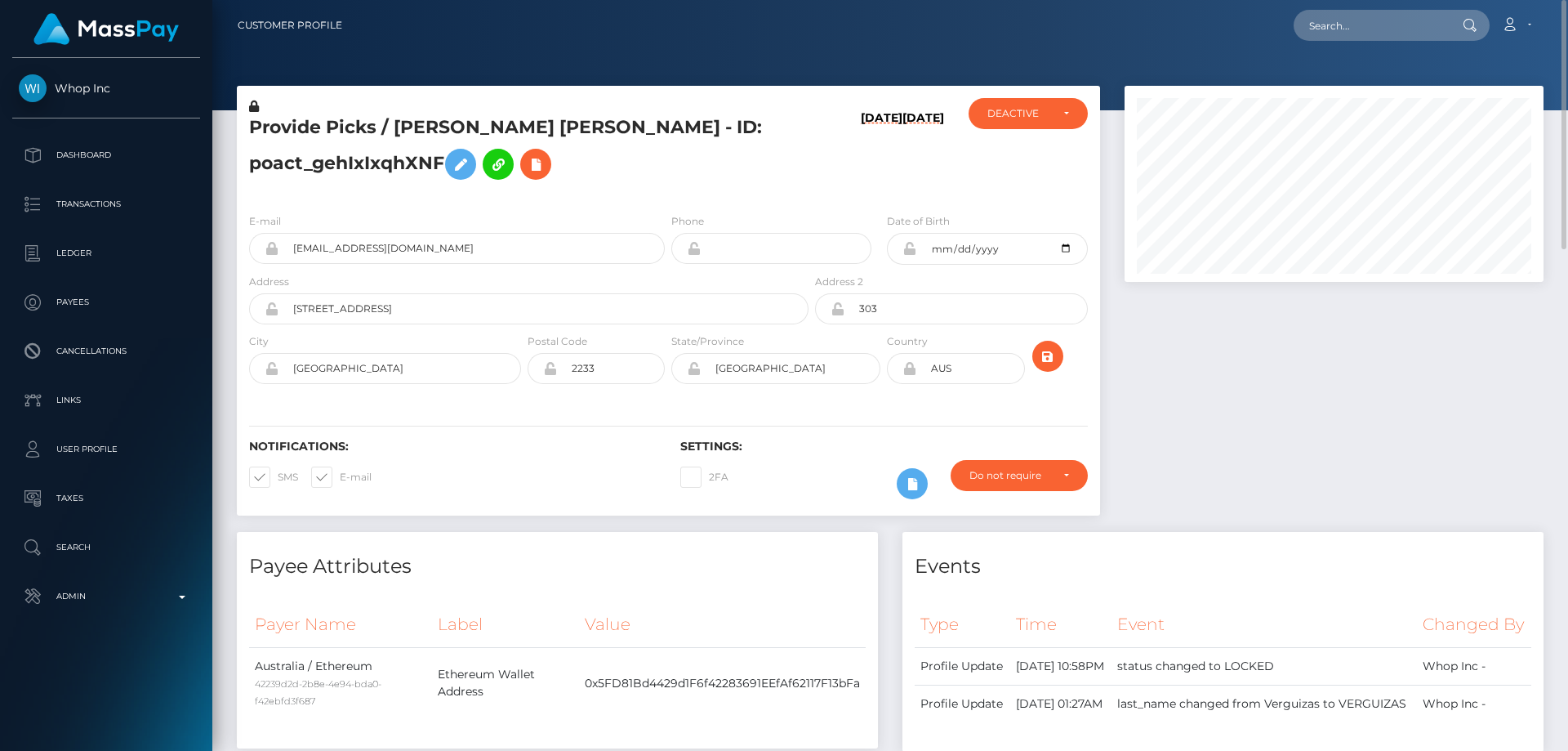
click at [380, 156] on h5 "Provide Picks / Dylan Robert VERGUIZAS - ID: poact_gehIxIxqhXNF" at bounding box center [524, 151] width 550 height 73
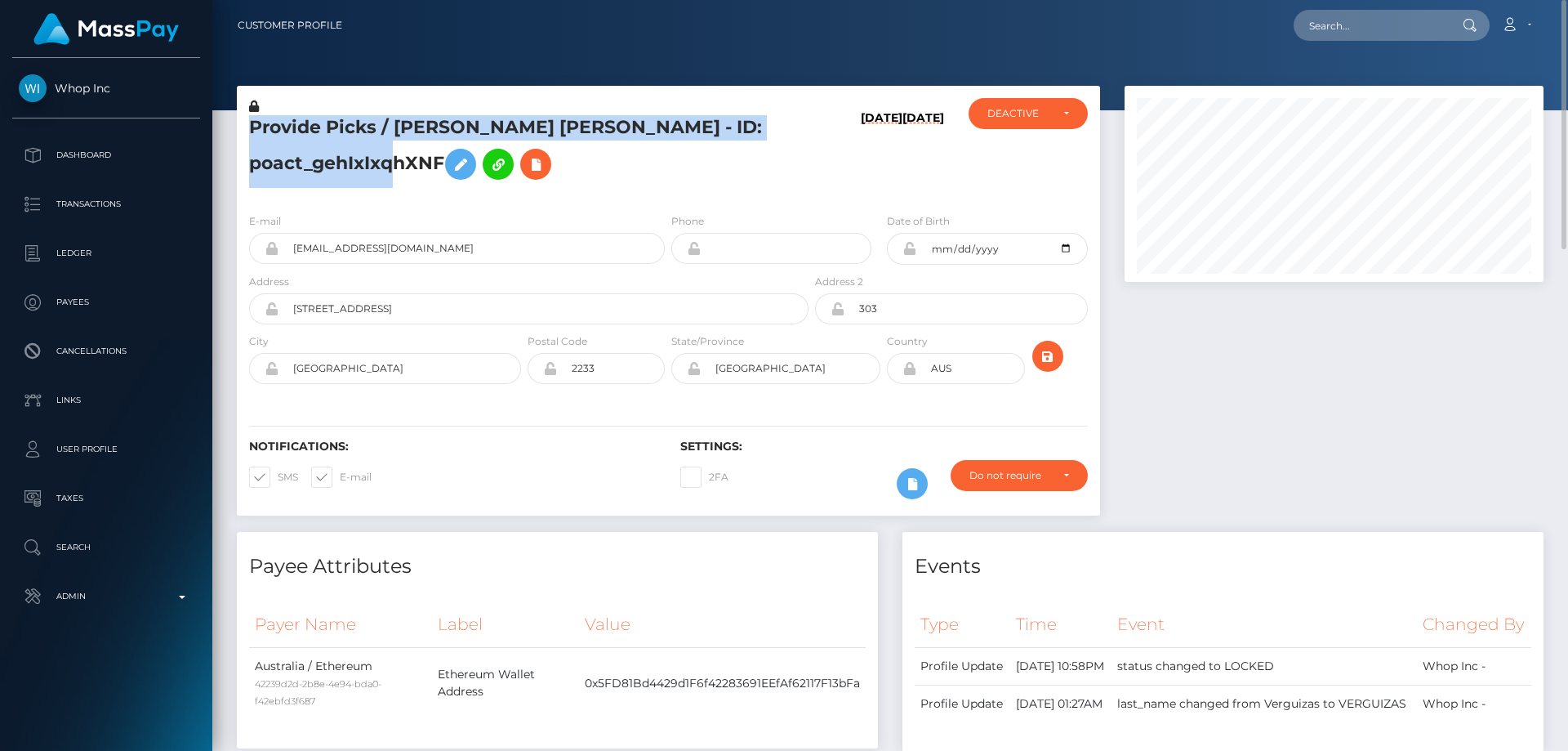
click at [380, 158] on h5 "Provide Picks / Dylan Robert VERGUIZAS - ID: poact_gehIxIxqhXNF" at bounding box center [524, 151] width 550 height 73
copy h5 "Provide Picks / Dylan Robert VERGUIZAS - ID: poact_gehIxIxqhXNF"
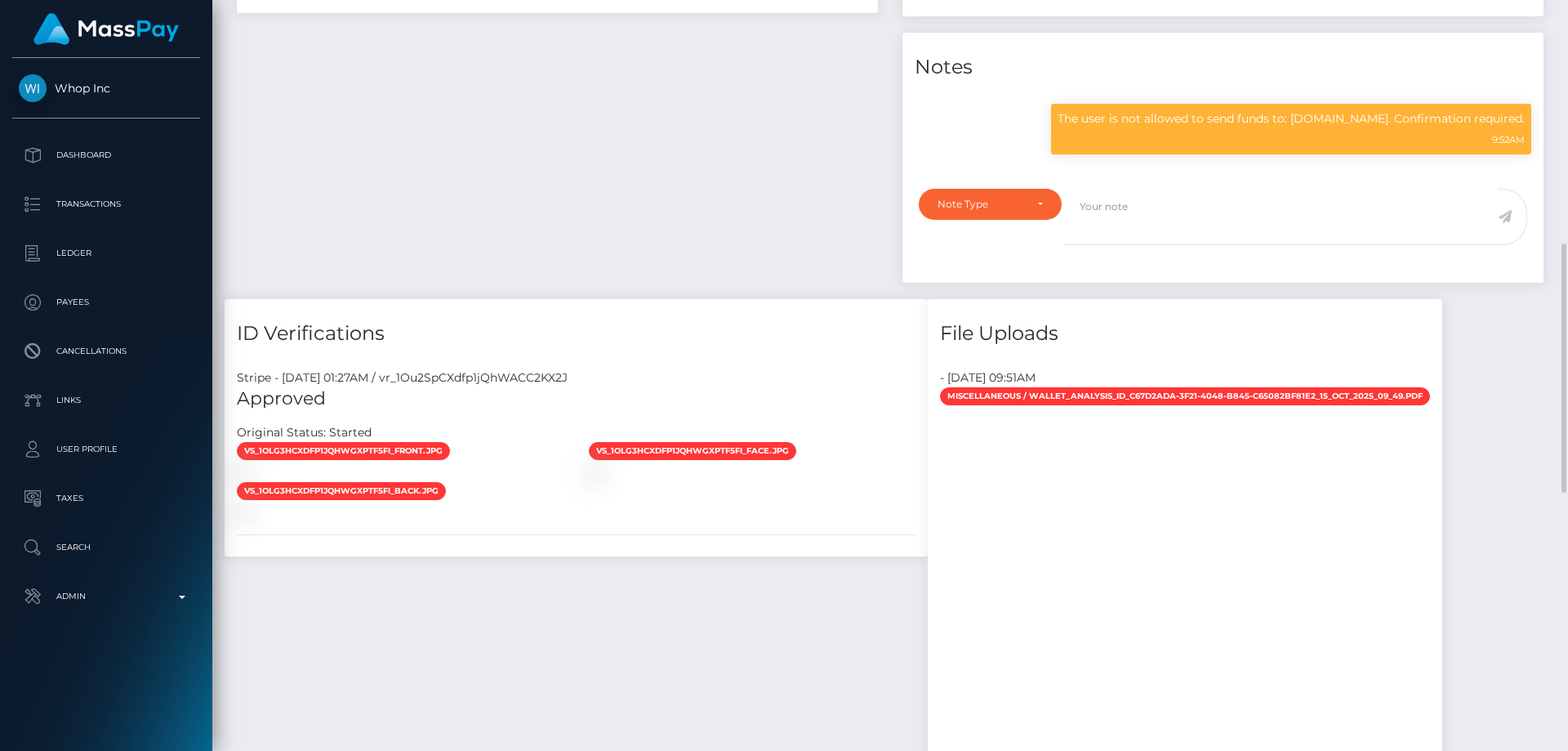
scroll to position [1062, 0]
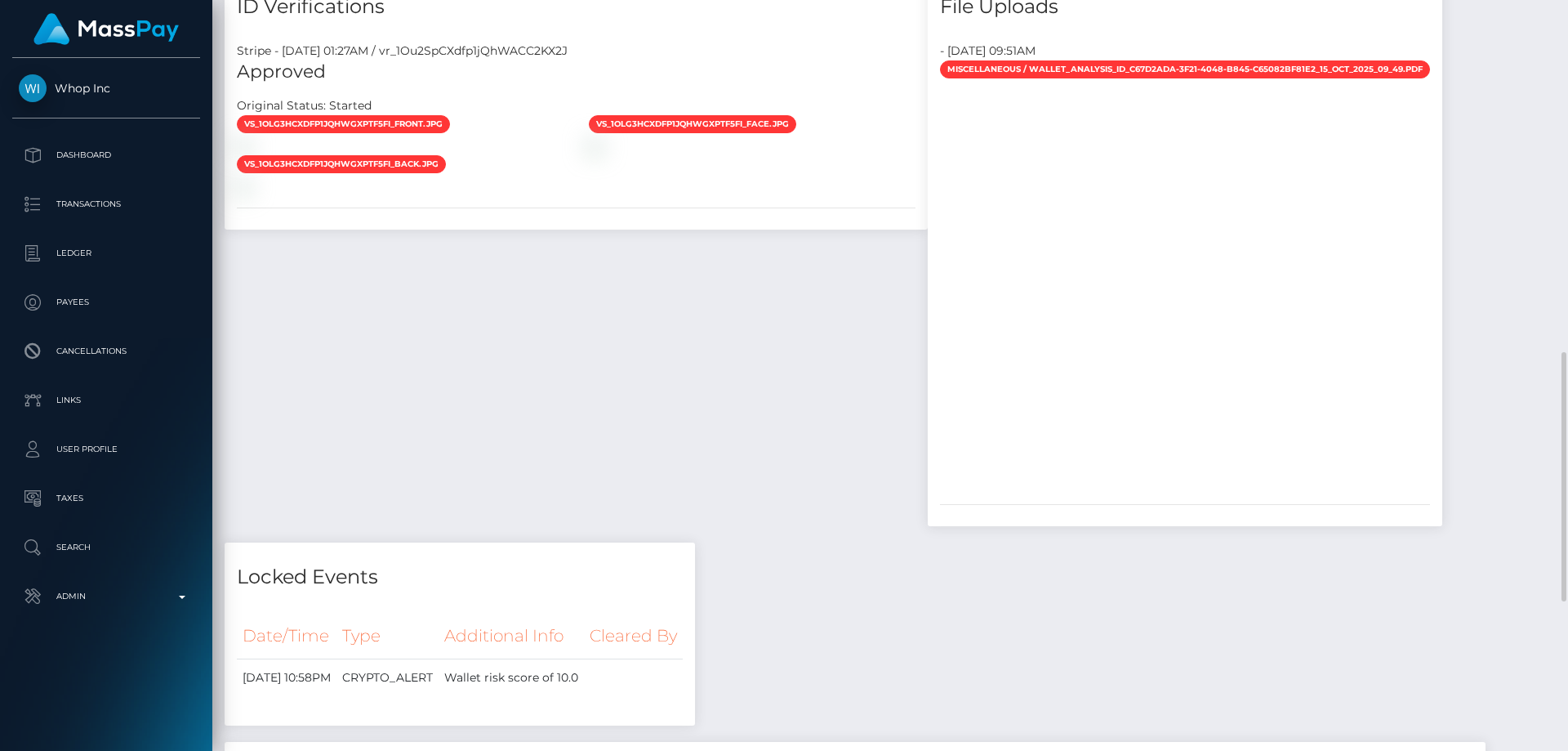
drag, startPoint x: 634, startPoint y: 455, endPoint x: 625, endPoint y: 462, distance: 11.4
click at [633, 455] on div "ID Verifications Stripe - July 23, 2025 01:27AM / vr_1Ou2SpCXdfp1jQhWACC2KX2J A…" at bounding box center [576, 257] width 728 height 571
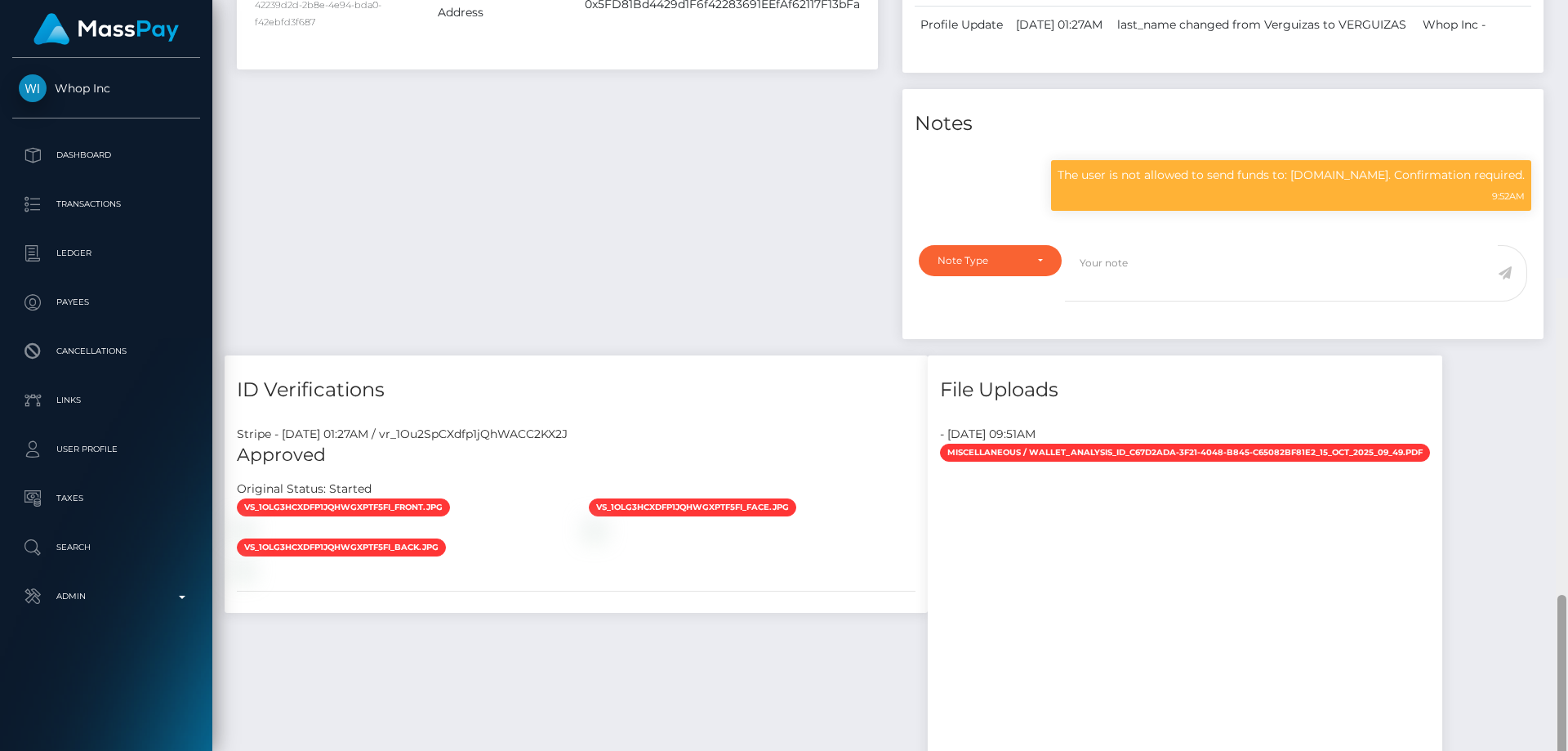
scroll to position [0, 0]
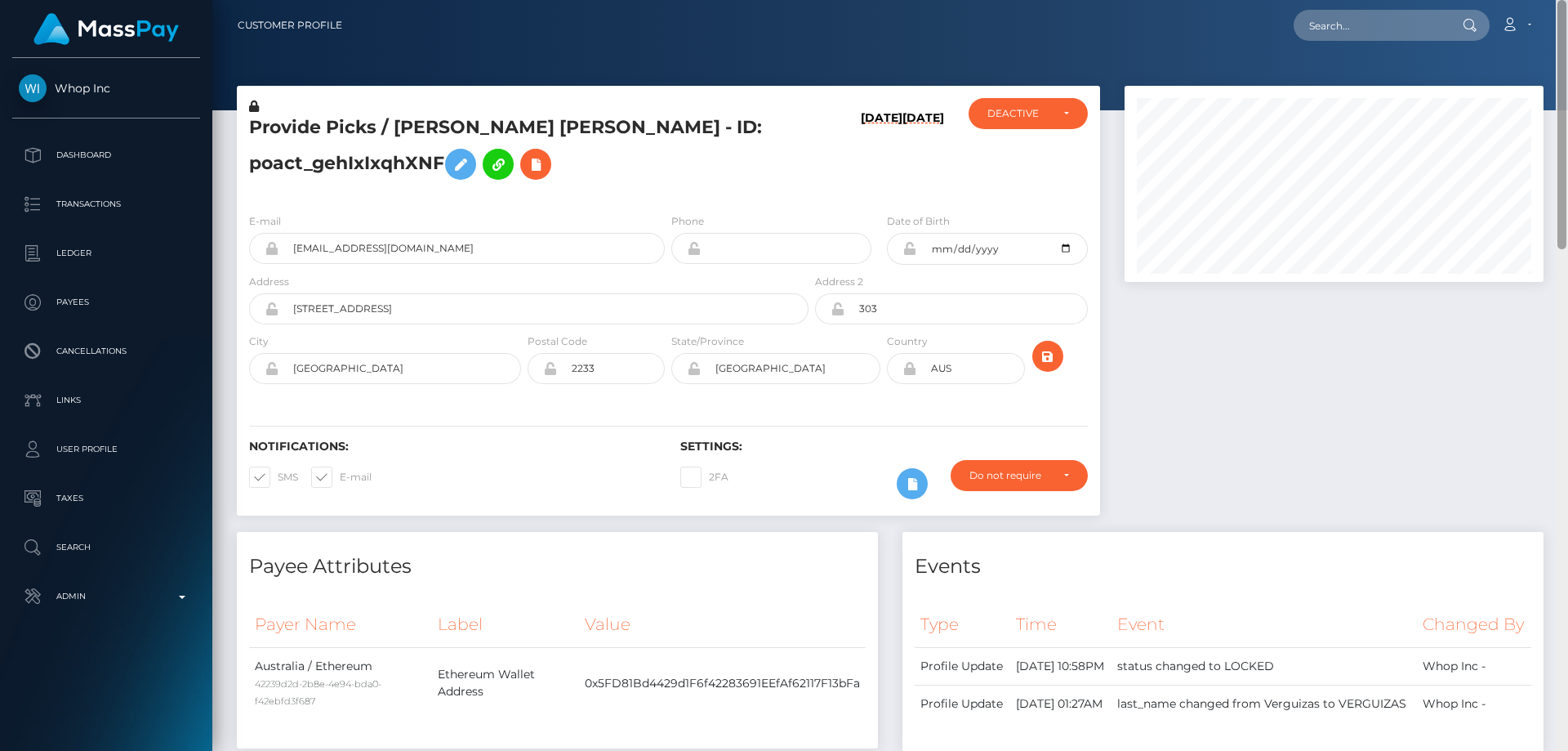
drag, startPoint x: 1562, startPoint y: 548, endPoint x: 1568, endPoint y: -29, distance: 577.0
click at [1568, 0] on html "Whop Inc Dashboard Transactions Ledger Payees Cancellations Links" at bounding box center [784, 375] width 1568 height 751
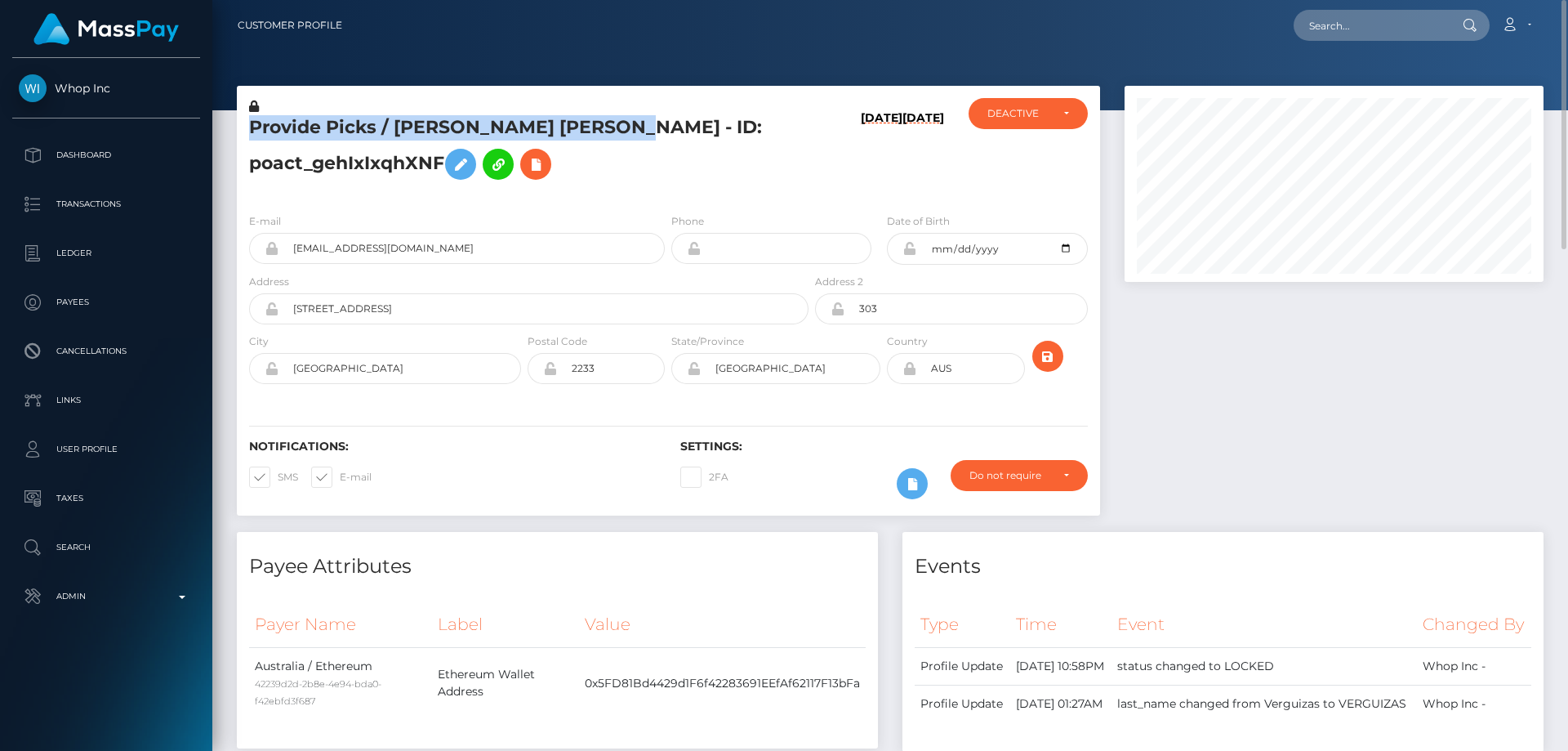
drag, startPoint x: 632, startPoint y: 130, endPoint x: 247, endPoint y: 127, distance: 385.0
click at [247, 127] on div "Provide Picks / Dylan Robert VERGUIZAS - ID: poact_gehIxIxqhXNF" at bounding box center [523, 148] width 575 height 102
copy h5 "Provide Picks / Dylan Robert VERGUIZAS"
drag, startPoint x: 428, startPoint y: 255, endPoint x: 282, endPoint y: 240, distance: 146.8
click at [282, 240] on input "picks@providepicks.com" at bounding box center [471, 248] width 387 height 31
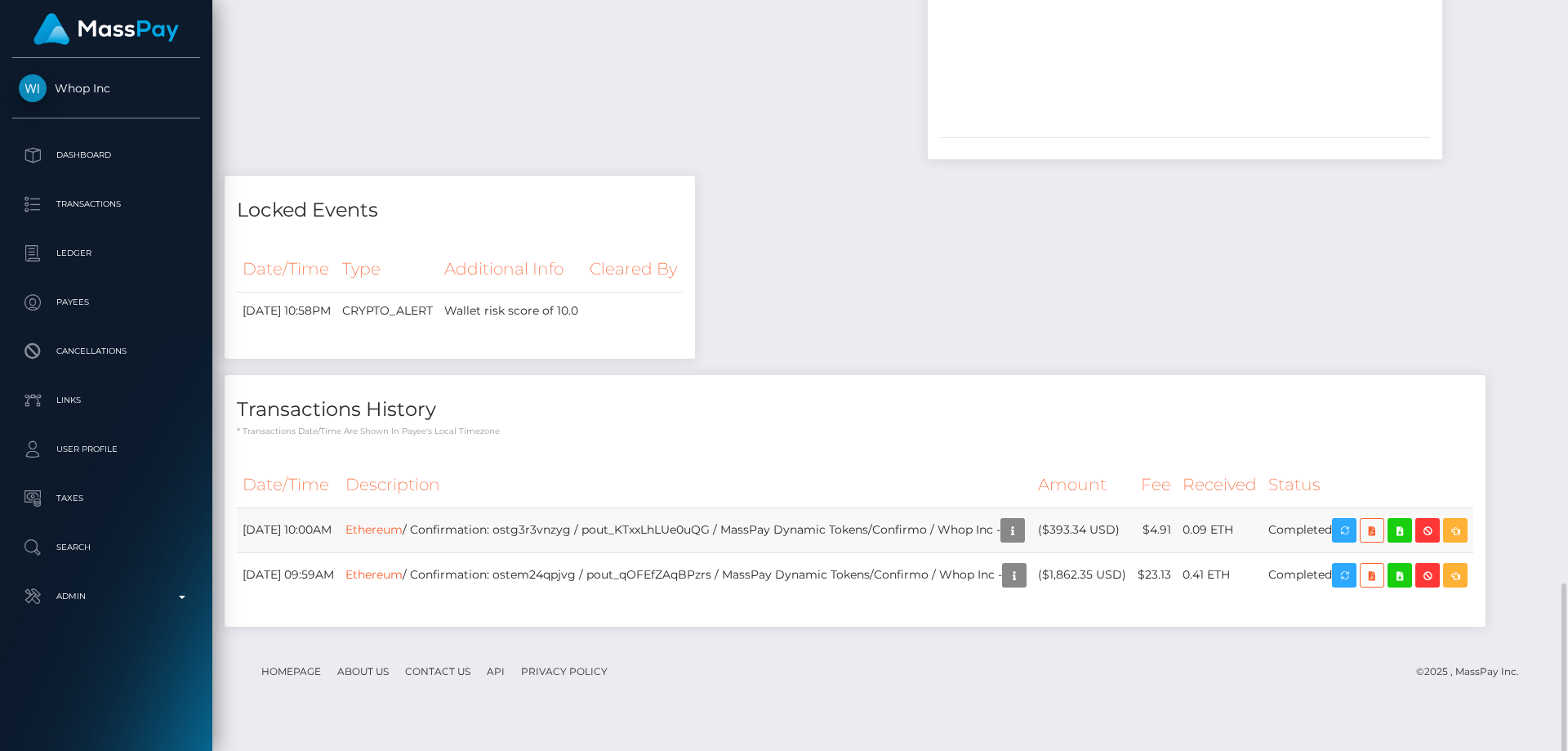
scroll to position [1511, 0]
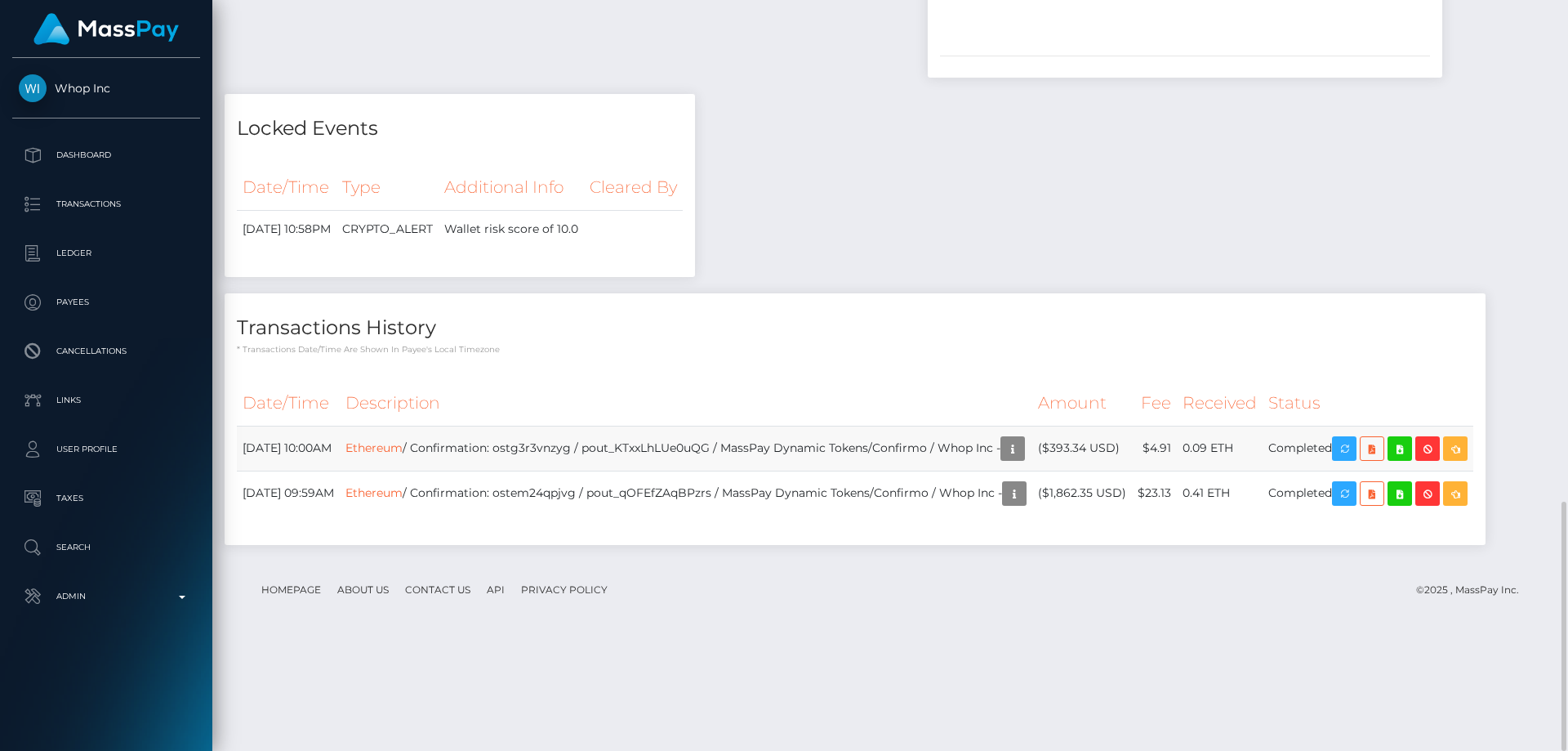
drag, startPoint x: 1181, startPoint y: 520, endPoint x: 1129, endPoint y: 517, distance: 52.1
click at [1116, 471] on td "($393.34 USD)" at bounding box center [1082, 448] width 100 height 45
copy td "$393.34 USD"
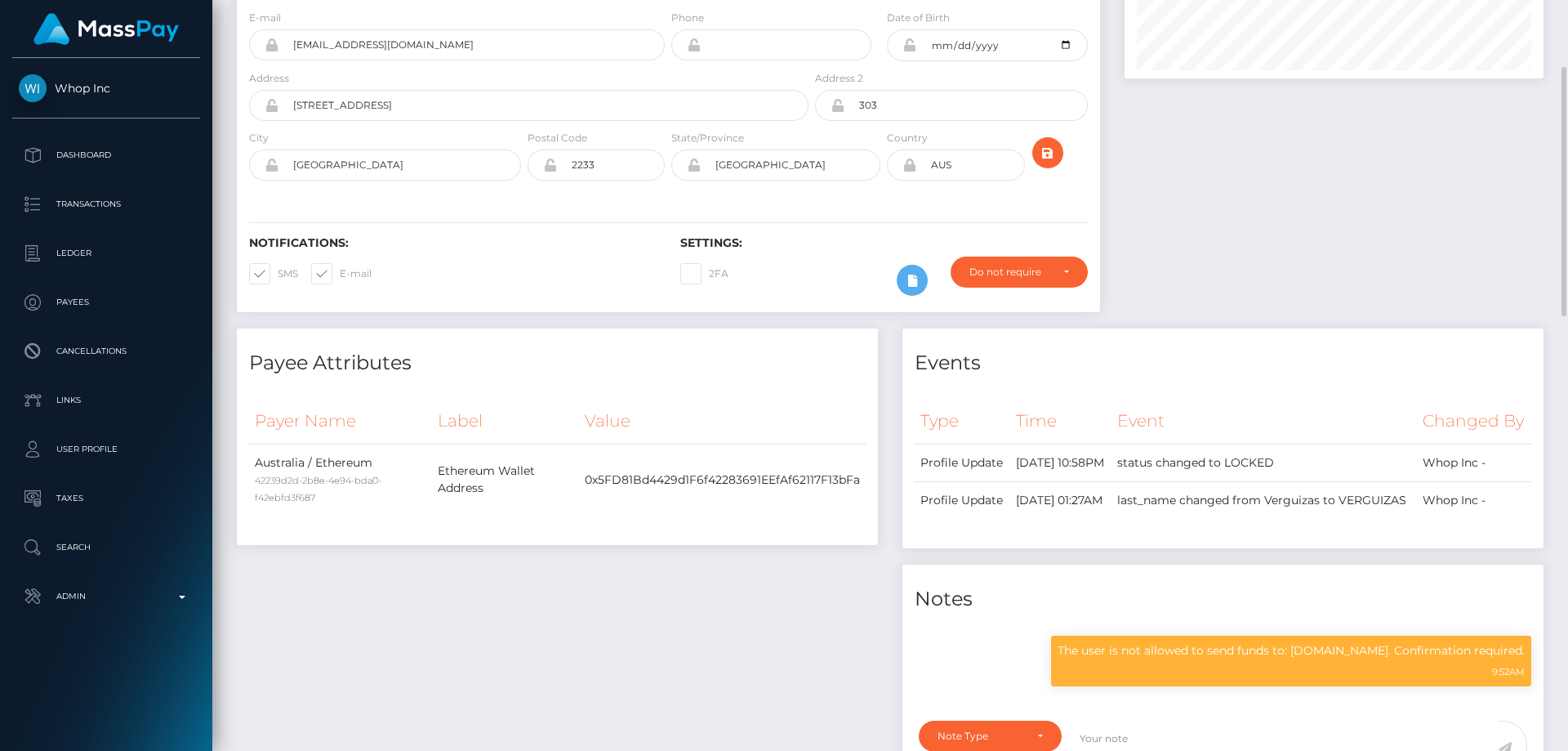
scroll to position [0, 0]
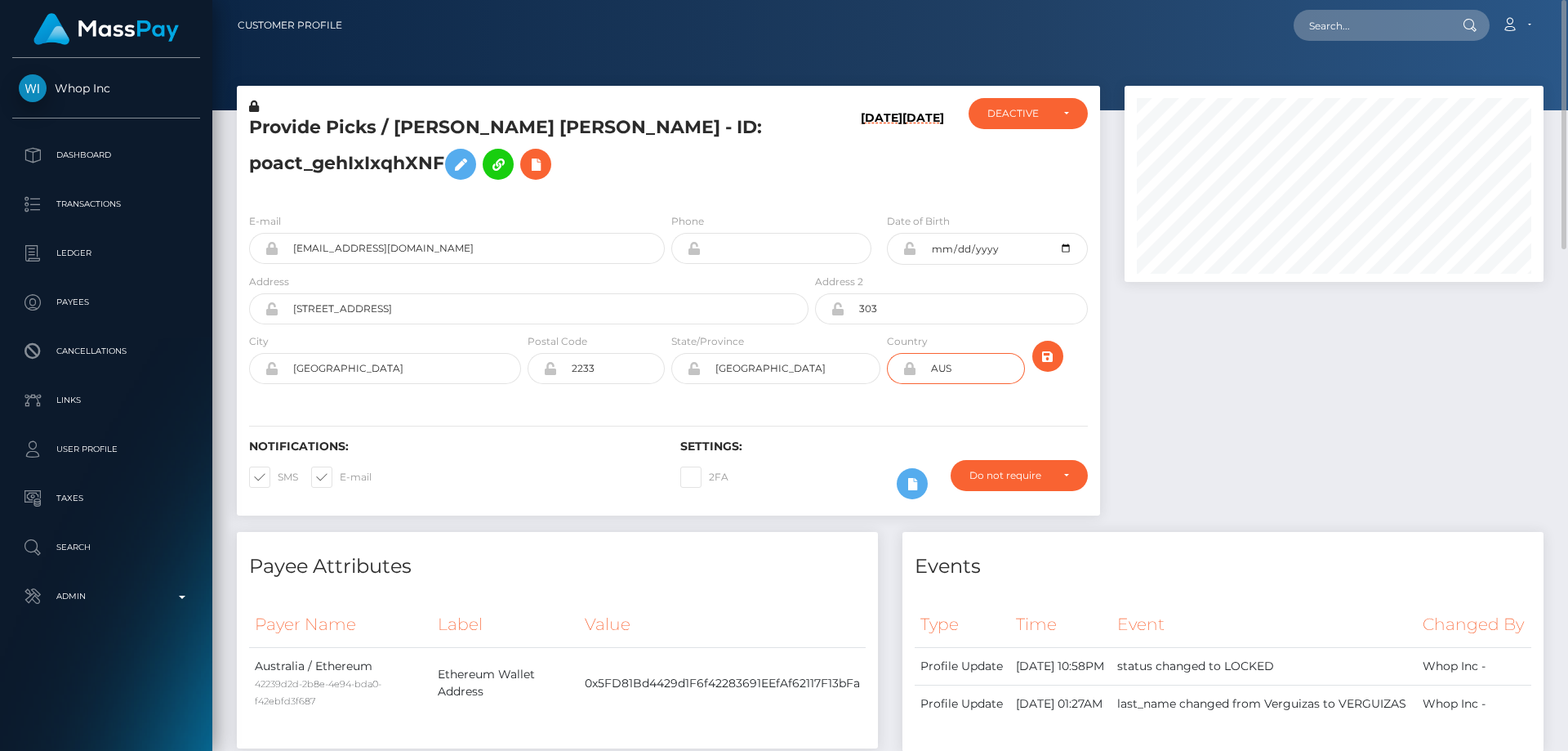
drag, startPoint x: 970, startPoint y: 363, endPoint x: 918, endPoint y: 365, distance: 52.0
click at [918, 365] on input "AUS" at bounding box center [970, 368] width 108 height 31
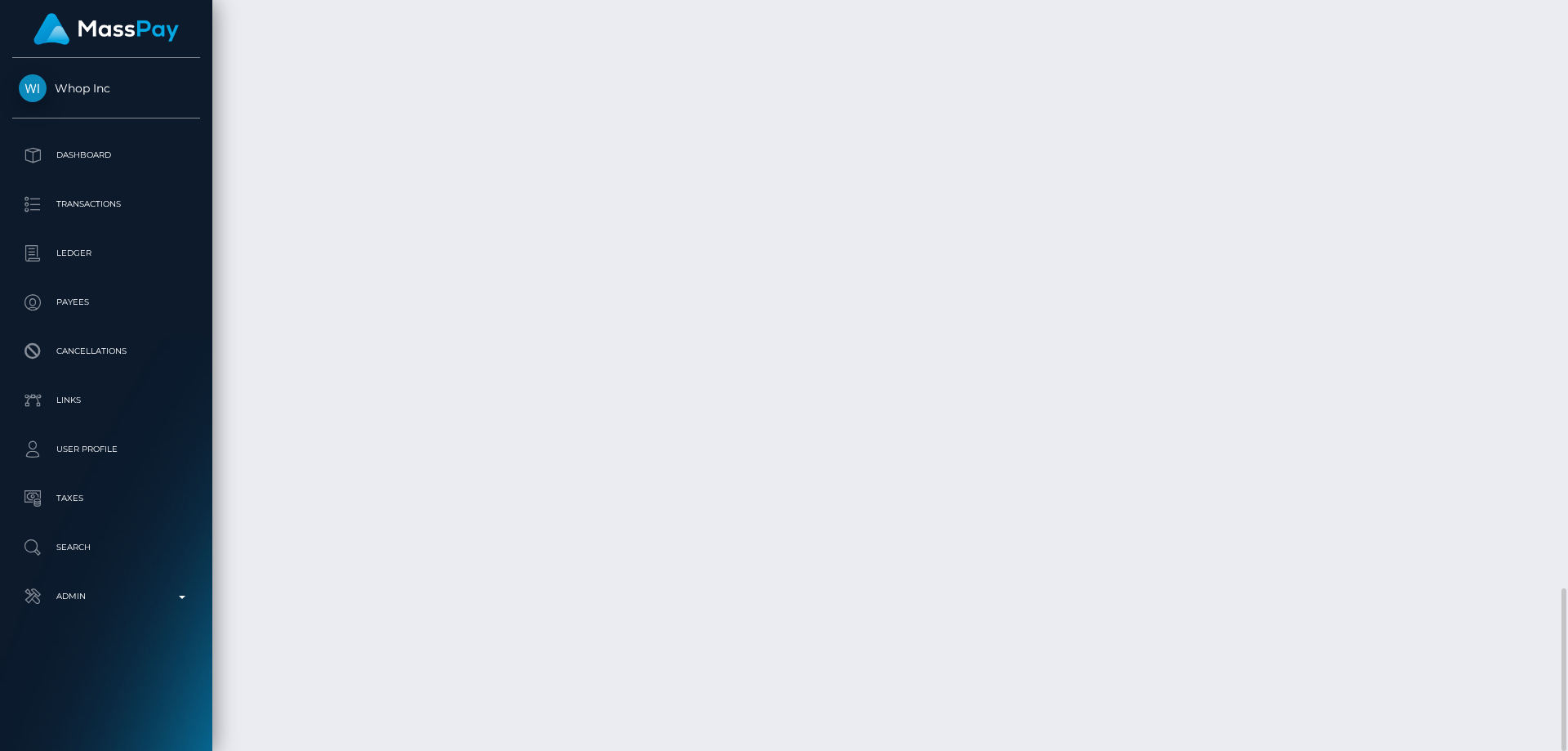
scroll to position [196, 420]
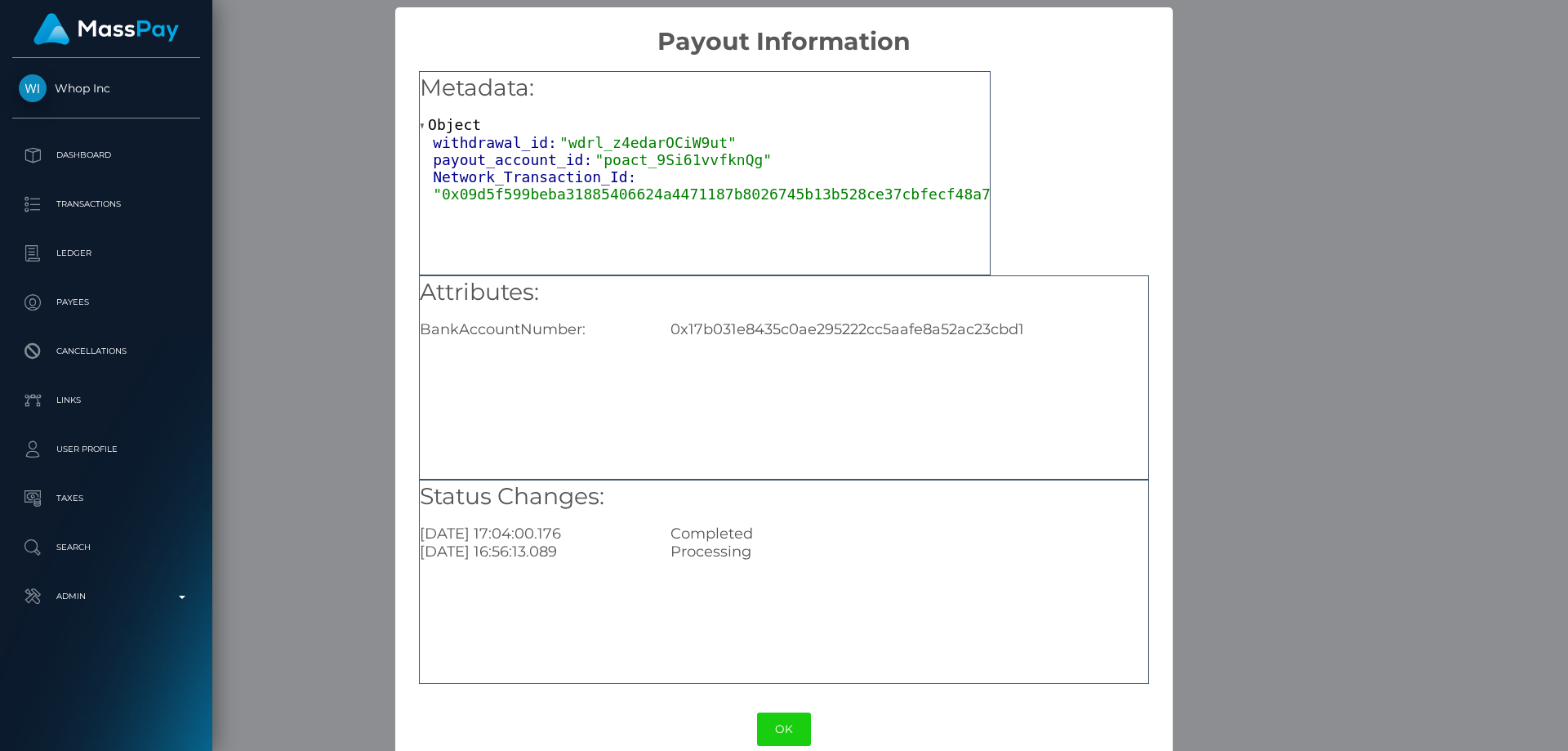
click at [779, 333] on div "0x17b031e8435c0ae295222cc5aafe8a52ac23cbd1" at bounding box center [909, 329] width 502 height 18
copy div "0x17b031e8435c0ae295222cc5aafe8a52ac23cbd1"
click at [1313, 470] on div "× Payout Information Metadata: Object withdrawal_id: "wdrl_z4edarOCiW9ut" payou…" at bounding box center [784, 375] width 1568 height 751
click at [1314, 466] on div "× Payout Information Metadata: Object withdrawal_id: "wdrl_z4edarOCiW9ut" payou…" at bounding box center [784, 375] width 1568 height 751
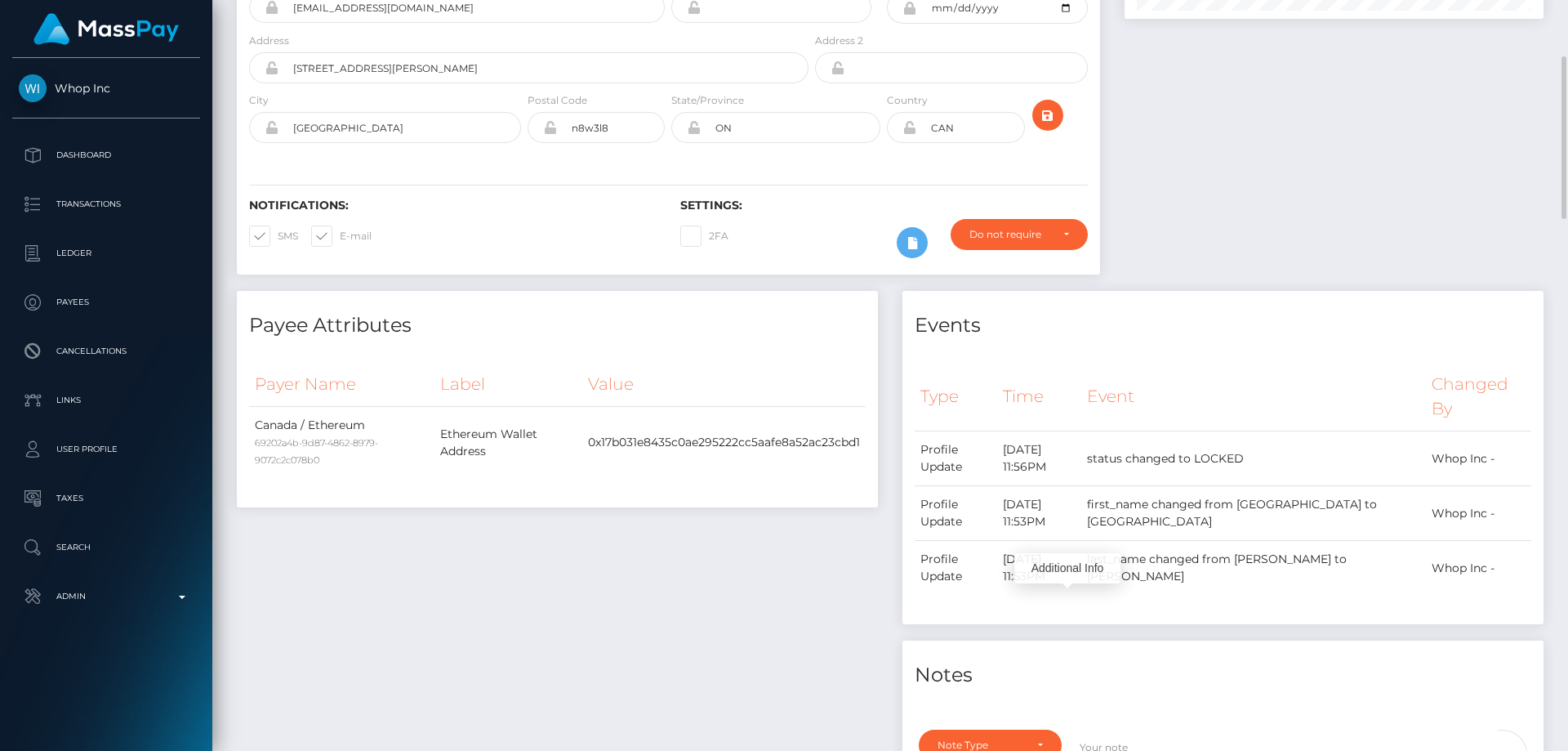
scroll to position [0, 0]
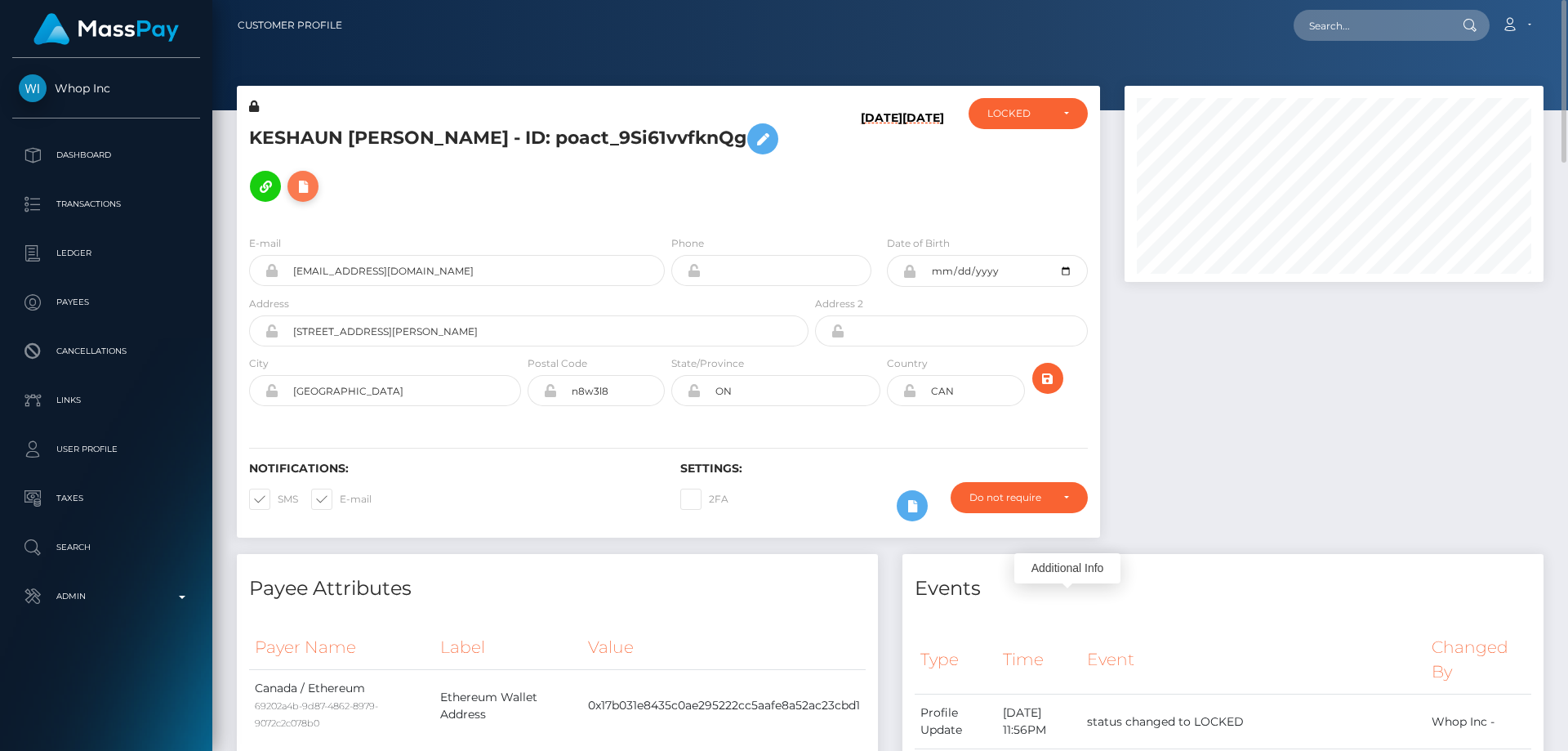
click at [294, 184] on icon at bounding box center [303, 186] width 19 height 20
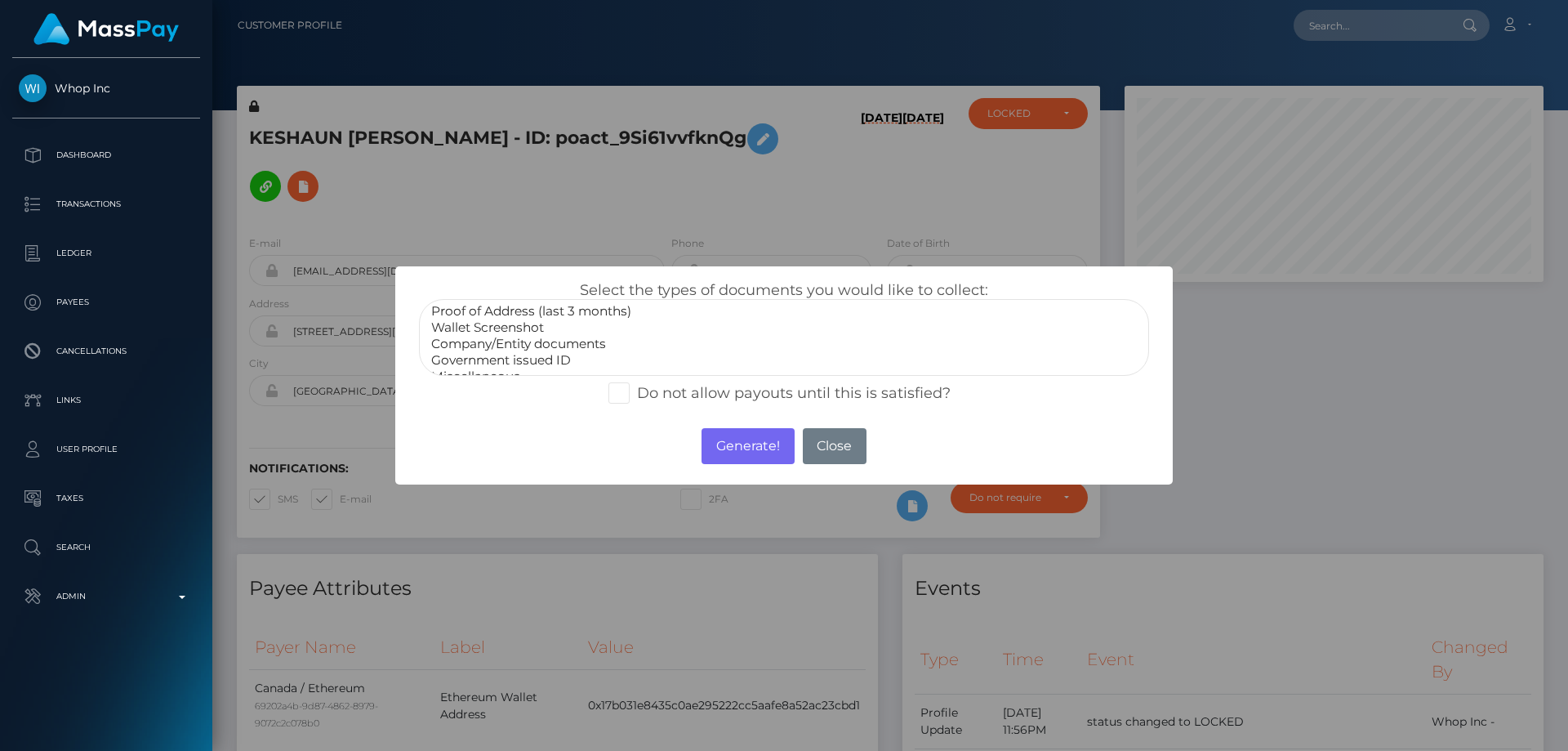
scroll to position [49, 0]
select select "Miscellaneous"
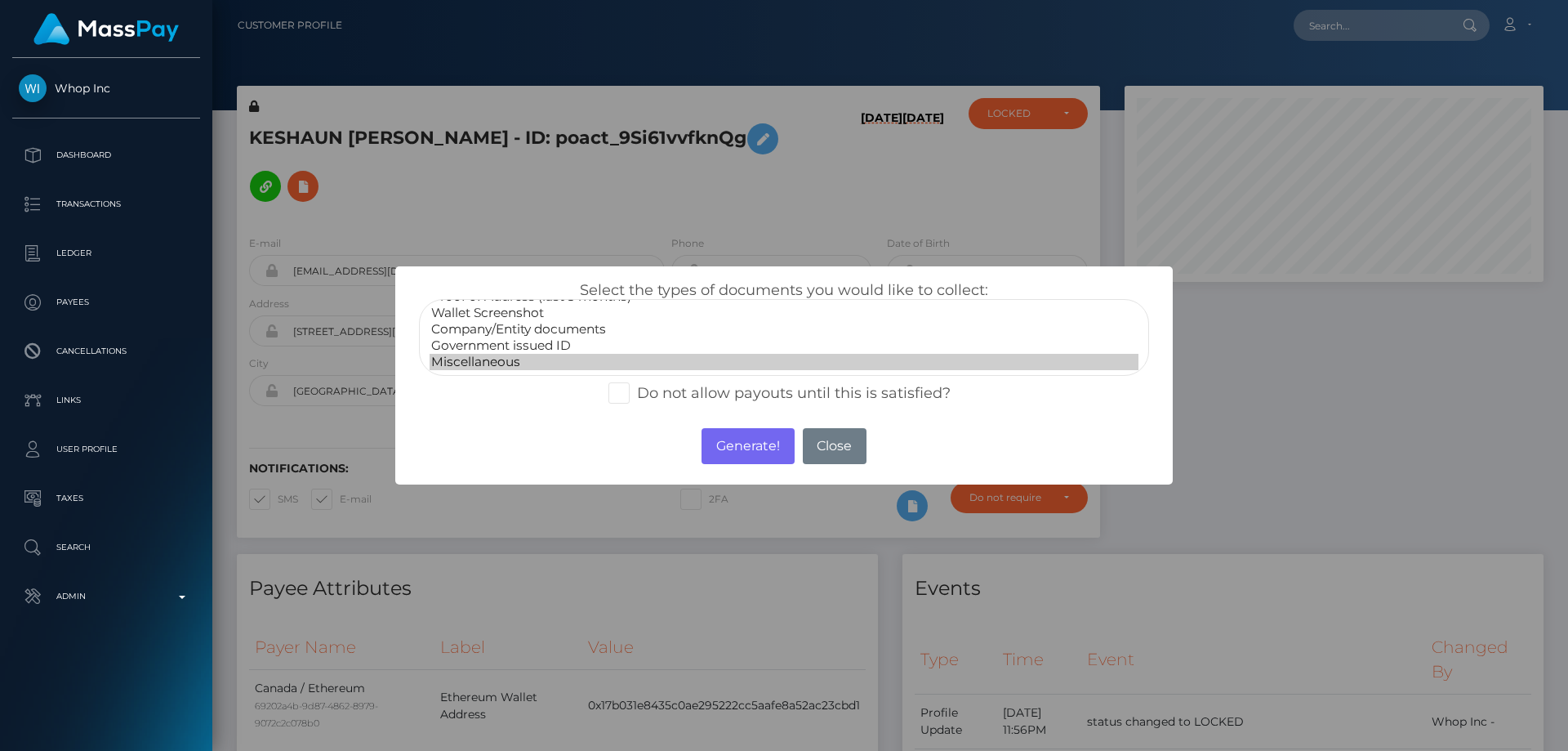
click at [489, 362] on option "Miscellaneous" at bounding box center [784, 361] width 709 height 16
click at [761, 450] on button "Generate!" at bounding box center [747, 446] width 92 height 36
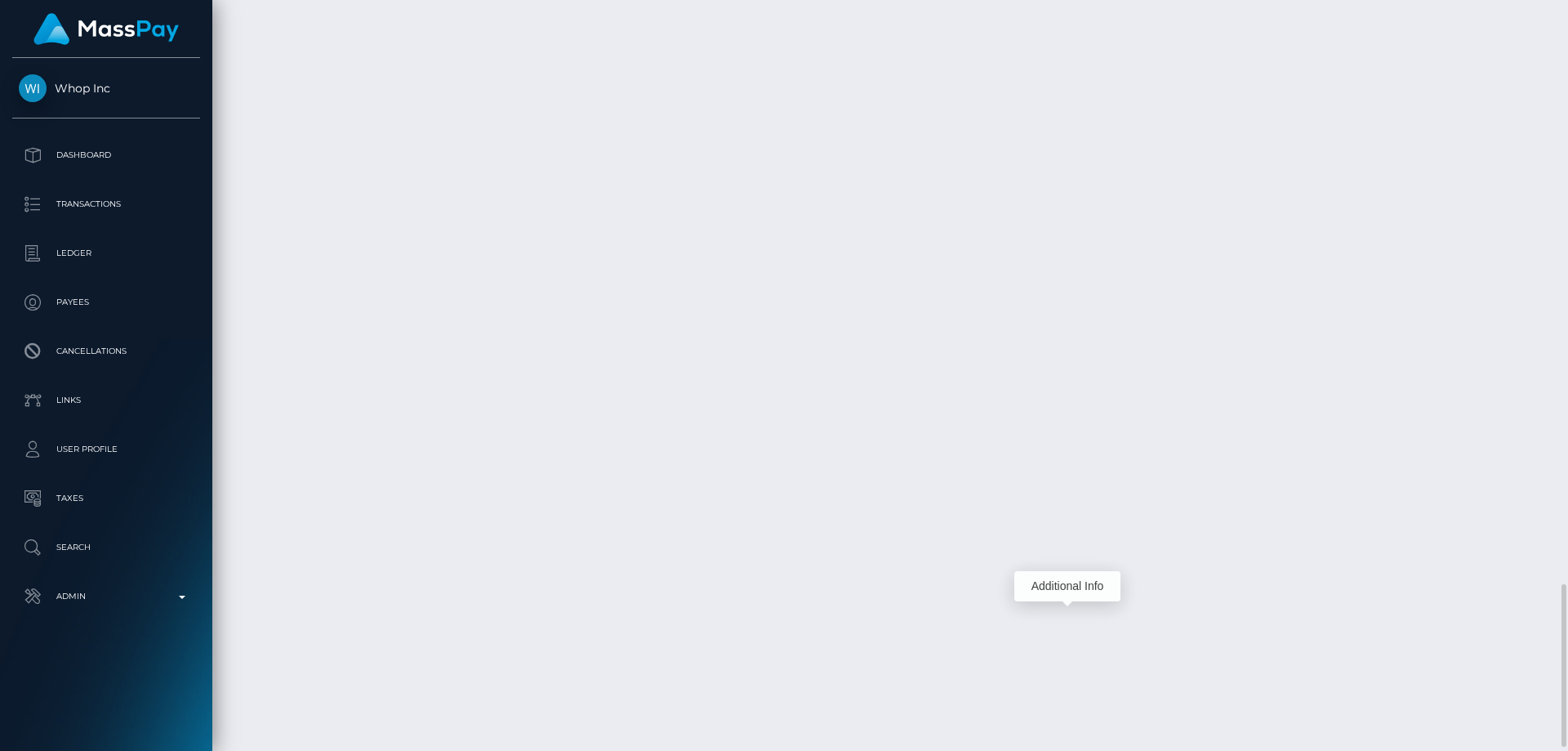
scroll to position [196, 420]
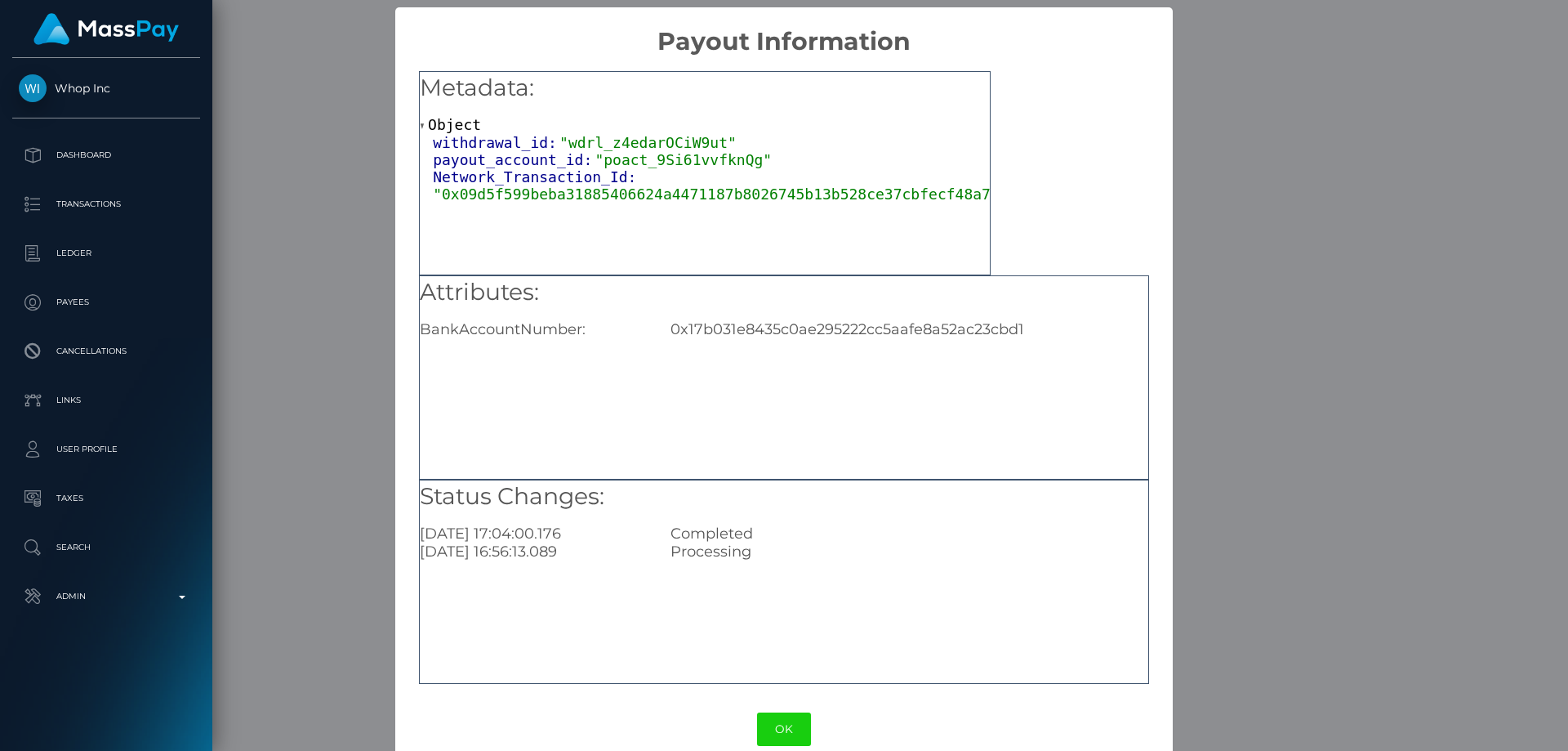
click at [786, 331] on div "0x17b031e8435c0ae295222cc5aafe8a52ac23cbd1" at bounding box center [909, 329] width 502 height 18
copy div "0x17b031e8435c0ae295222cc5aafe8a52ac23cbd1"
click at [1276, 433] on div "× Payout Information Metadata: Object withdrawal_id: "wdrl_z4edarOCiW9ut" payou…" at bounding box center [784, 375] width 1568 height 751
click at [1277, 434] on div "× Payout Information Metadata: Object withdrawal_id: "wdrl_z4edarOCiW9ut" payou…" at bounding box center [784, 375] width 1568 height 751
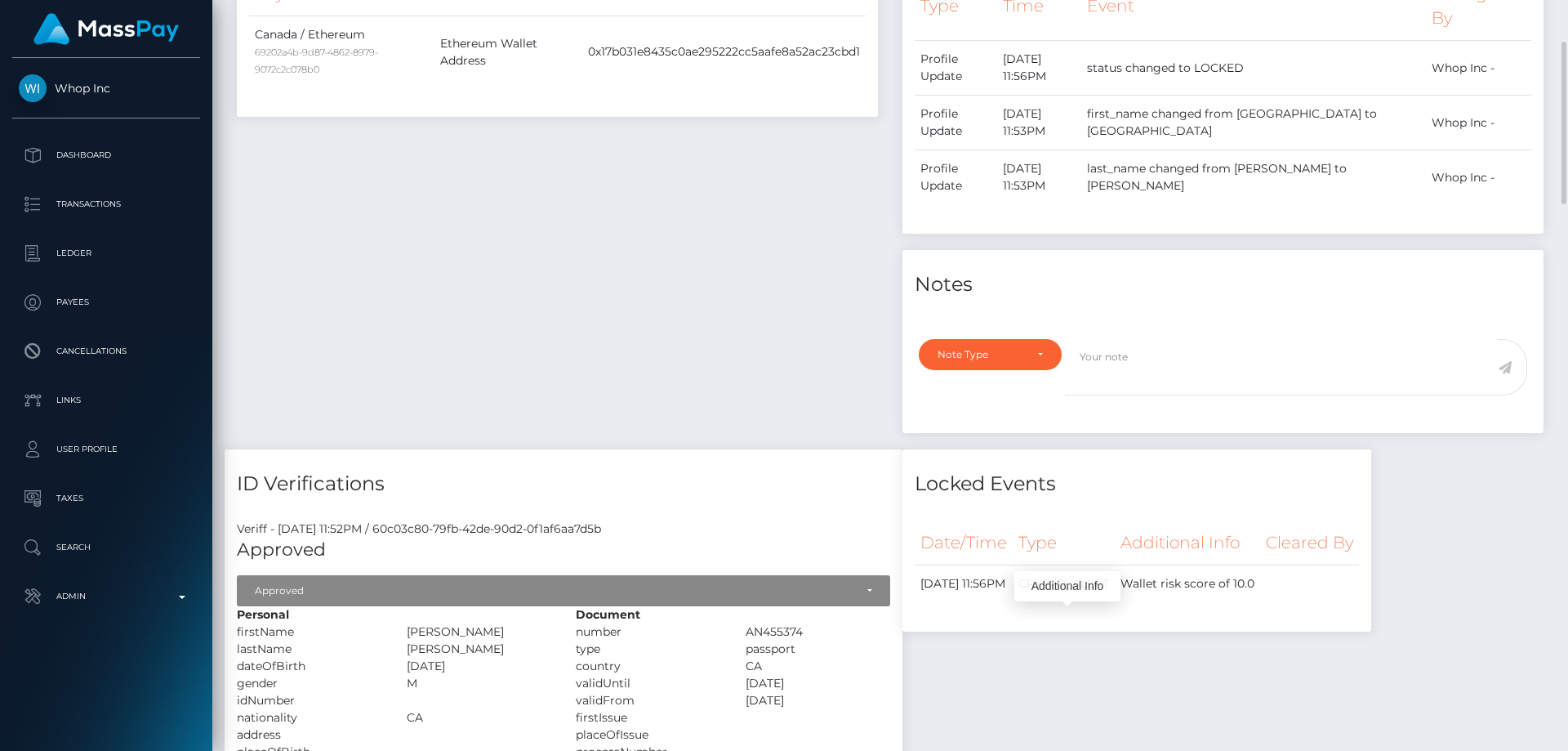
scroll to position [572, 0]
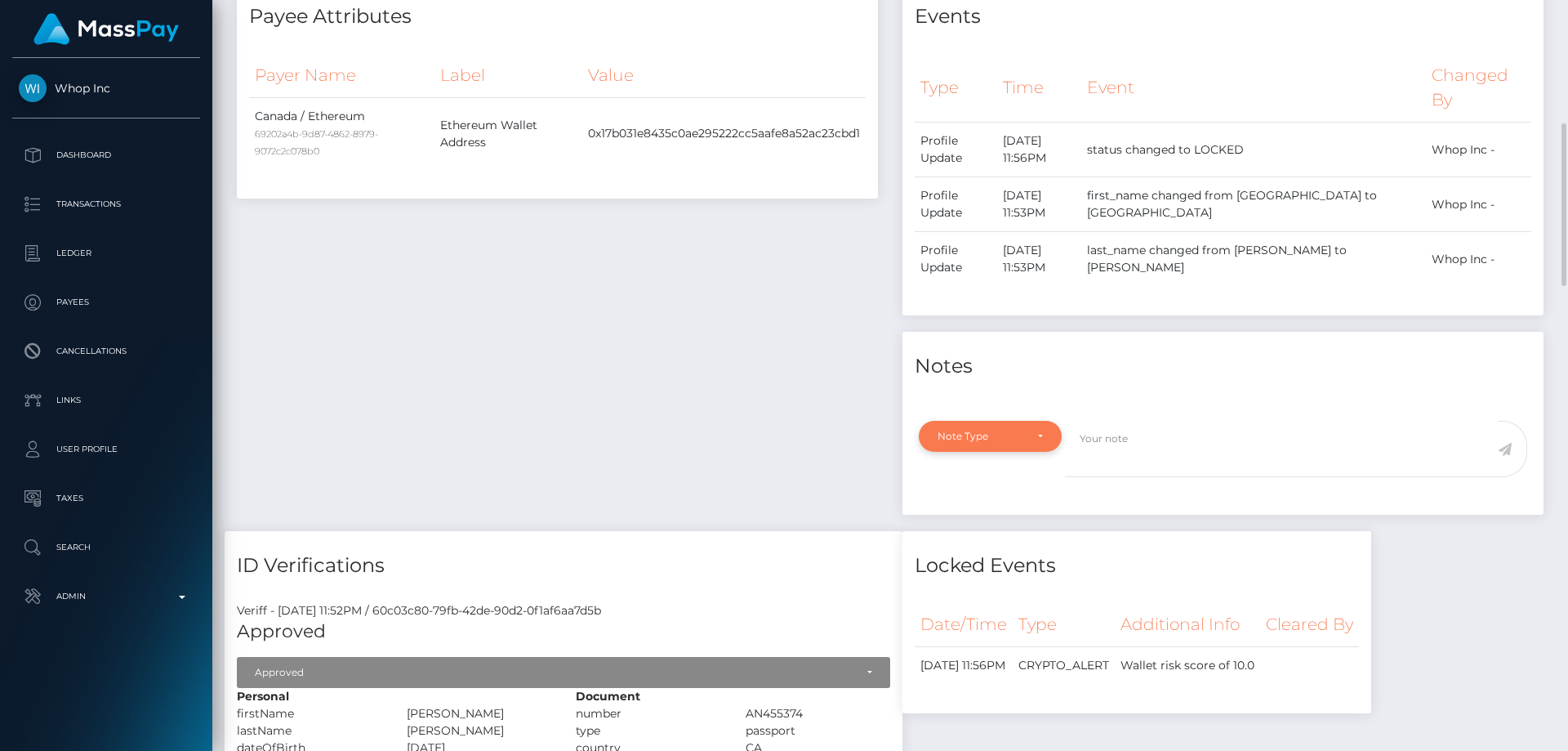
click at [982, 444] on div "Note Type" at bounding box center [990, 436] width 143 height 31
click at [980, 516] on span "Compliance" at bounding box center [968, 514] width 60 height 15
select select "COMPLIANCE"
click at [1101, 443] on textarea at bounding box center [1281, 449] width 433 height 56
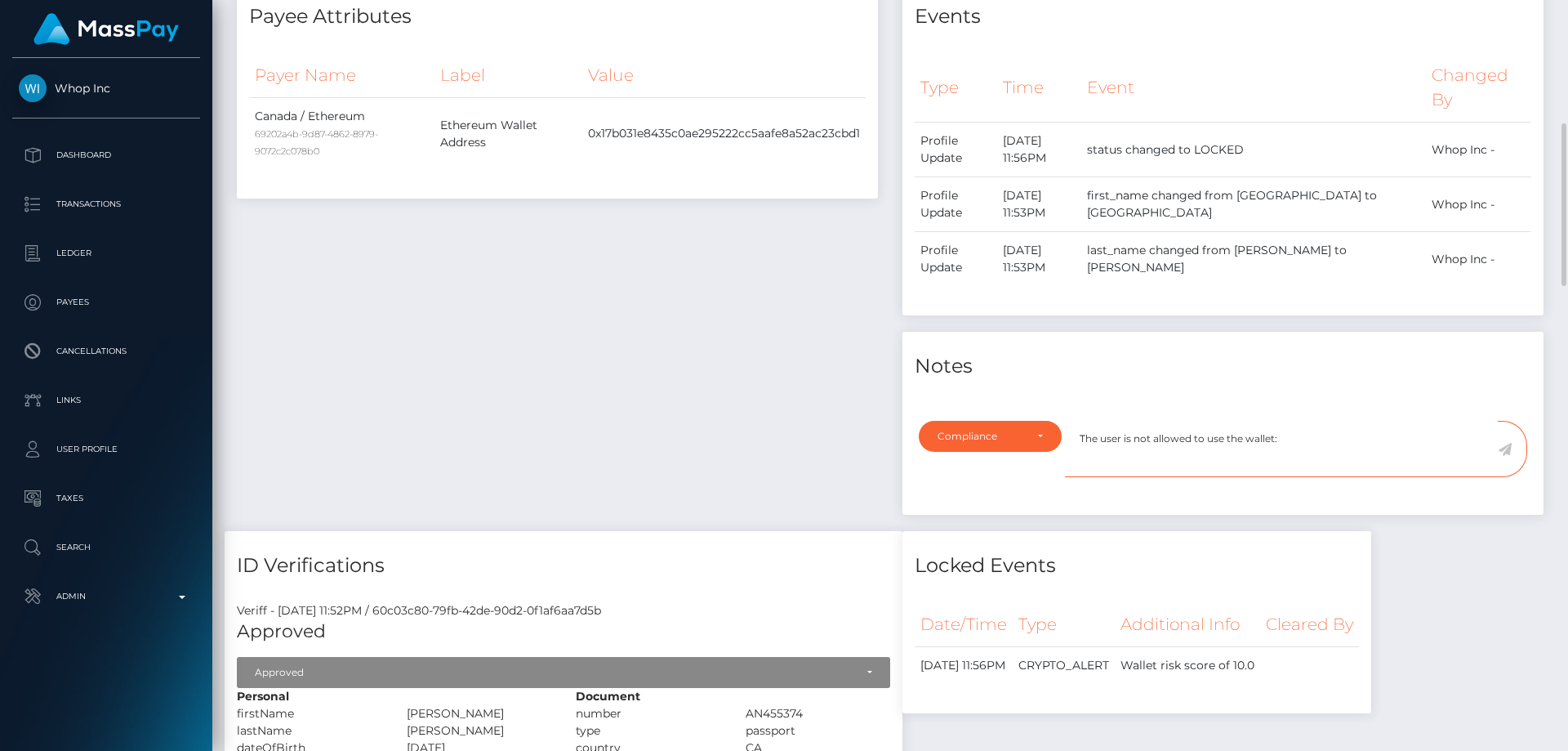
paste textarea "0x17b031e8435c0ae295222cc5aafe8a52ac23cbd1"
type textarea "The user is not allowed to use the wallet: 0x17b031e8435c0ae295222cc5aafe8a52ac…"
click at [1504, 450] on icon at bounding box center [1505, 449] width 14 height 13
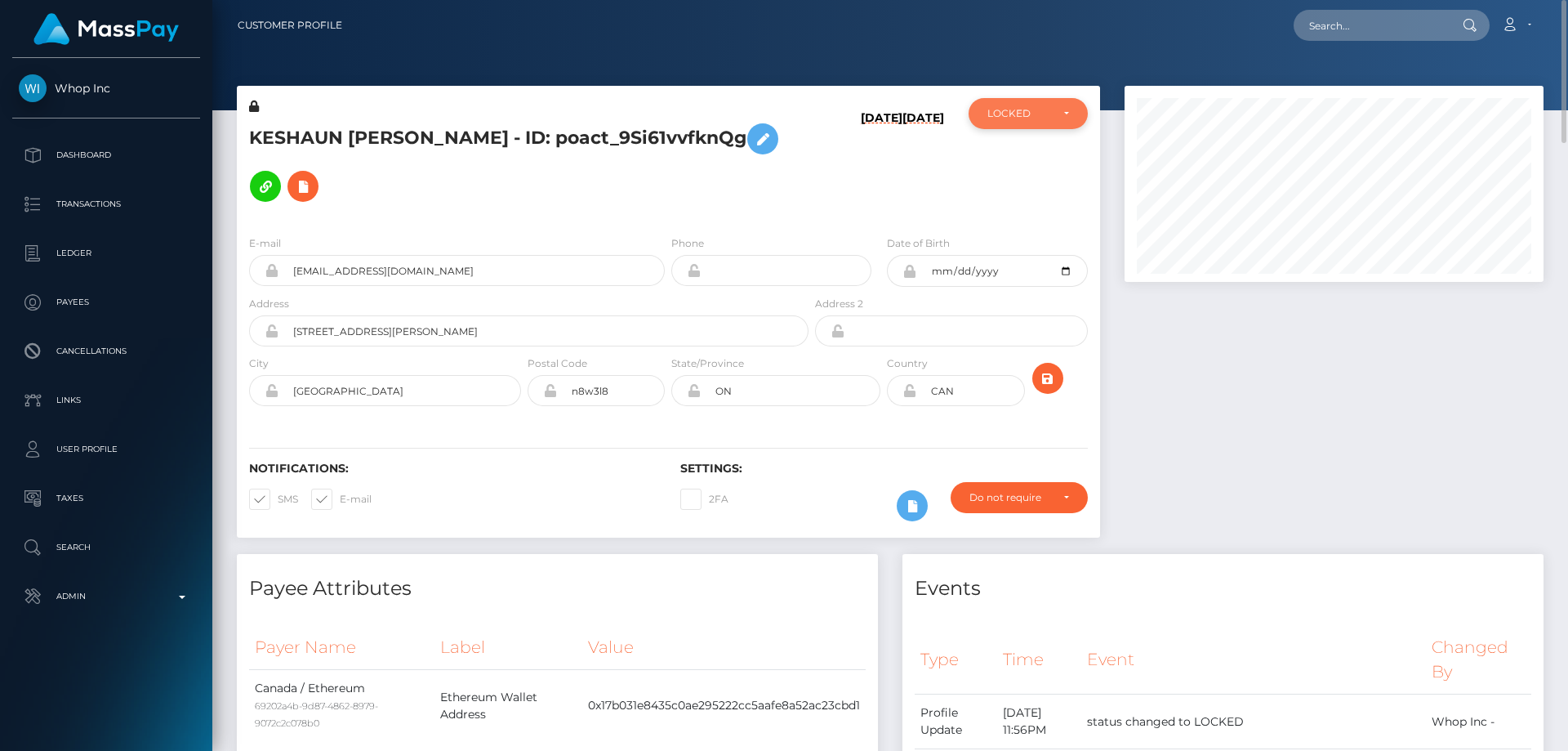
click at [1014, 121] on div "LOCKED" at bounding box center [1028, 113] width 119 height 31
click at [1037, 195] on span "DEACTIVE" at bounding box center [1014, 191] width 51 height 15
select select "DEACTIVE"
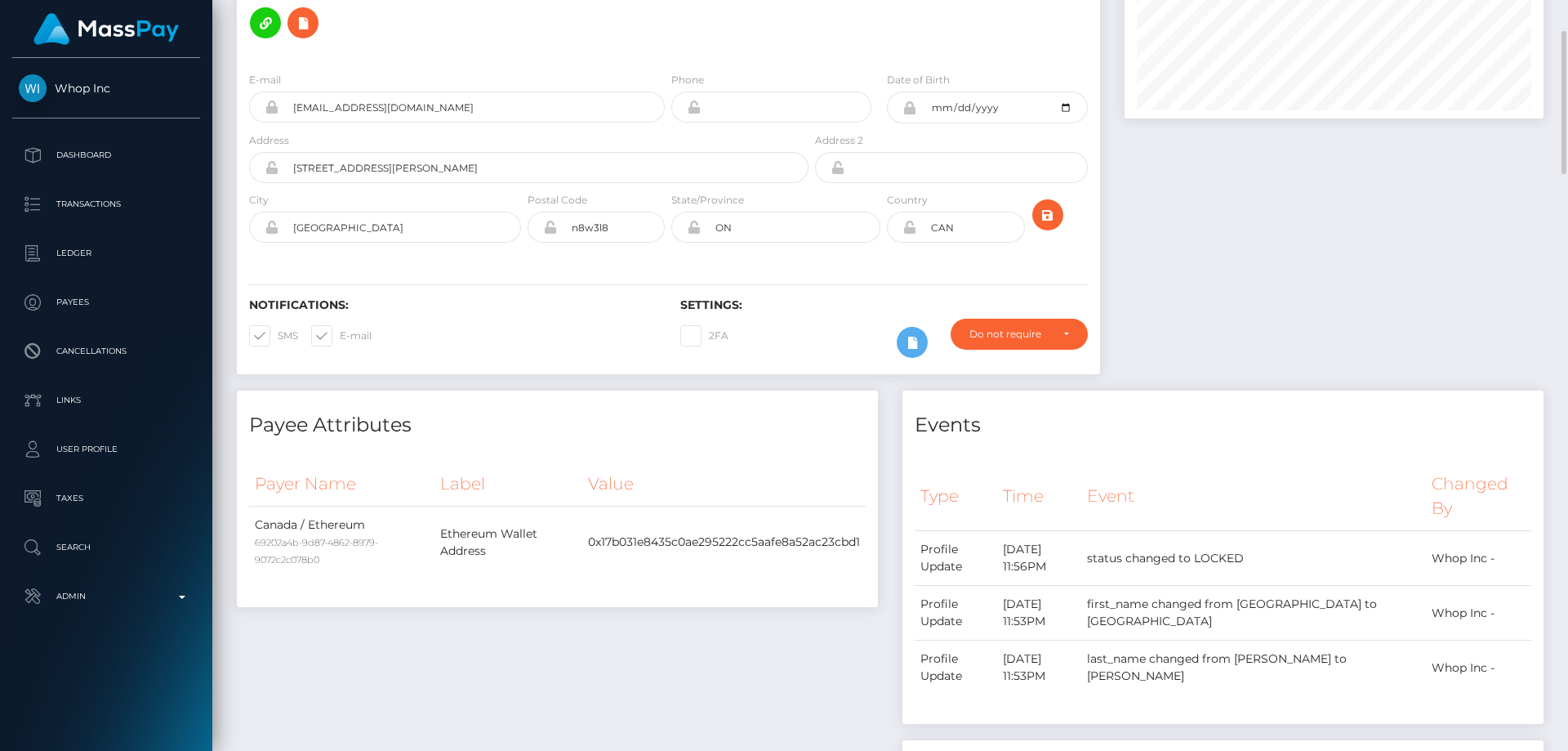
scroll to position [0, 0]
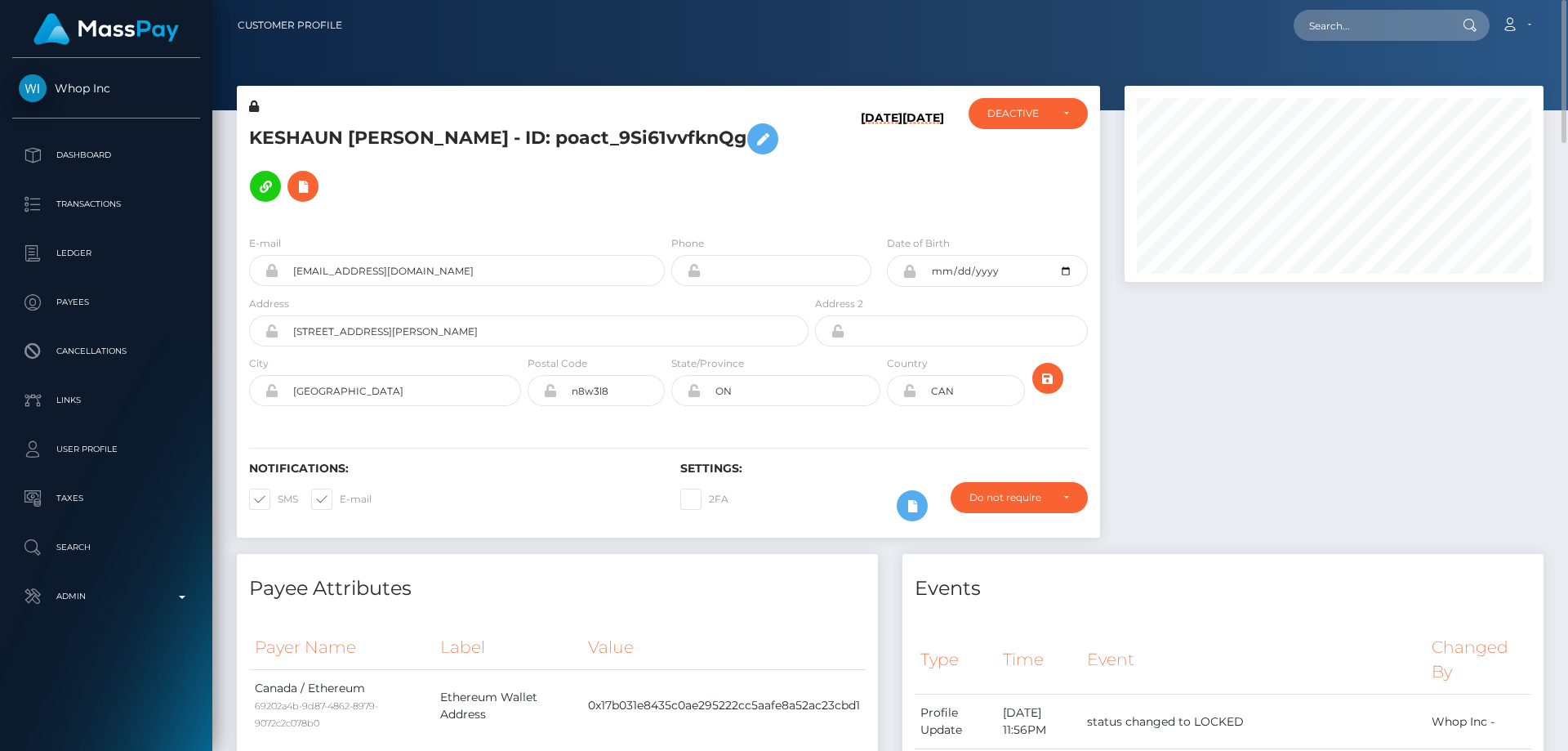
click at [479, 135] on h5 "KESHAUN [PERSON_NAME] - ID: poact_9Si61vvfknQg" at bounding box center [524, 163] width 550 height 95
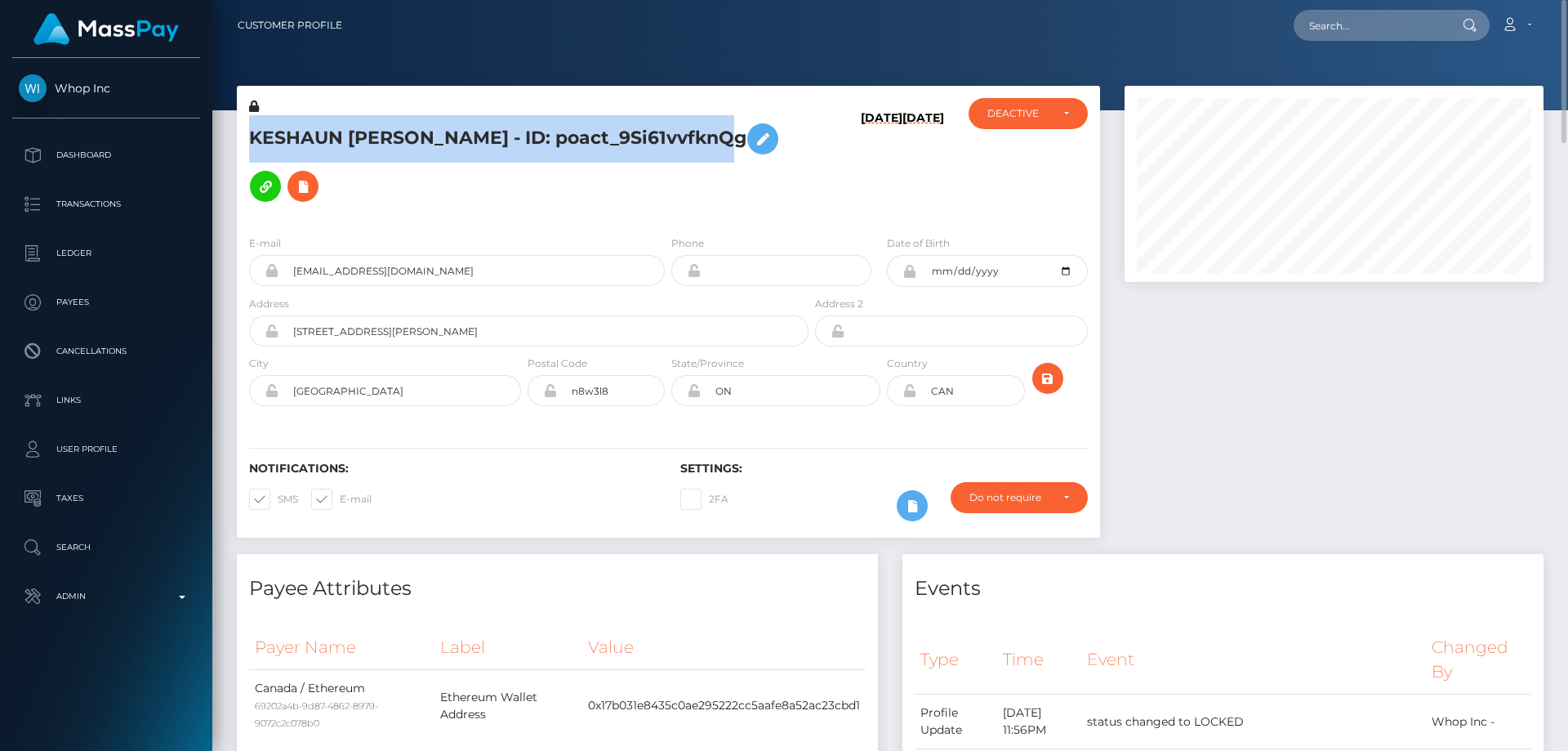
click at [479, 135] on h5 "KESHAUN [PERSON_NAME] - ID: poact_9Si61vvfknQg" at bounding box center [524, 163] width 550 height 95
copy h5 "KESHAUN [PERSON_NAME] - ID: poact_9Si61vvfknQg"
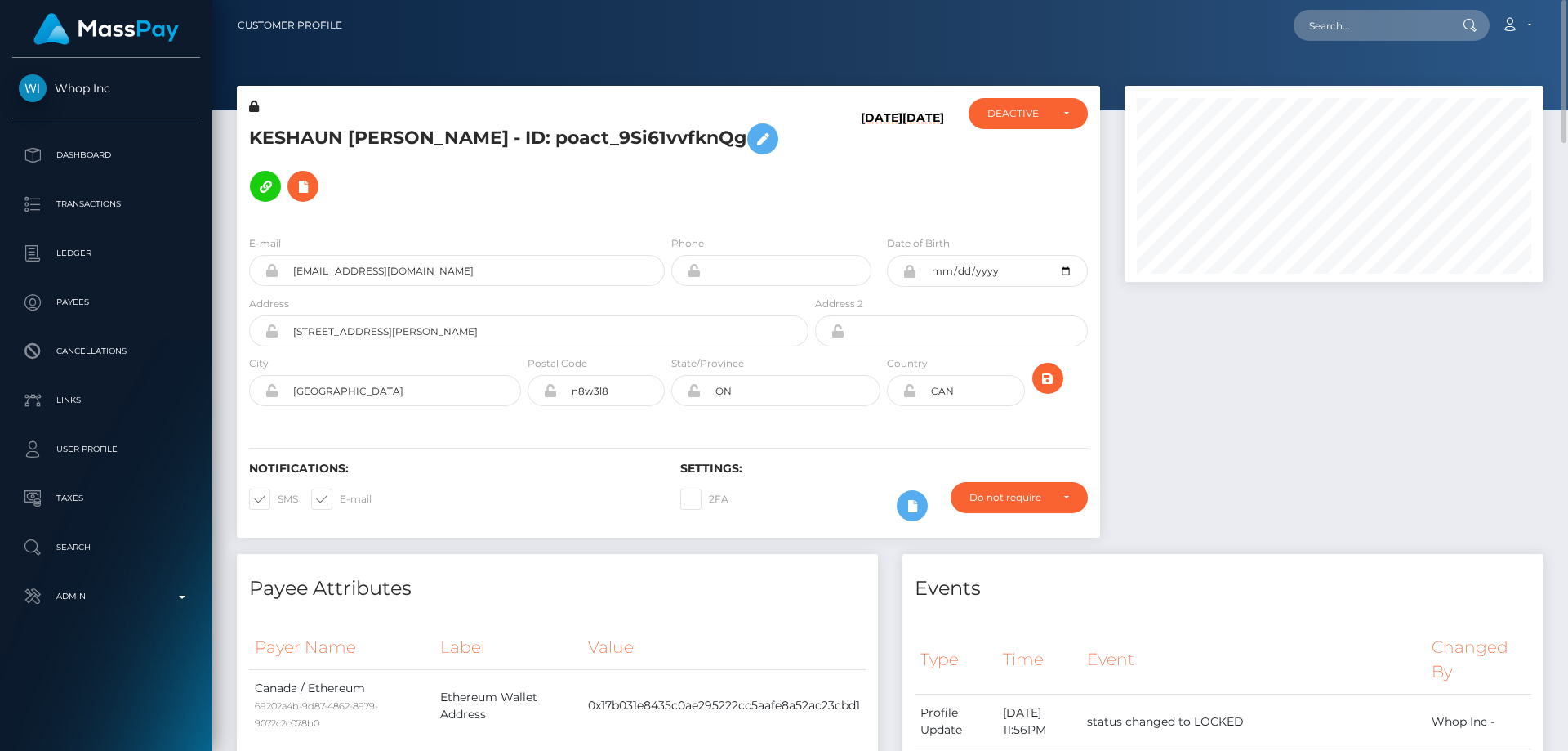
drag, startPoint x: 1325, startPoint y: 590, endPoint x: 1301, endPoint y: 587, distance: 24.2
click at [1324, 590] on h4 "Events" at bounding box center [1223, 589] width 616 height 29
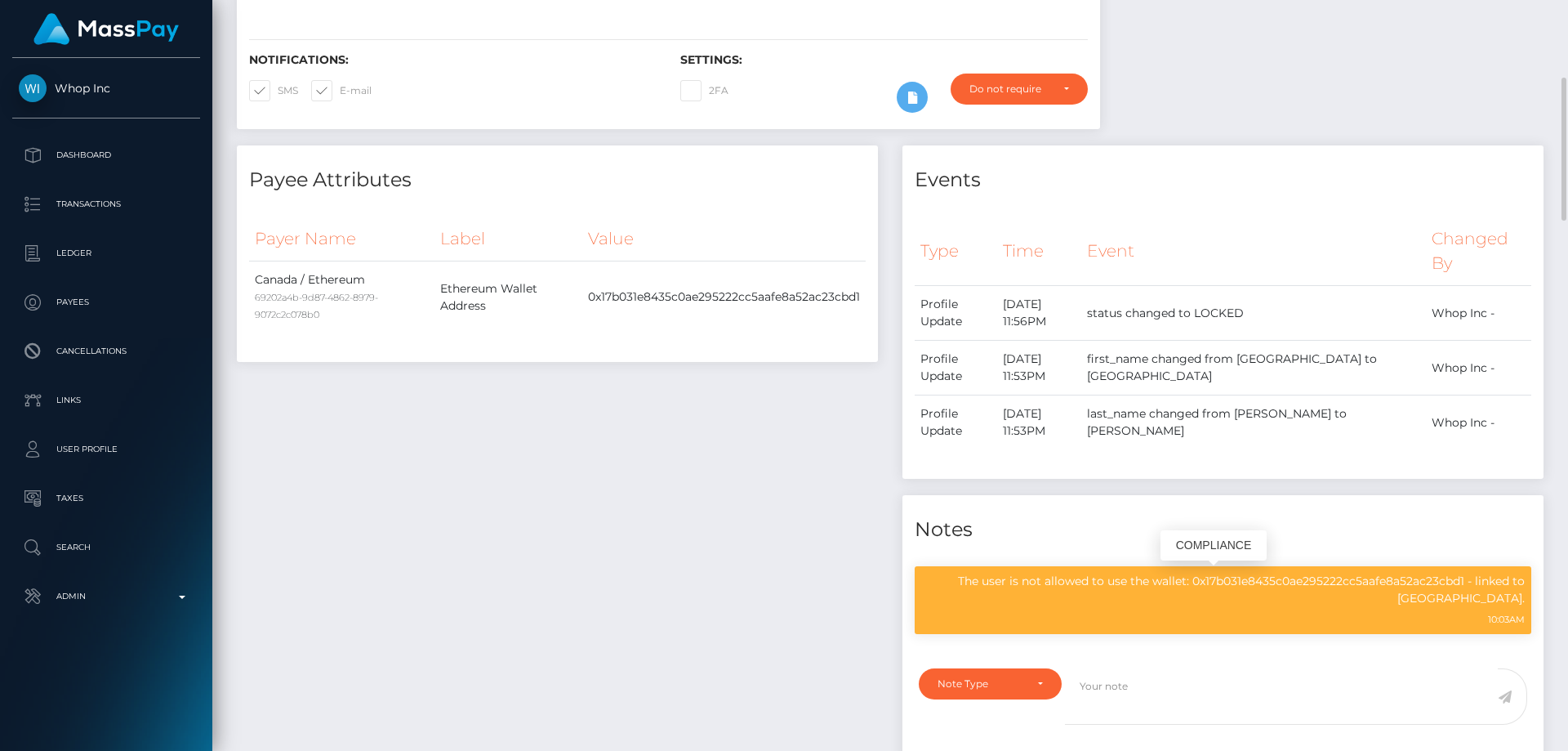
scroll to position [196, 420]
click at [1192, 579] on p "The user is not allowed to use the wallet: 0x17b031e8435c0ae295222cc5aafe8a52ac…" at bounding box center [1223, 589] width 604 height 34
copy div "The user is not allowed to use the wallet: 0x17b031e8435c0ae295222cc5aafe8a52ac…"
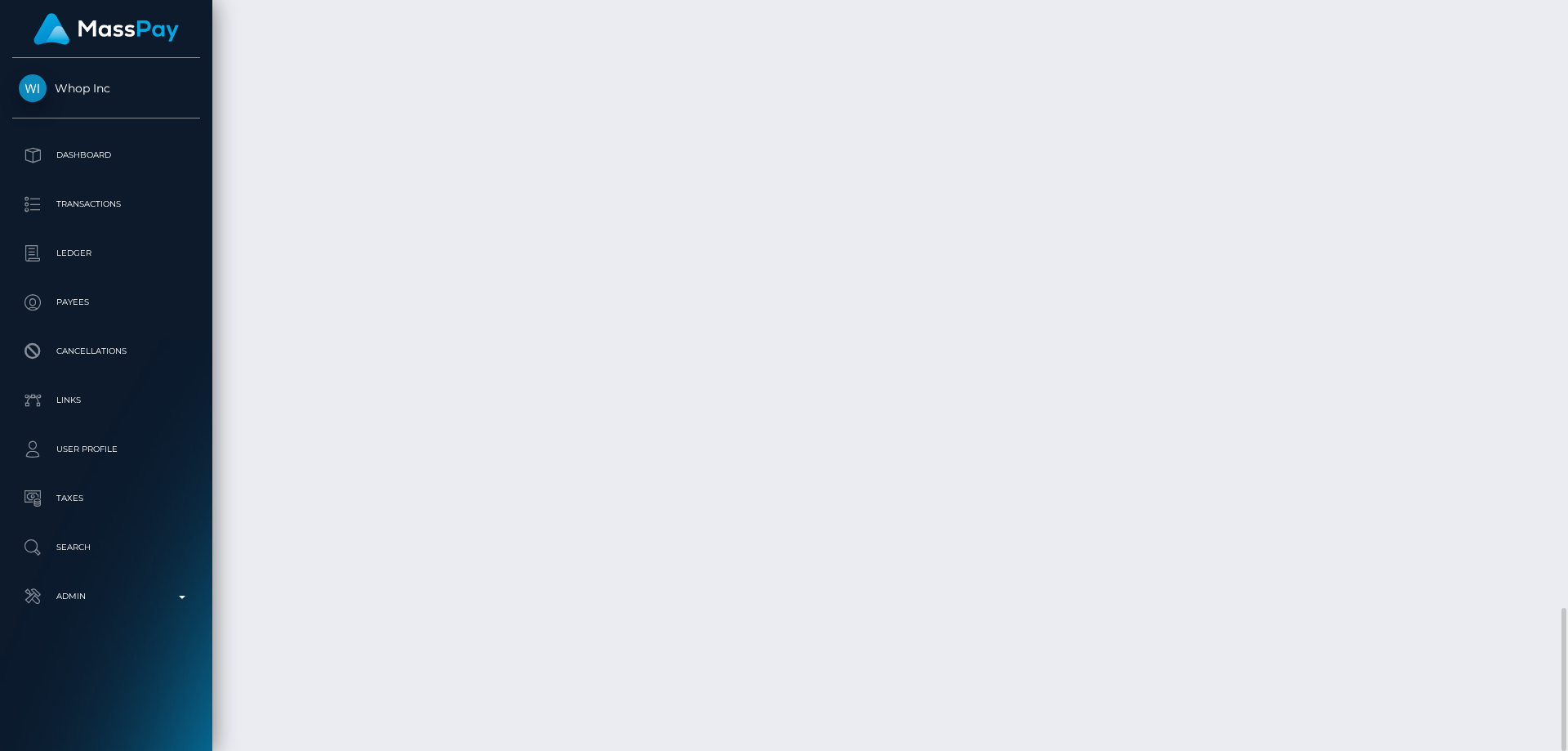
drag, startPoint x: 1166, startPoint y: 599, endPoint x: 1097, endPoint y: 596, distance: 69.1
copy td "$204.20 USD"
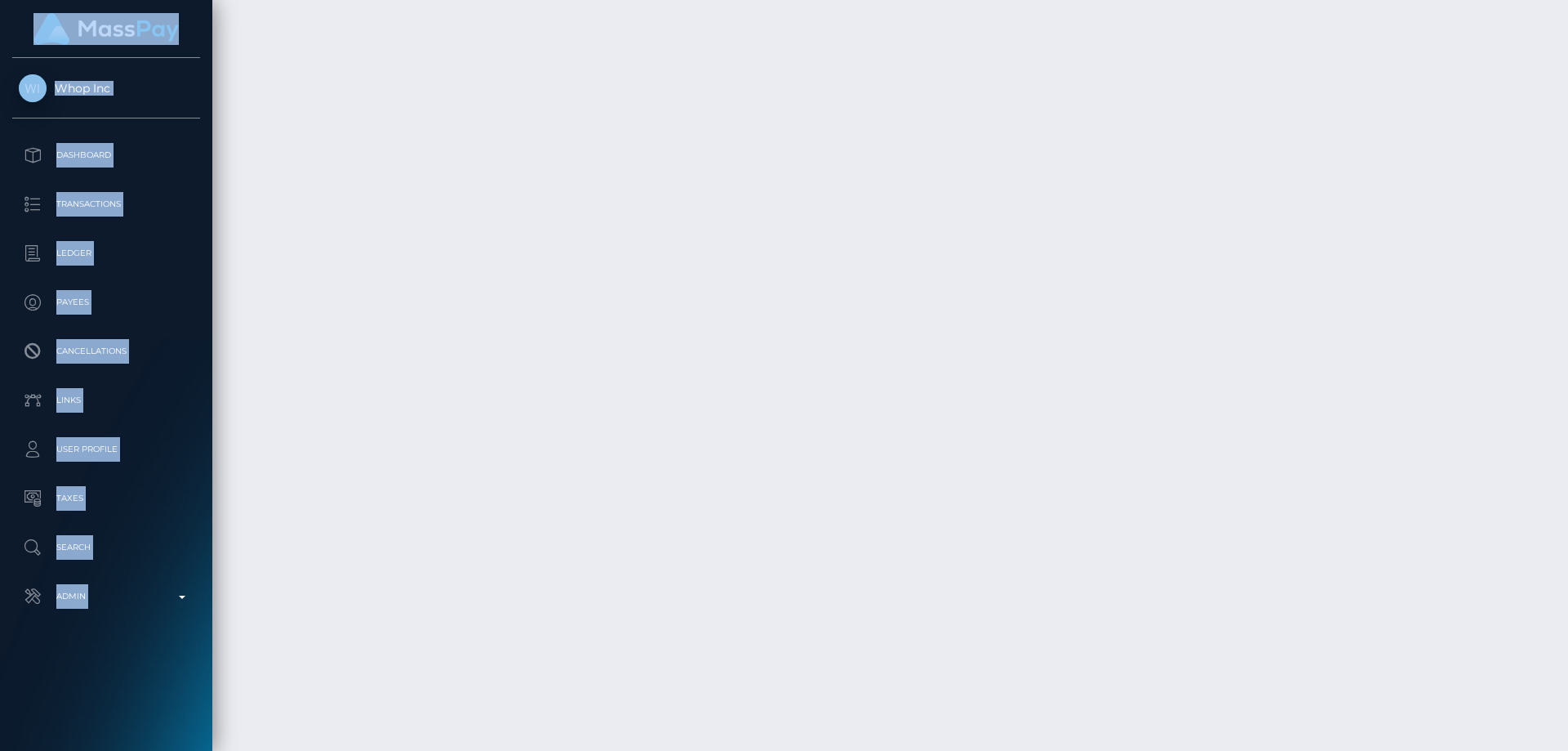
drag, startPoint x: 1568, startPoint y: 676, endPoint x: 1550, endPoint y: -84, distance: 760.2
click at [1550, 0] on html "Whop Inc Dashboard Transactions Ledger Payees Cancellations Links" at bounding box center [784, 375] width 1568 height 751
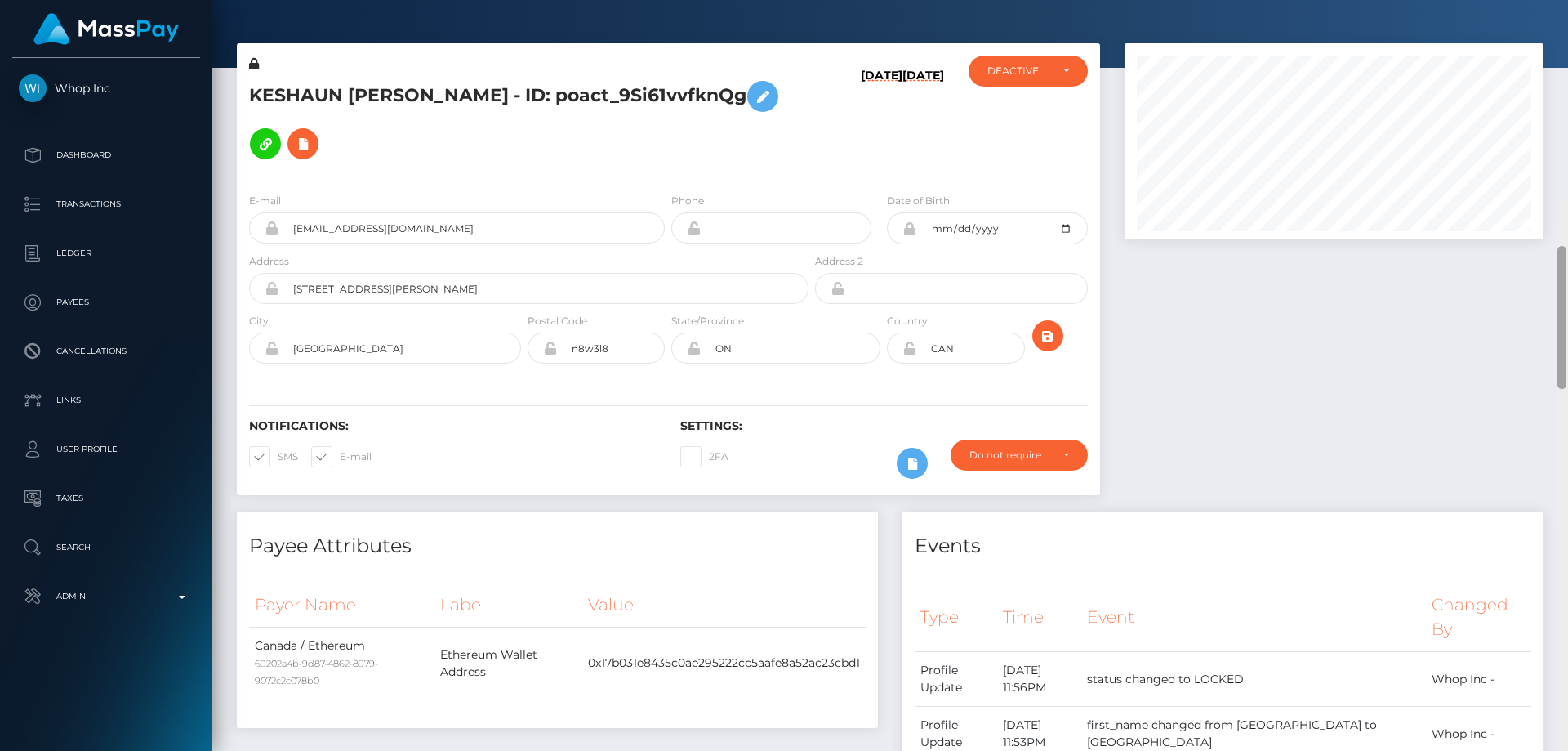
scroll to position [0, 0]
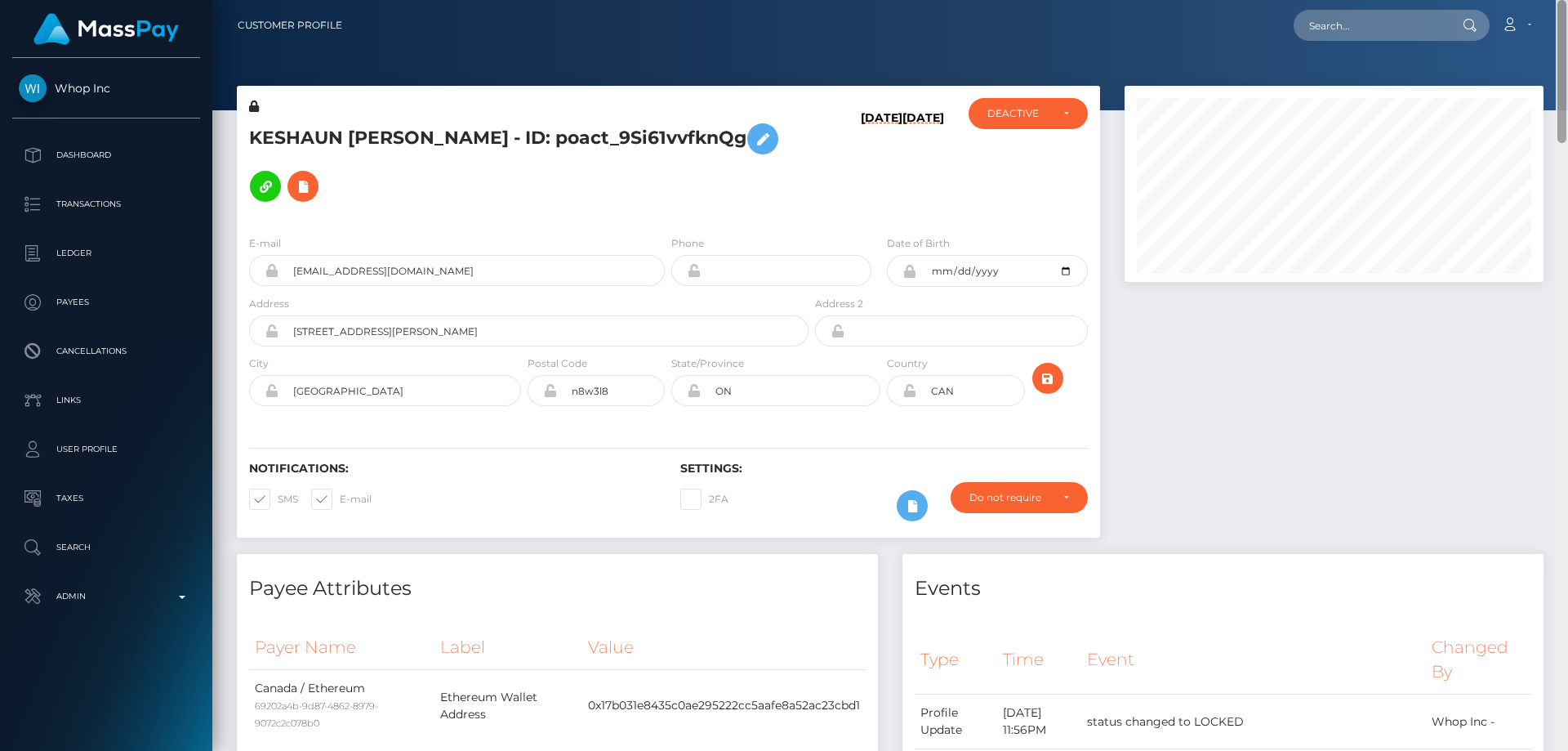
drag, startPoint x: 1561, startPoint y: 673, endPoint x: 1568, endPoint y: -32, distance: 705.0
click at [1568, 0] on html "Whop Inc Dashboard Transactions Ledger Payees Cancellations Links" at bounding box center [784, 375] width 1568 height 751
drag, startPoint x: 445, startPoint y: 142, endPoint x: 237, endPoint y: 151, distance: 208.2
click at [237, 151] on div "KESHAUN TYWON LEWIS - ID: poact_9Si61vvfknQg" at bounding box center [523, 160] width 575 height 124
copy h5 "KESHAUN TYWON LEWIS"
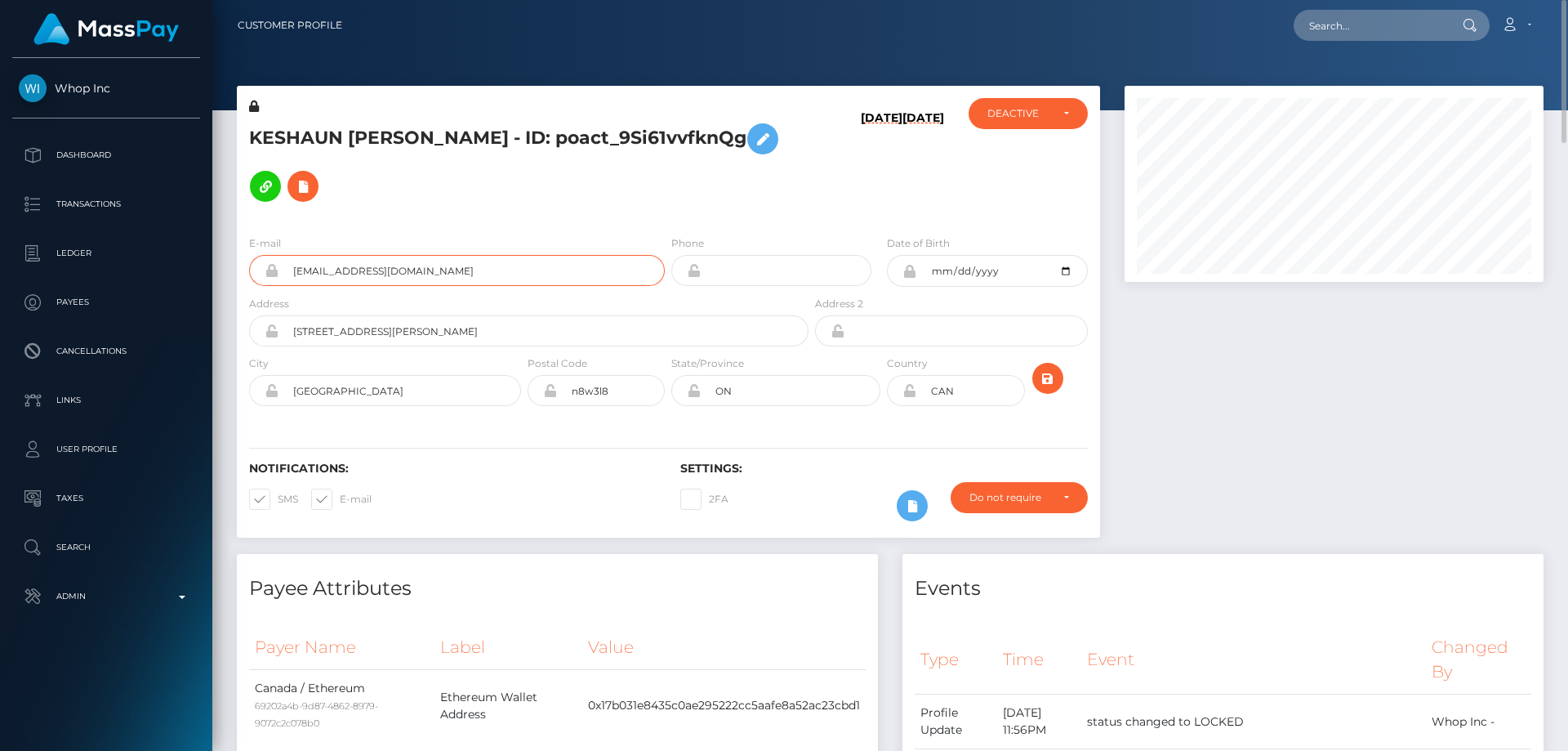
drag, startPoint x: 496, startPoint y: 267, endPoint x: 283, endPoint y: 274, distance: 213.1
click at [266, 274] on div "evanhayek11+ddd5a8253a@gmail.com" at bounding box center [456, 270] width 416 height 31
click at [460, 138] on h5 "KESHAUN TYWON LEWIS - ID: poact_9Si61vvfknQg" at bounding box center [524, 163] width 550 height 95
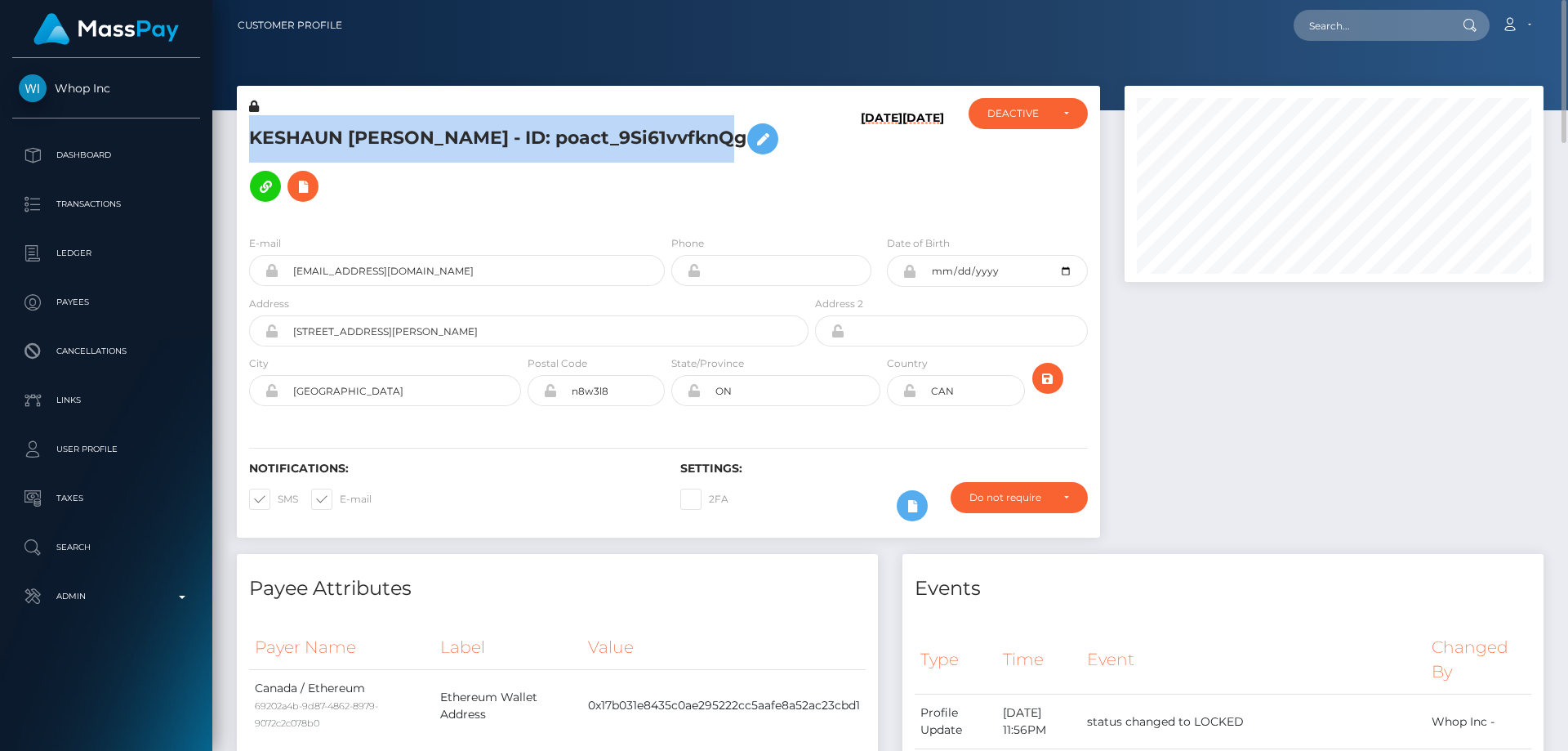
click at [460, 138] on h5 "KESHAUN TYWON LEWIS - ID: poact_9Si61vvfknQg" at bounding box center [524, 163] width 550 height 95
copy h5 "KESHAUN TYWON LEWIS - ID: poact_9Si61vvfknQg"
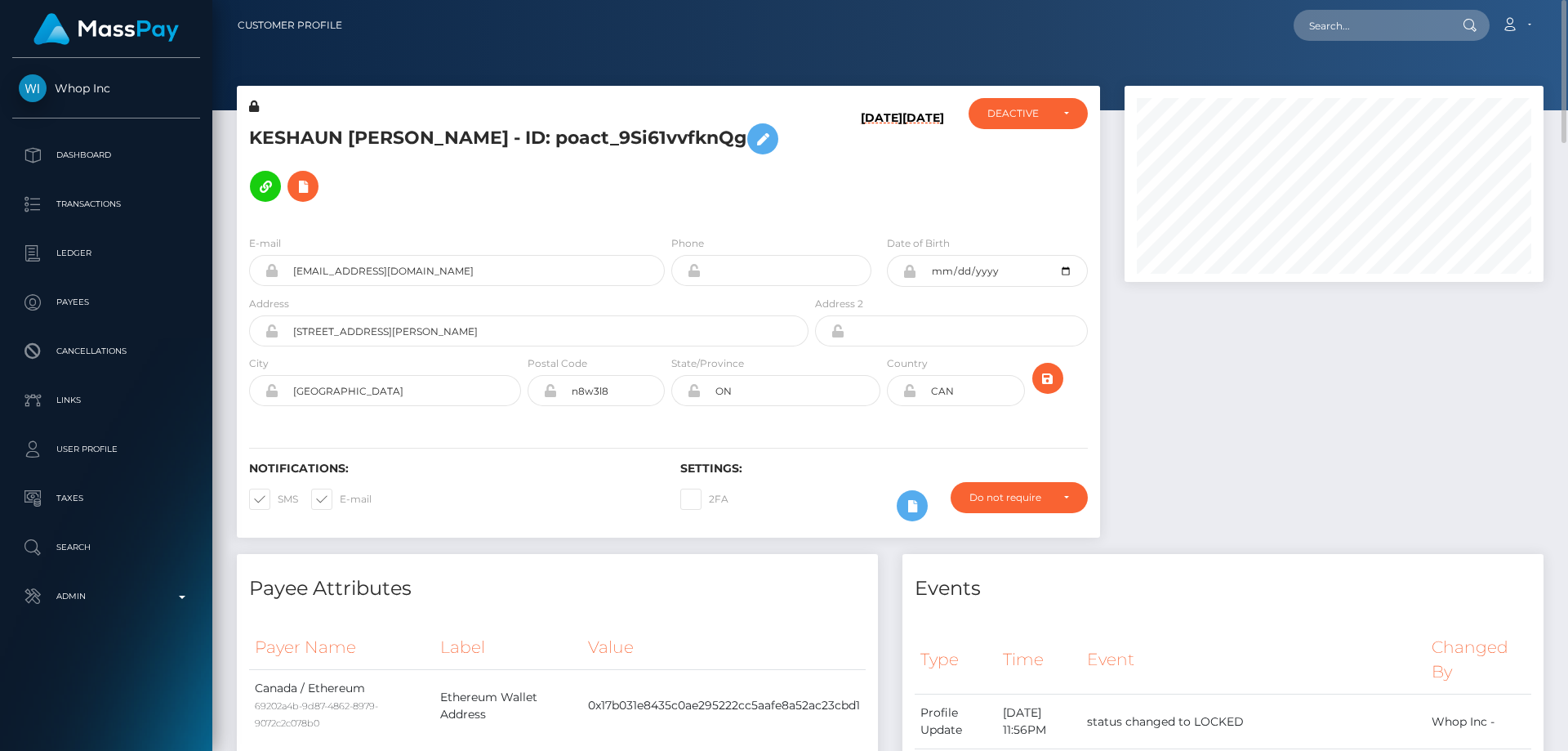
click at [495, 184] on h5 "KESHAUN TYWON LEWIS - ID: poact_9Si61vvfknQg" at bounding box center [524, 163] width 550 height 95
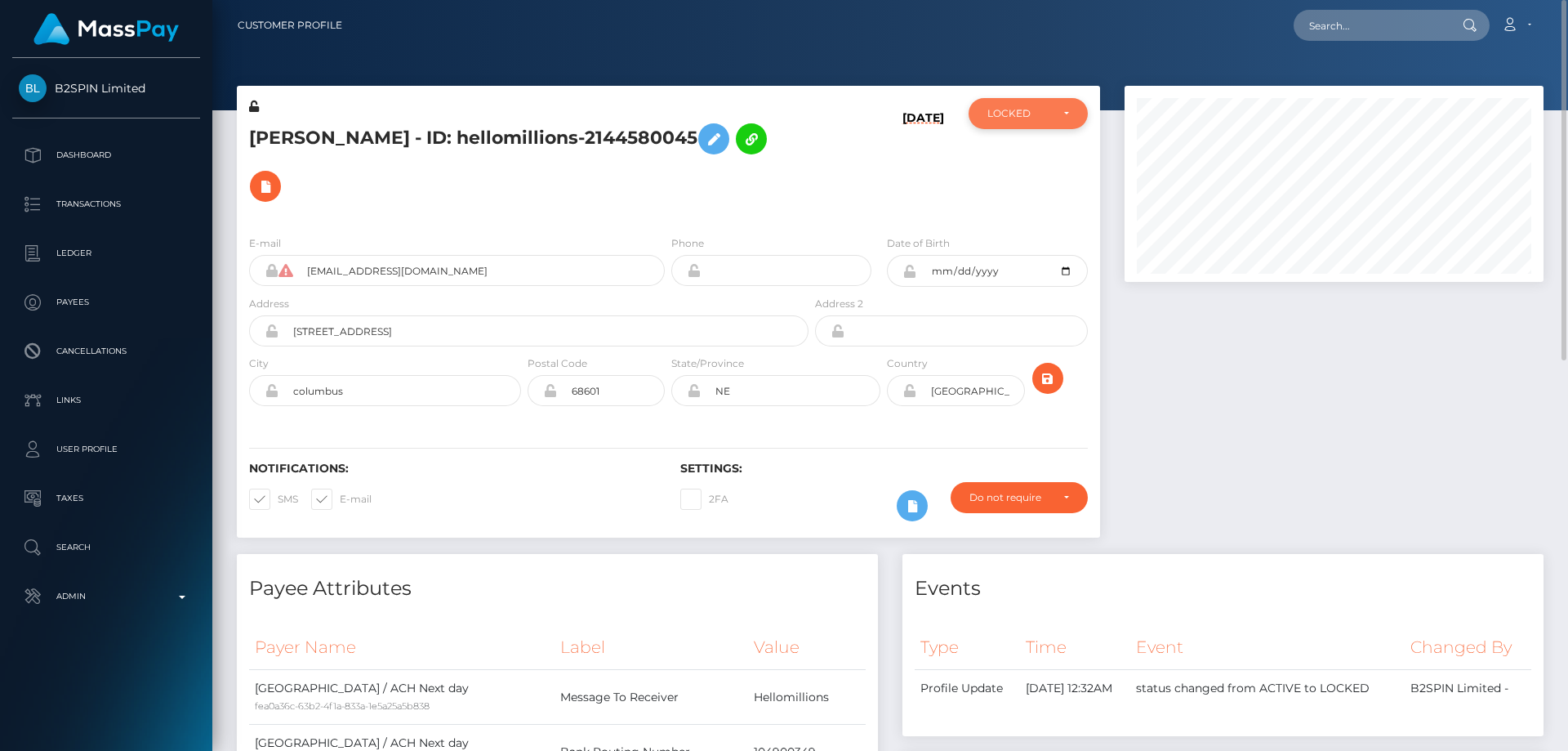
click at [999, 125] on div "LOCKED" at bounding box center [1028, 113] width 119 height 31
click at [1019, 156] on span "ACTIVE" at bounding box center [1007, 157] width 37 height 15
select select "ACTIVE"
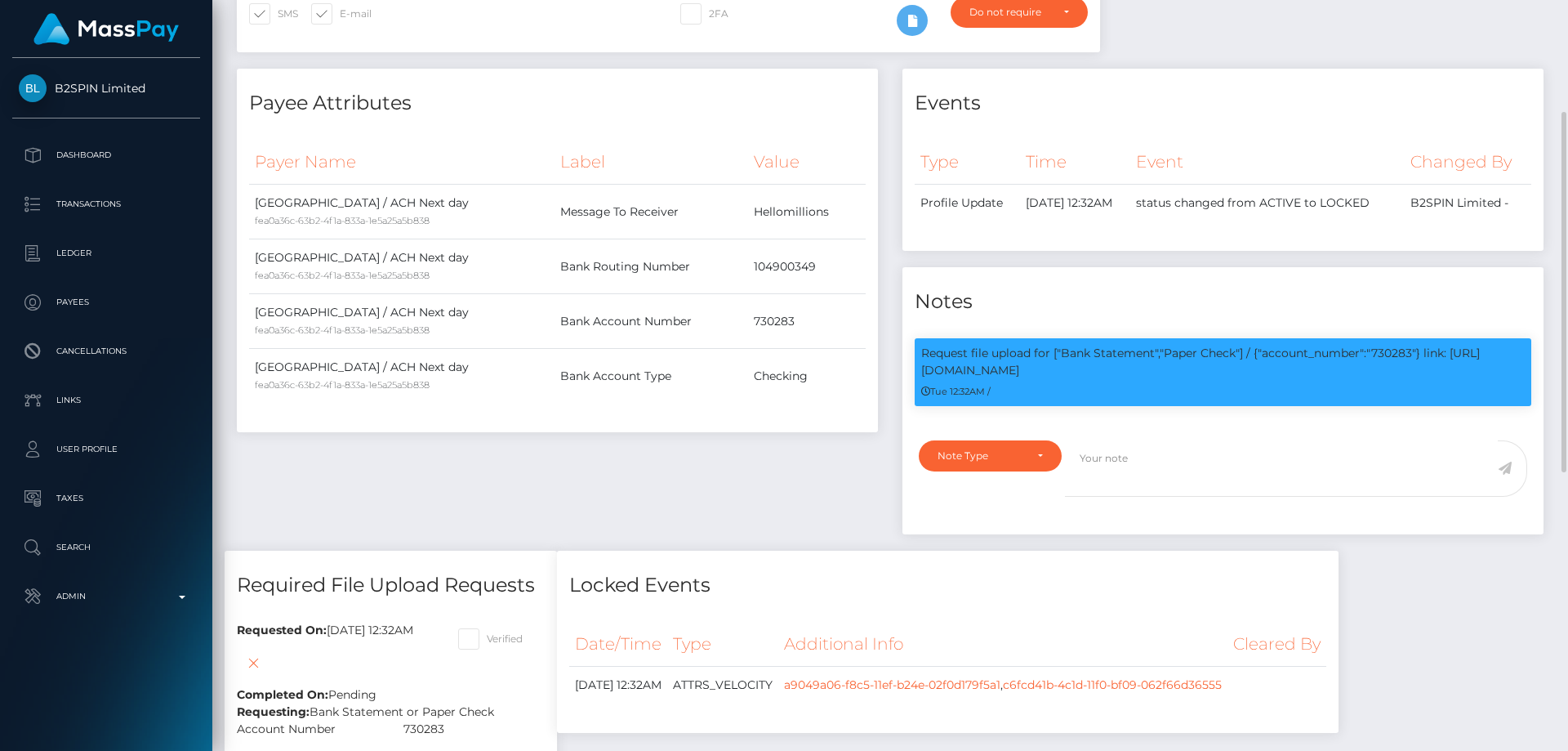
scroll to position [403, 0]
